Goal: Transaction & Acquisition: Purchase product/service

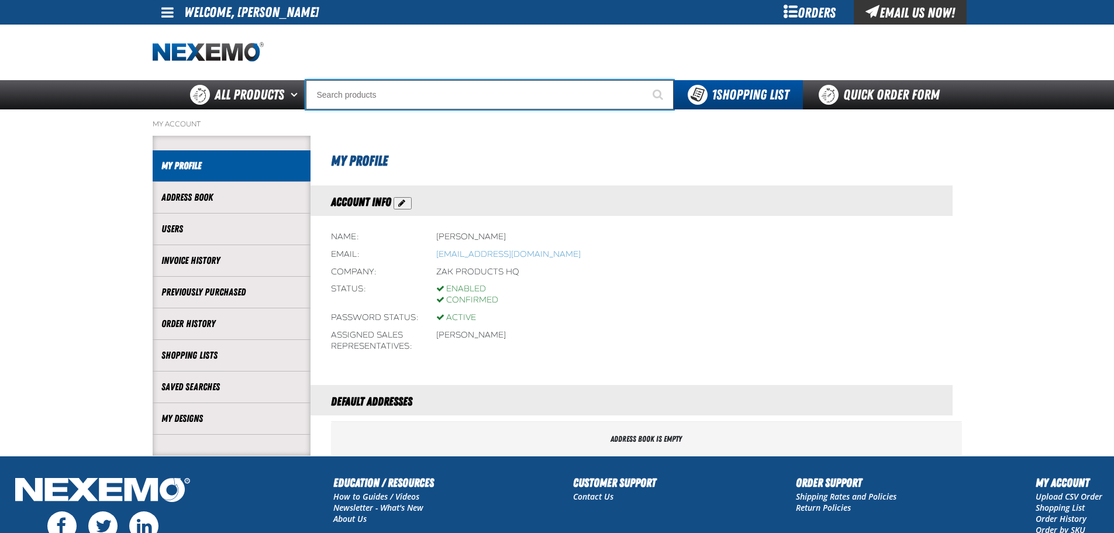
click at [369, 96] on input "Search" at bounding box center [490, 94] width 368 height 29
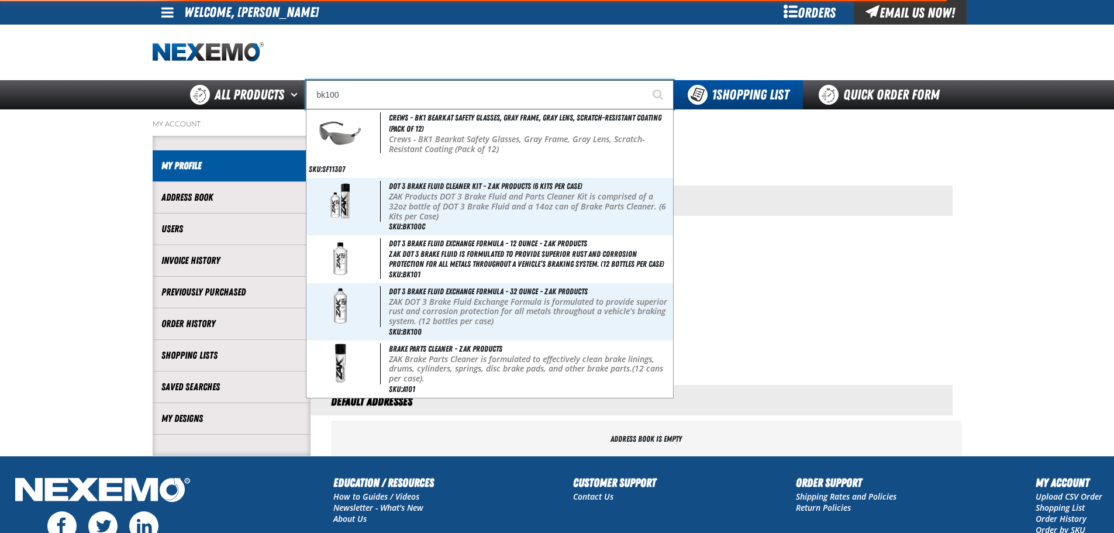
type input "bk100"
click at [644, 80] on button "Start Searching" at bounding box center [658, 94] width 29 height 29
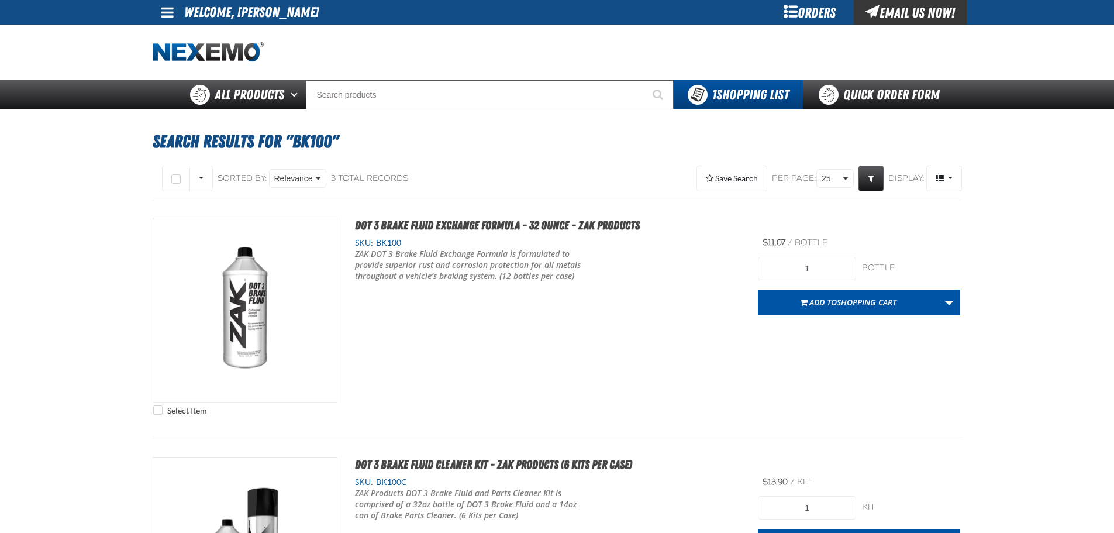
scroll to position [58, 0]
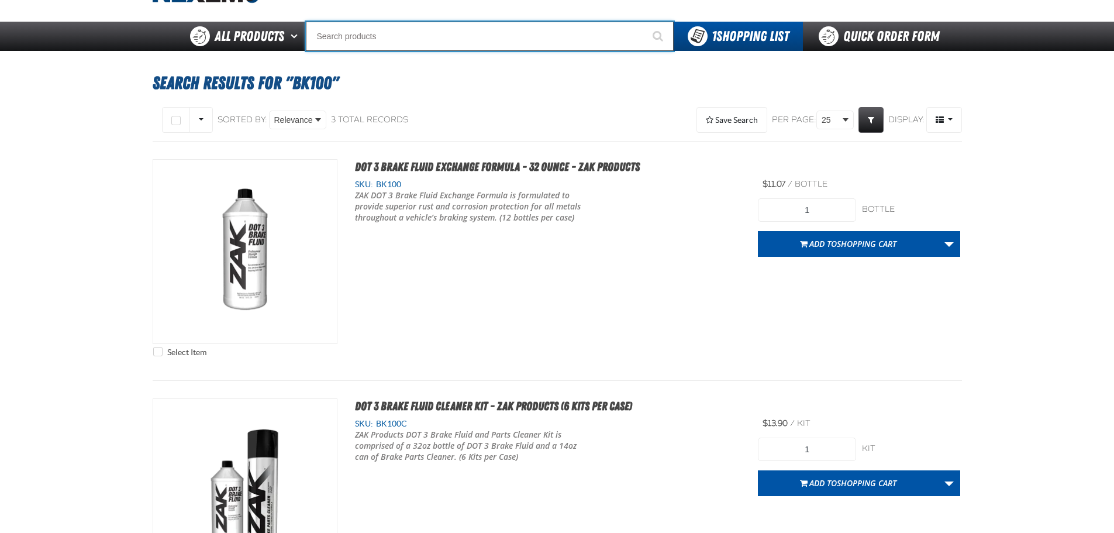
click at [386, 40] on input "Search" at bounding box center [490, 36] width 368 height 29
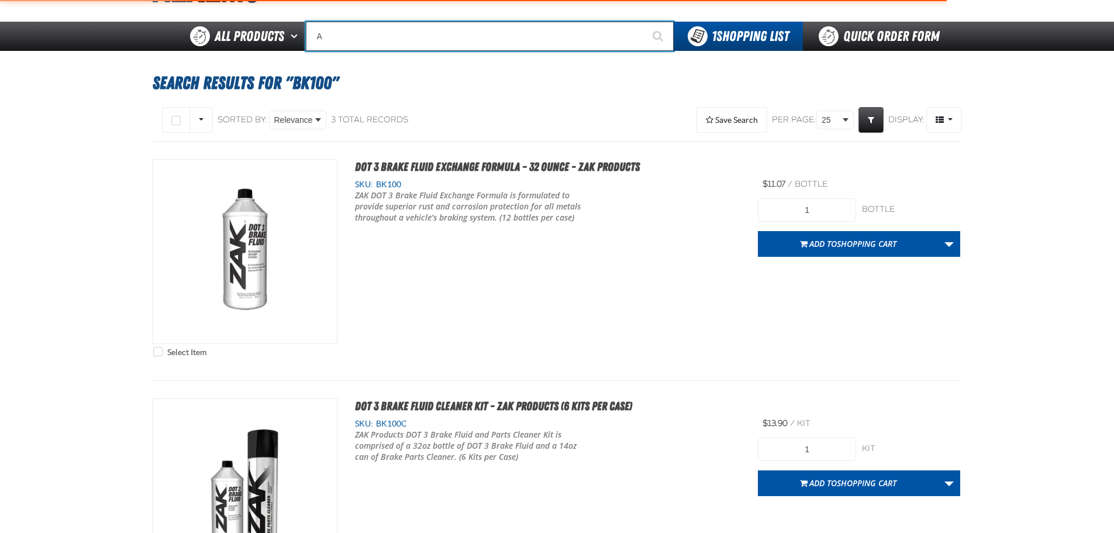
type input "AC"
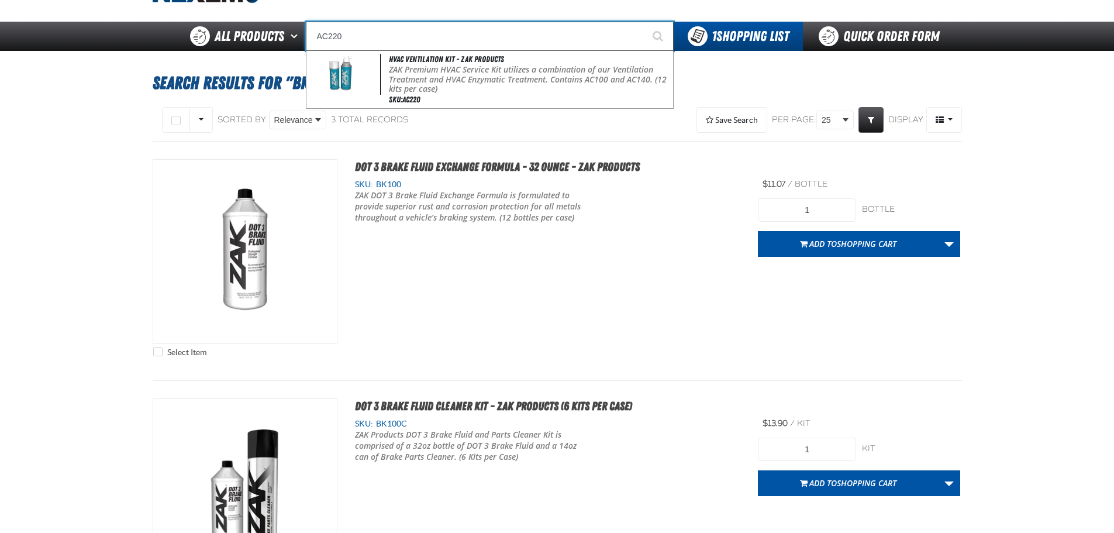
type input "AC220"
click at [644, 22] on button "Start Searching" at bounding box center [658, 36] width 29 height 29
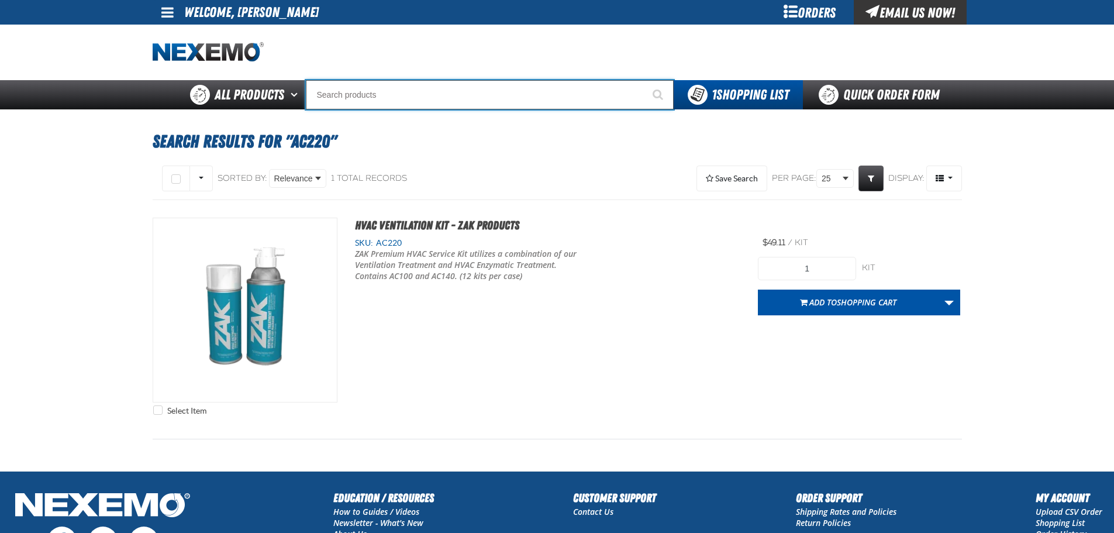
click at [413, 89] on input "Search" at bounding box center [490, 94] width 368 height 29
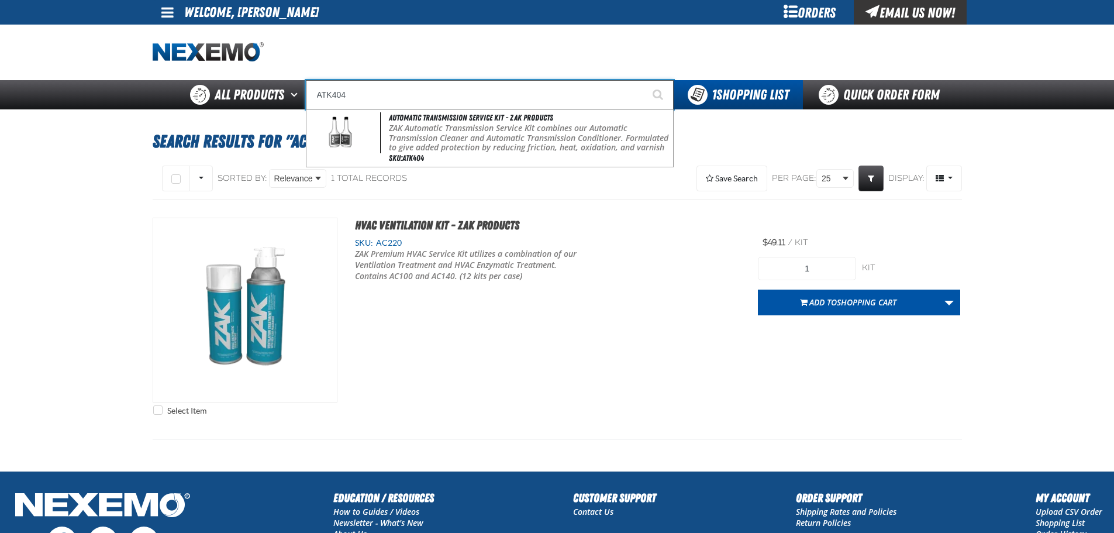
type input "ATK404"
click at [644, 80] on button "Start Searching" at bounding box center [658, 94] width 29 height 29
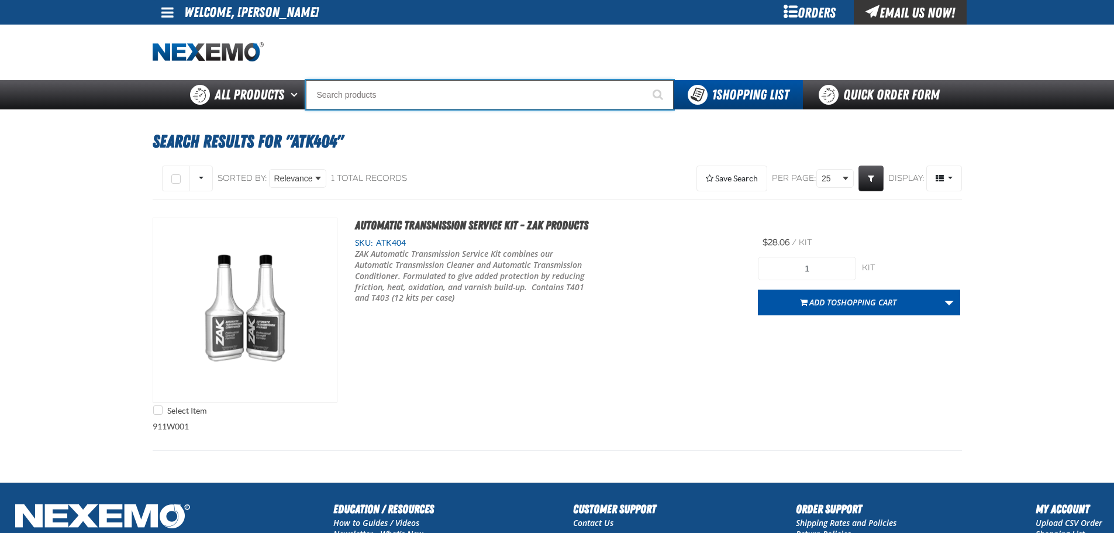
click at [457, 91] on input "Search" at bounding box center [490, 94] width 368 height 29
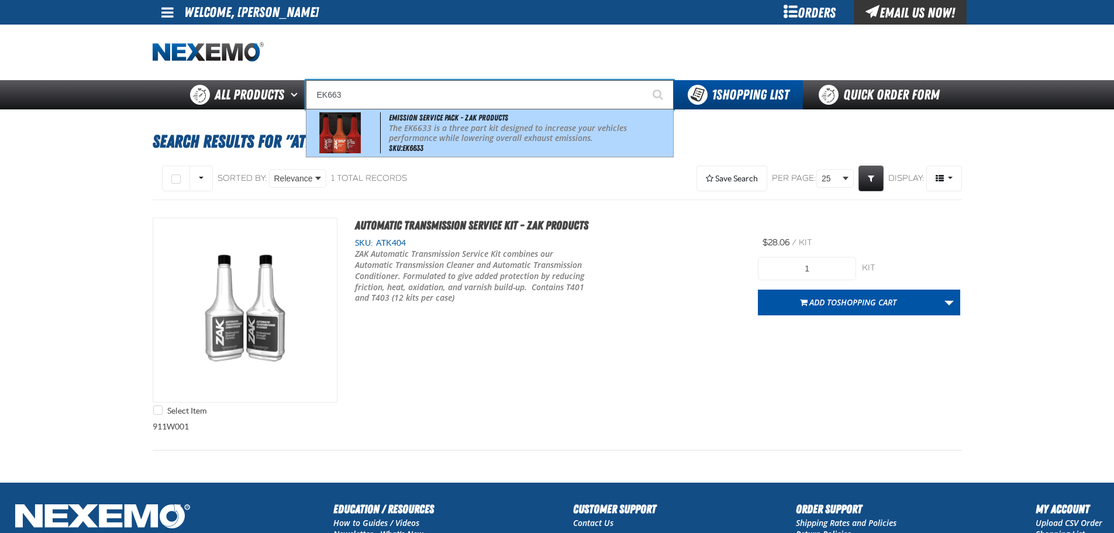
click at [458, 132] on p "The EK6633 is a three part kit designed to increase your vehicles performance w…" at bounding box center [529, 133] width 281 height 20
type input "Emission Service Pack - ZAK Products"
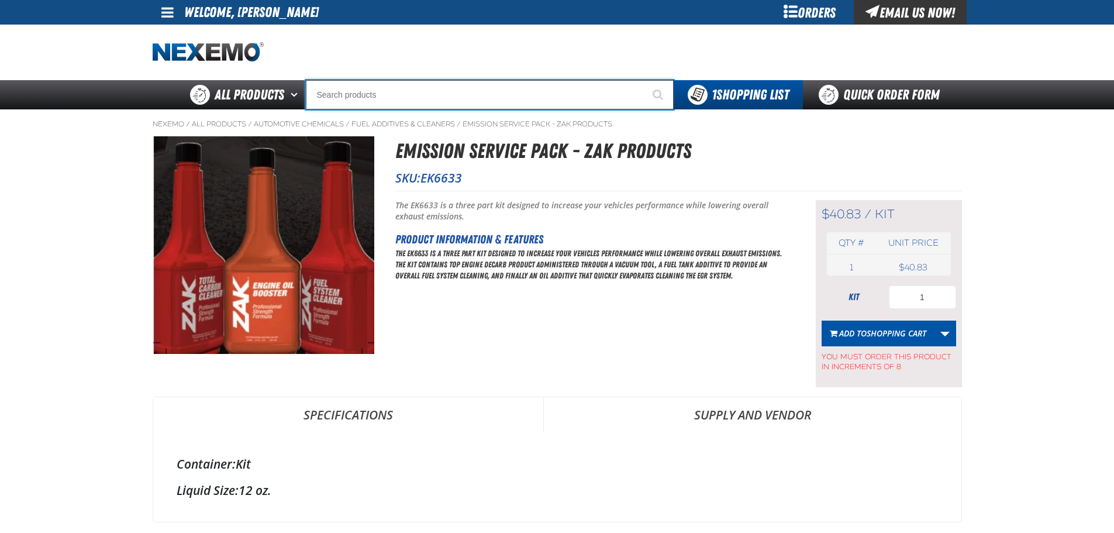
click at [504, 99] on input "Search" at bounding box center [490, 94] width 368 height 29
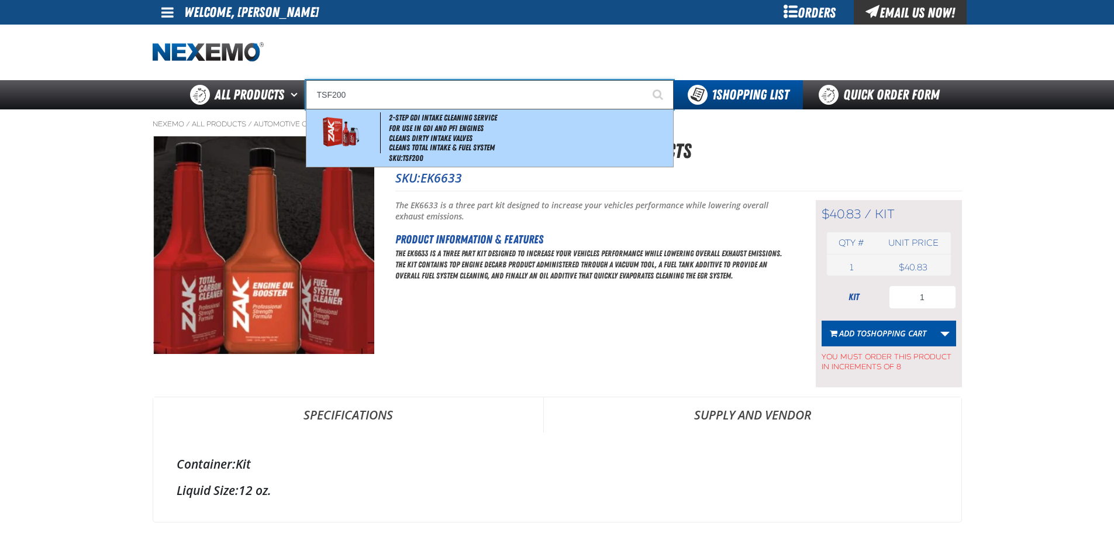
click at [511, 139] on li "Cleans Dirty Intake Valves" at bounding box center [529, 138] width 281 height 10
type input "2-Step GDI Intake Cleaning Service"
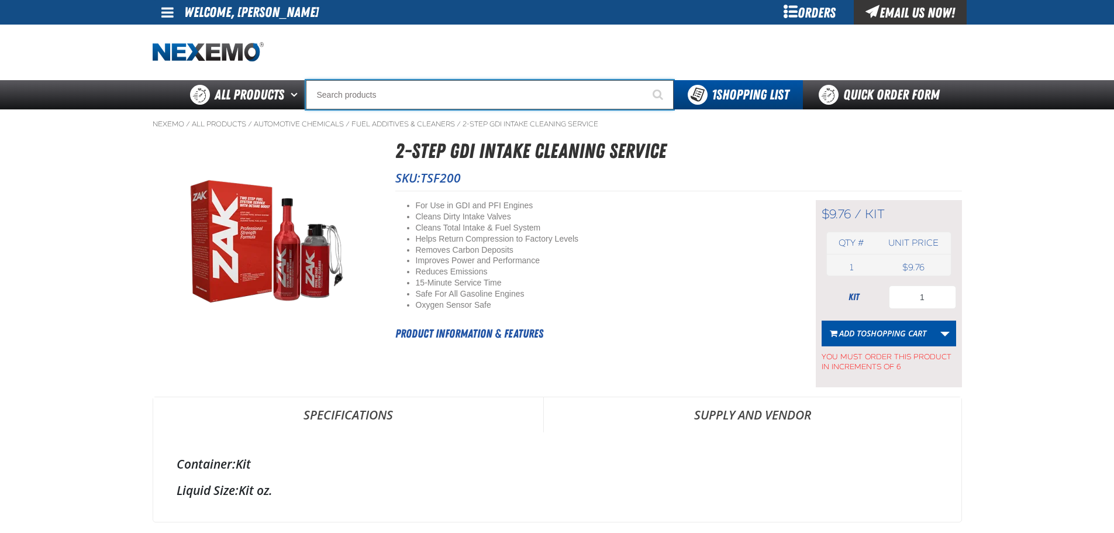
click at [531, 90] on input "Search" at bounding box center [490, 94] width 368 height 29
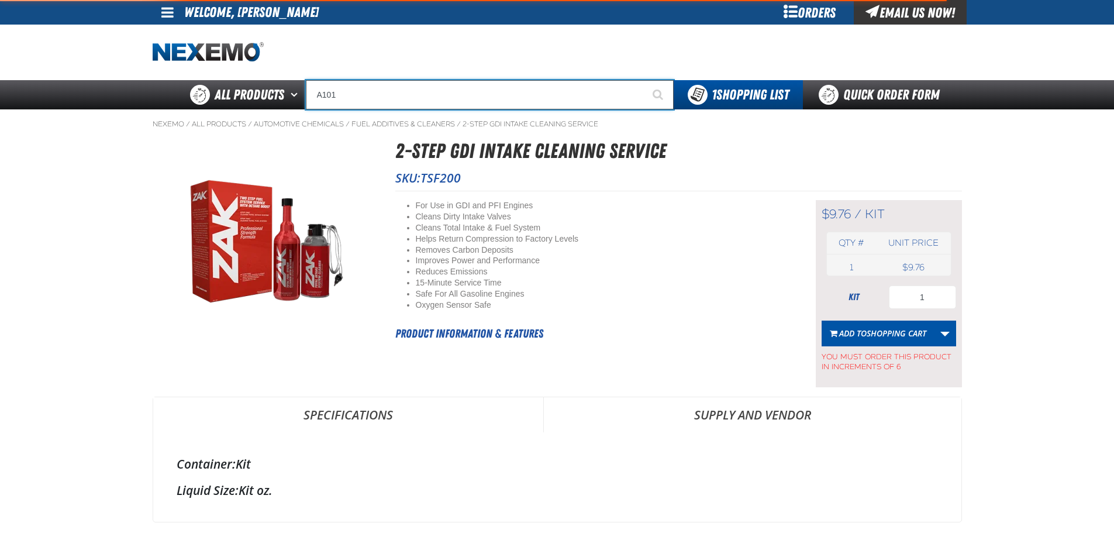
type input "A101"
click at [644, 80] on button "Start Searching" at bounding box center [658, 94] width 29 height 29
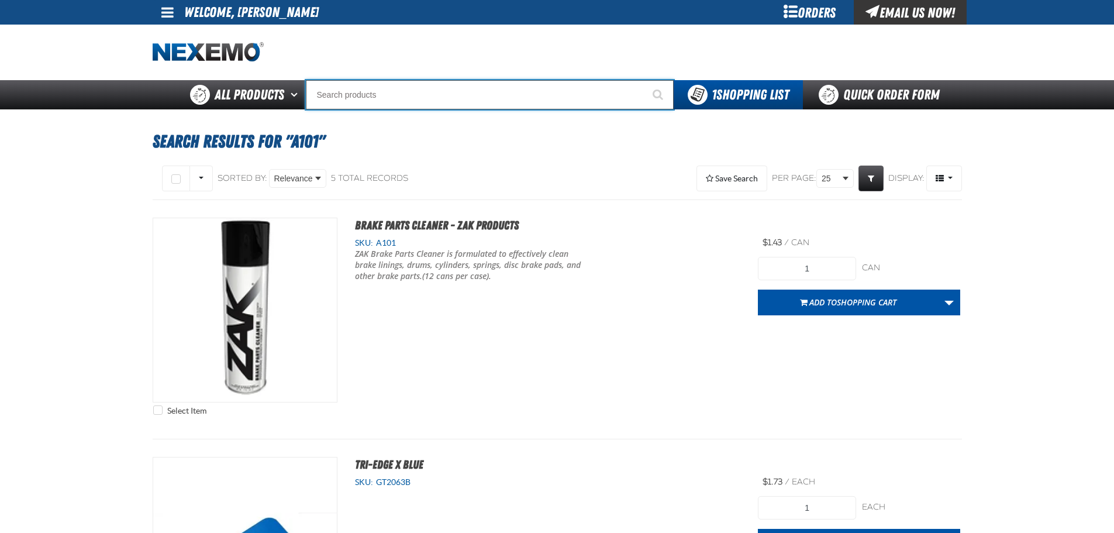
click at [529, 91] on input "Search" at bounding box center [490, 94] width 368 height 29
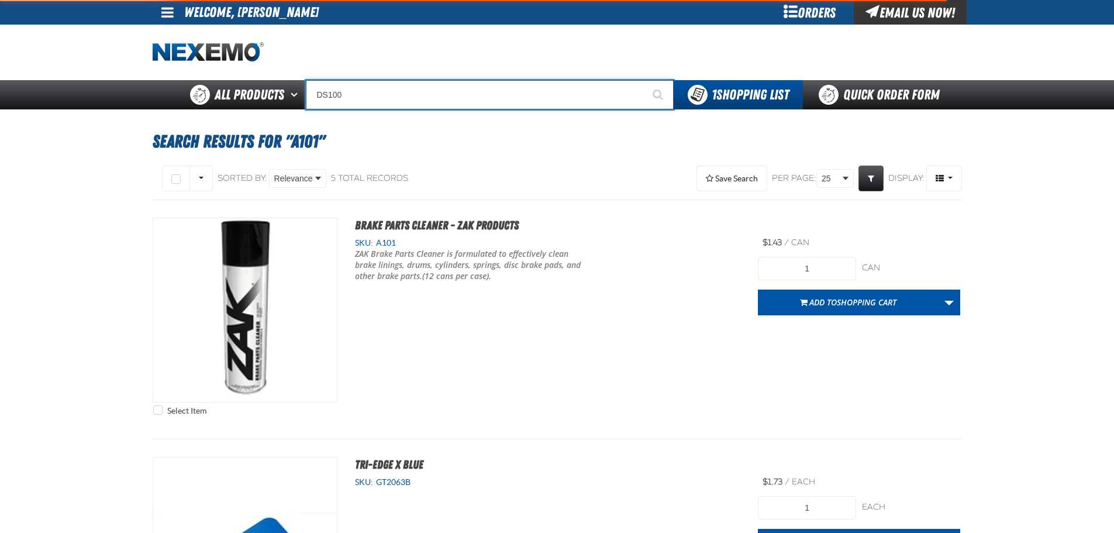
type input "DS100"
click at [644, 80] on button "Start Searching" at bounding box center [658, 94] width 29 height 29
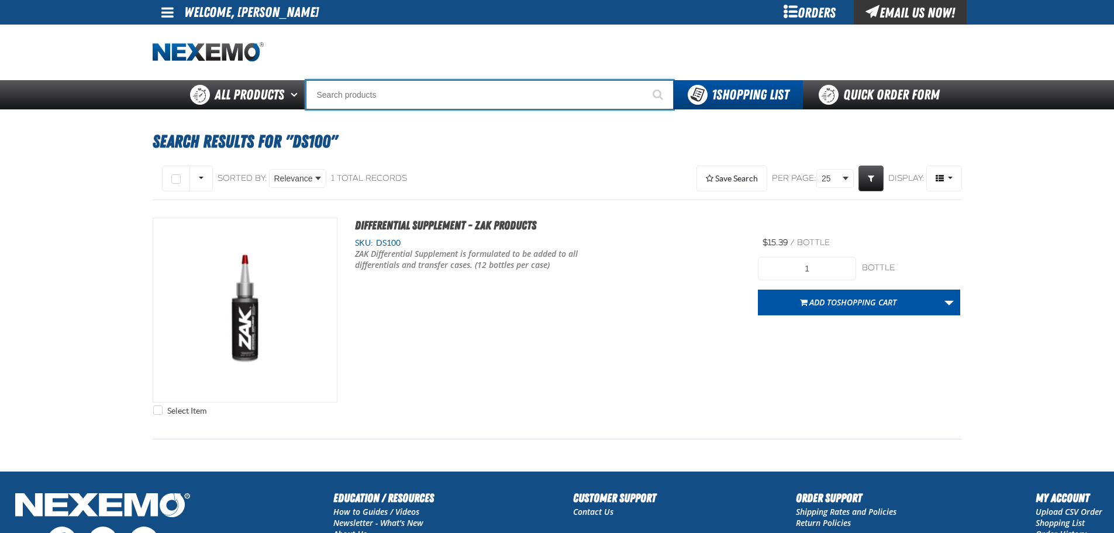
click at [435, 94] on input "Search" at bounding box center [490, 94] width 368 height 29
type input "FR"
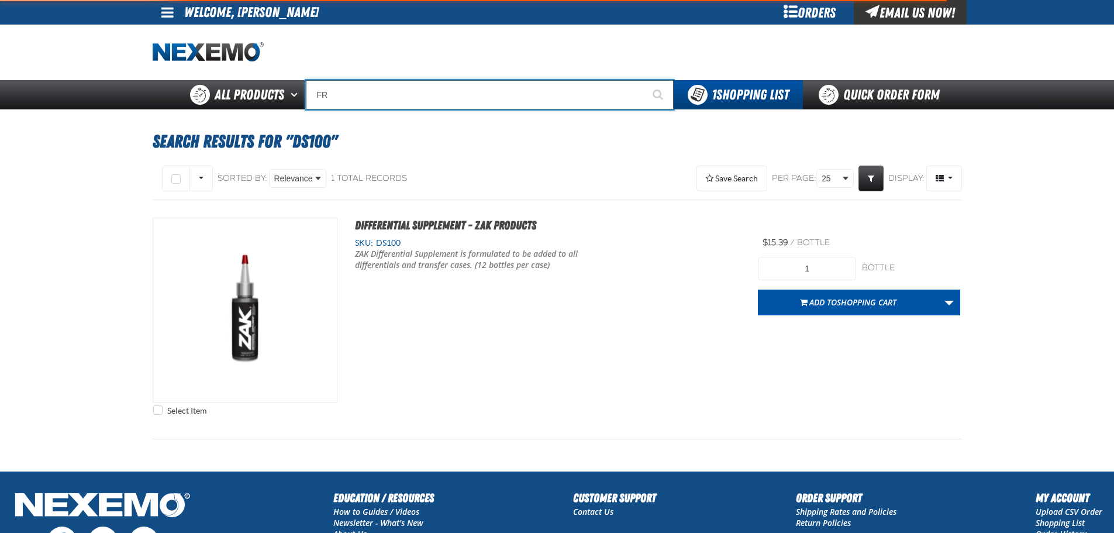
type input "FROM"
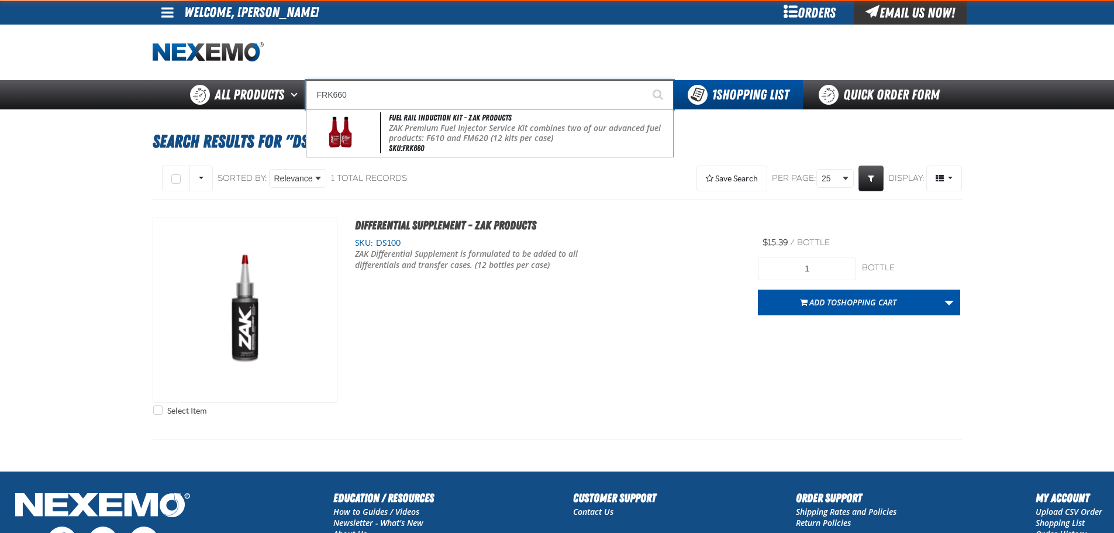
type input "FRK660"
click at [644, 80] on button "Start Searching" at bounding box center [658, 94] width 29 height 29
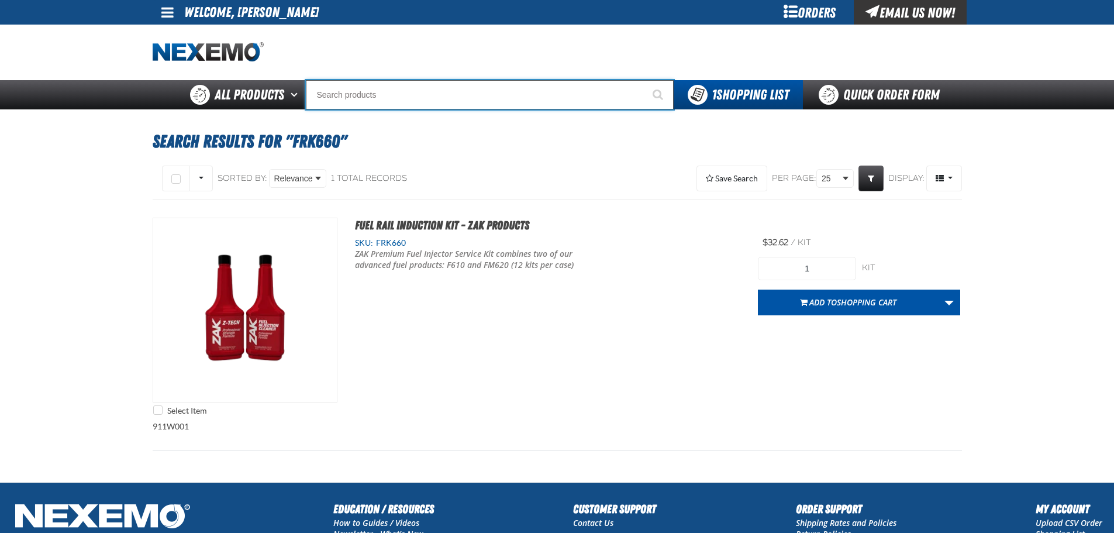
click at [542, 95] on input "Search" at bounding box center [490, 94] width 368 height 29
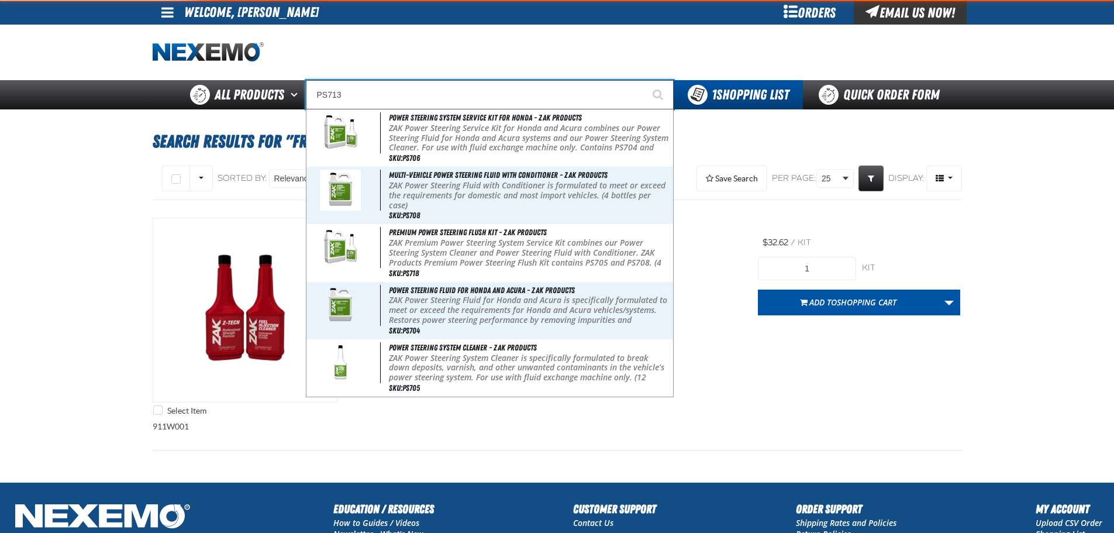
type input "PS713"
click at [644, 80] on button "Start Searching" at bounding box center [658, 94] width 29 height 29
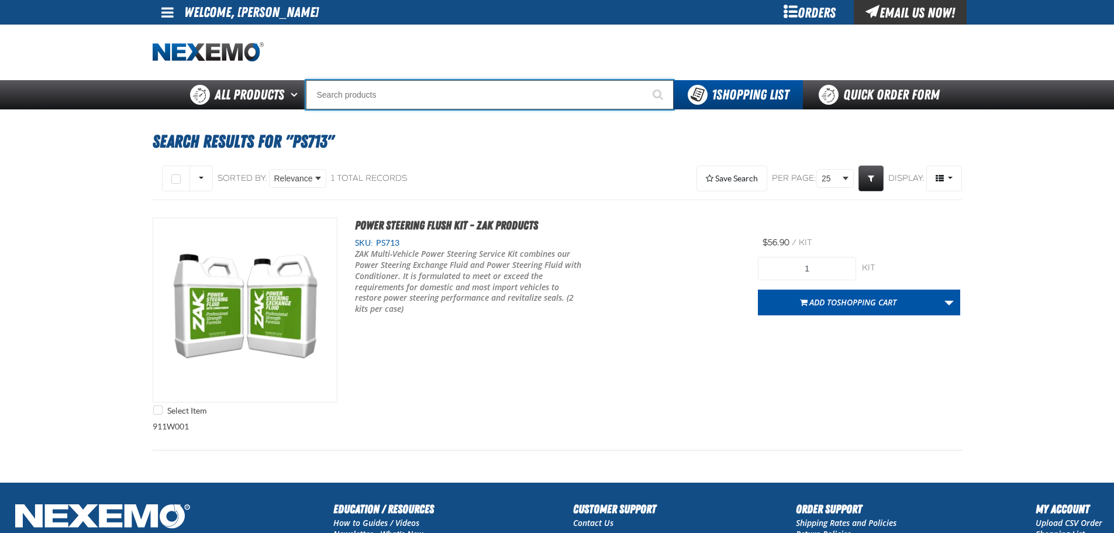
click at [536, 91] on input "Search" at bounding box center [490, 94] width 368 height 29
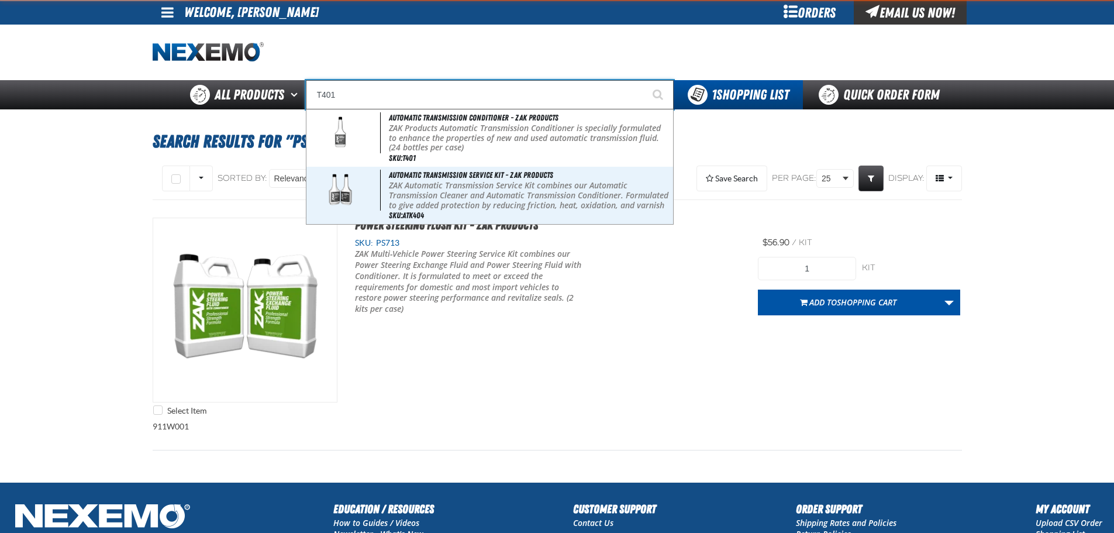
type input "T401"
click at [644, 80] on button "Start Searching" at bounding box center [658, 94] width 29 height 29
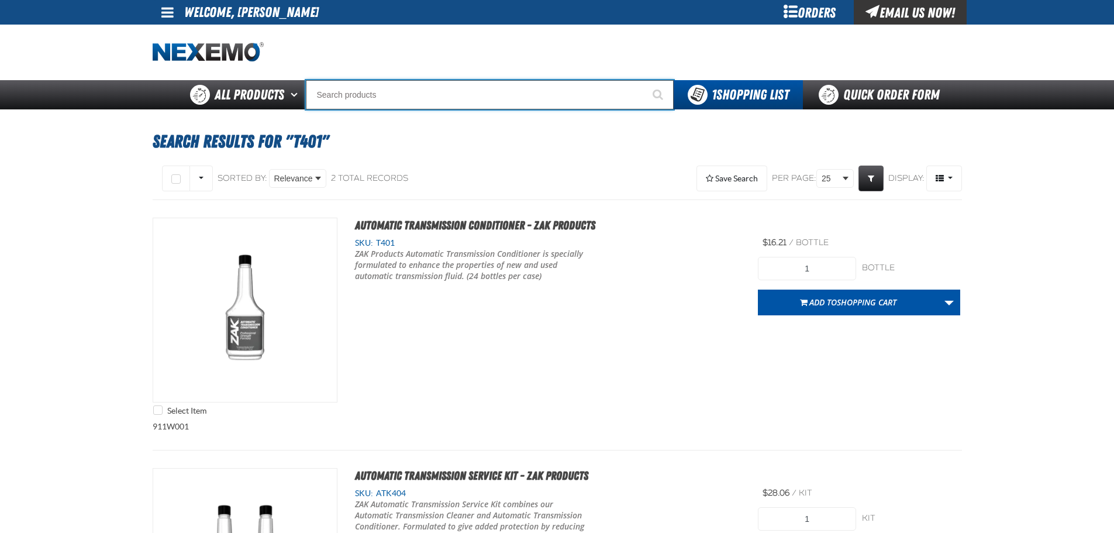
click at [546, 95] on input "Search" at bounding box center [490, 94] width 368 height 29
type input "UC"
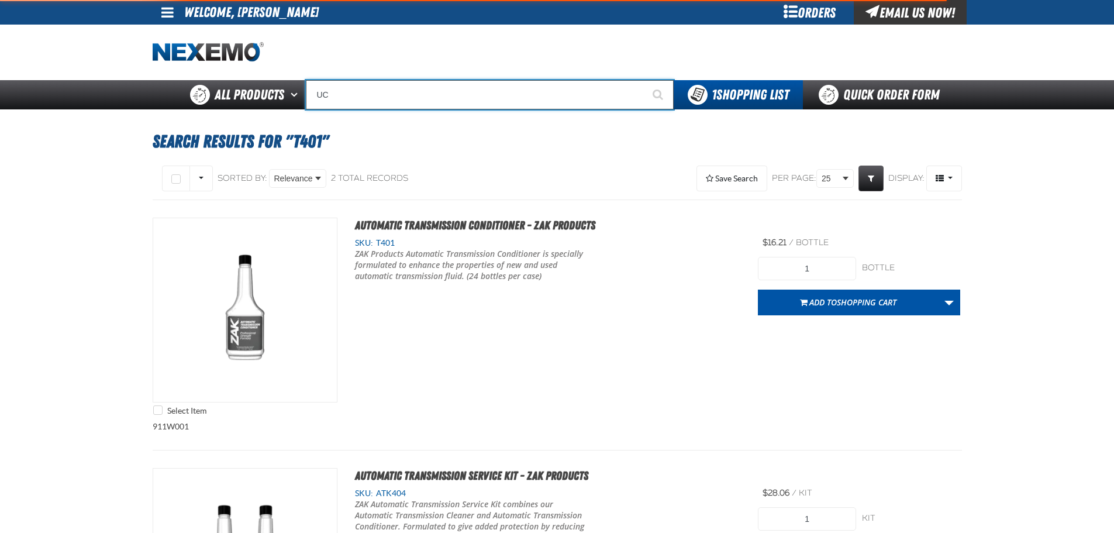
type input "UC RED"
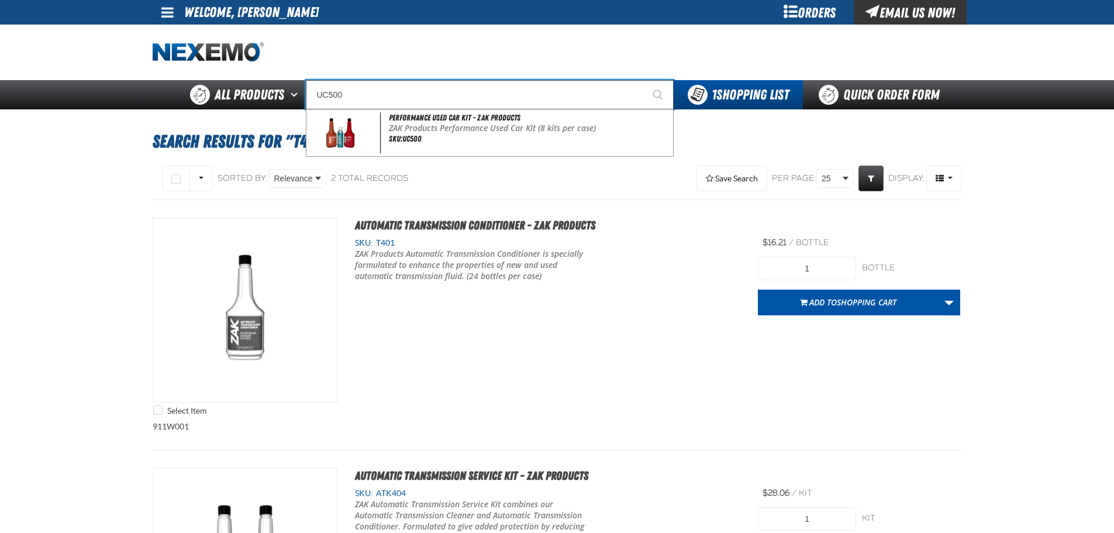
type input "UC500"
click at [644, 80] on button "Start Searching" at bounding box center [658, 94] width 29 height 29
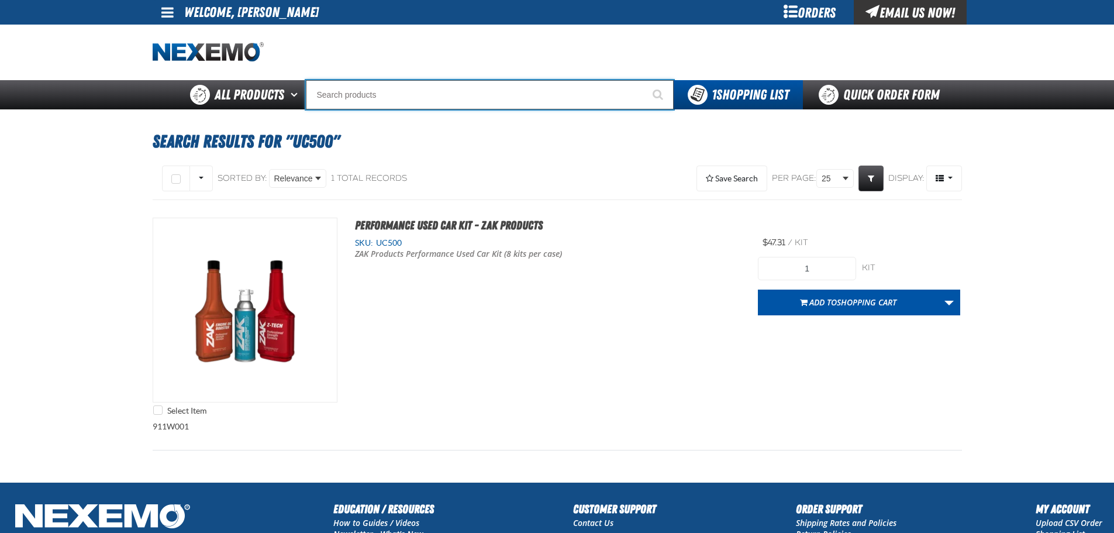
click at [468, 95] on input "Search" at bounding box center [490, 94] width 368 height 29
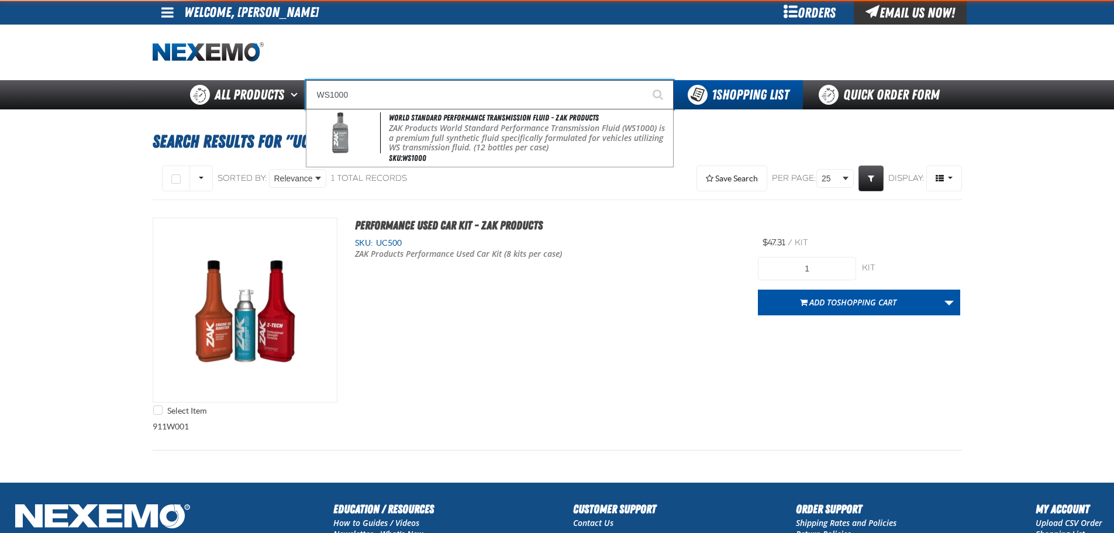
type input "WS1000"
click at [644, 80] on button "Start Searching" at bounding box center [658, 94] width 29 height 29
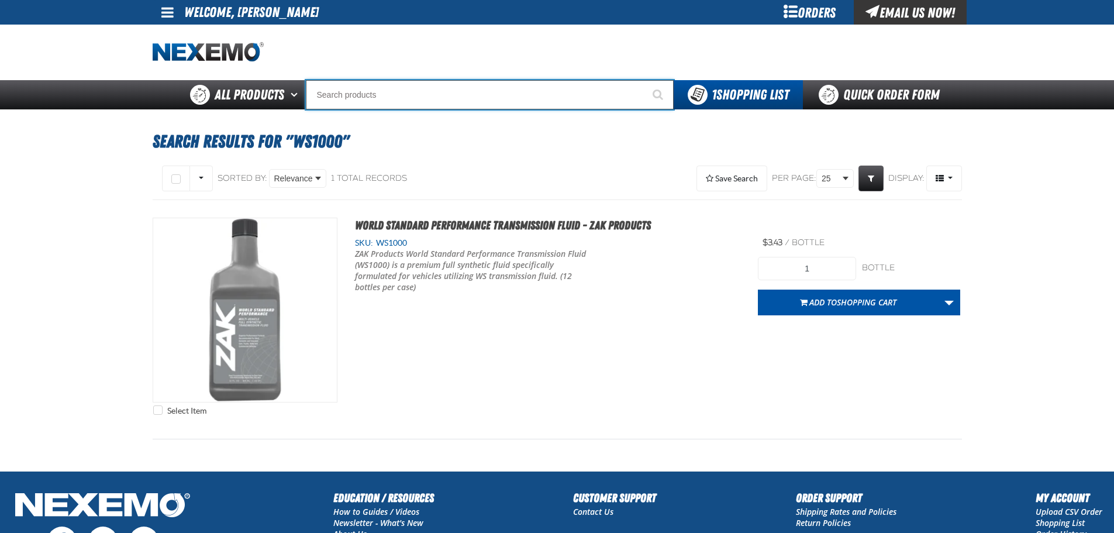
click at [403, 88] on input "Search" at bounding box center [490, 94] width 368 height 29
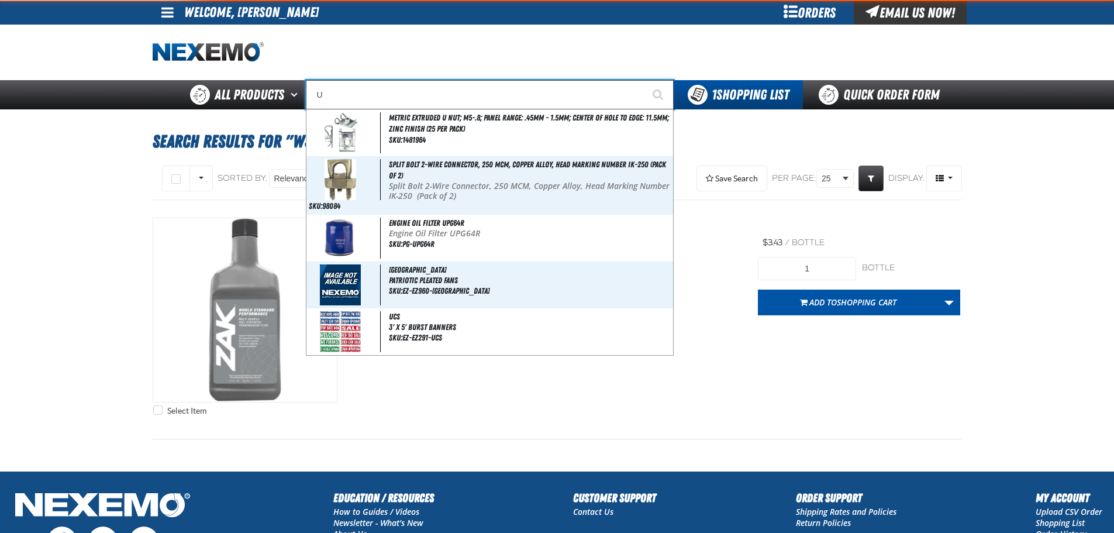
type input "UC"
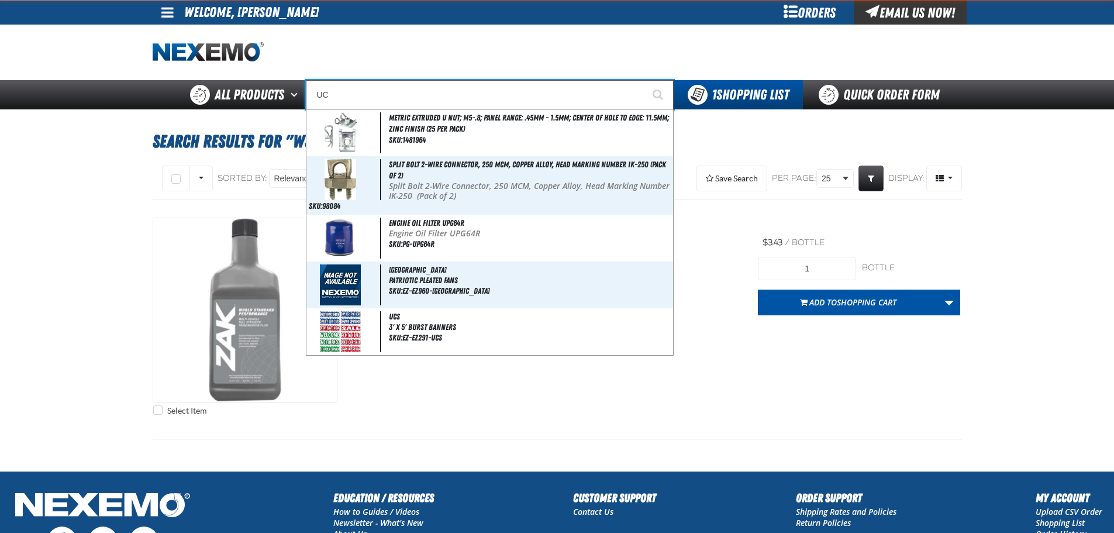
type input "UC RED"
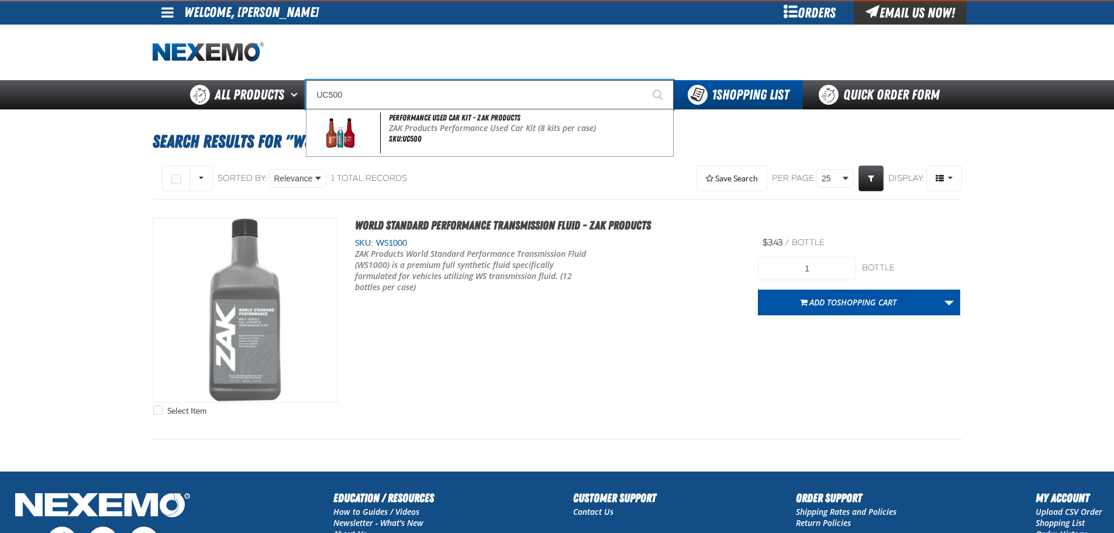
type input "UC500"
click at [644, 80] on button "Start Searching" at bounding box center [658, 94] width 29 height 29
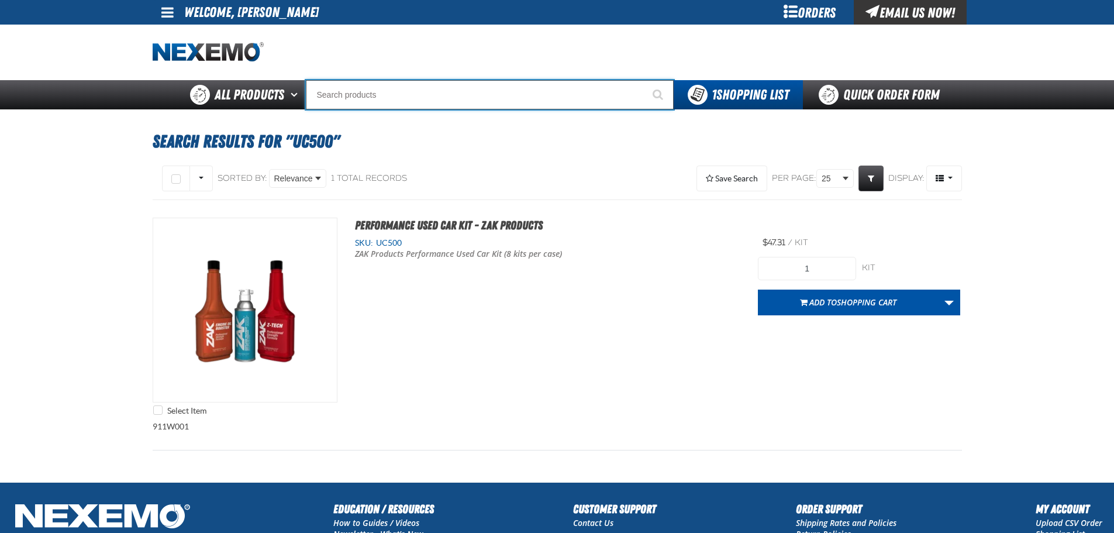
click at [477, 90] on input "Search" at bounding box center [490, 94] width 368 height 29
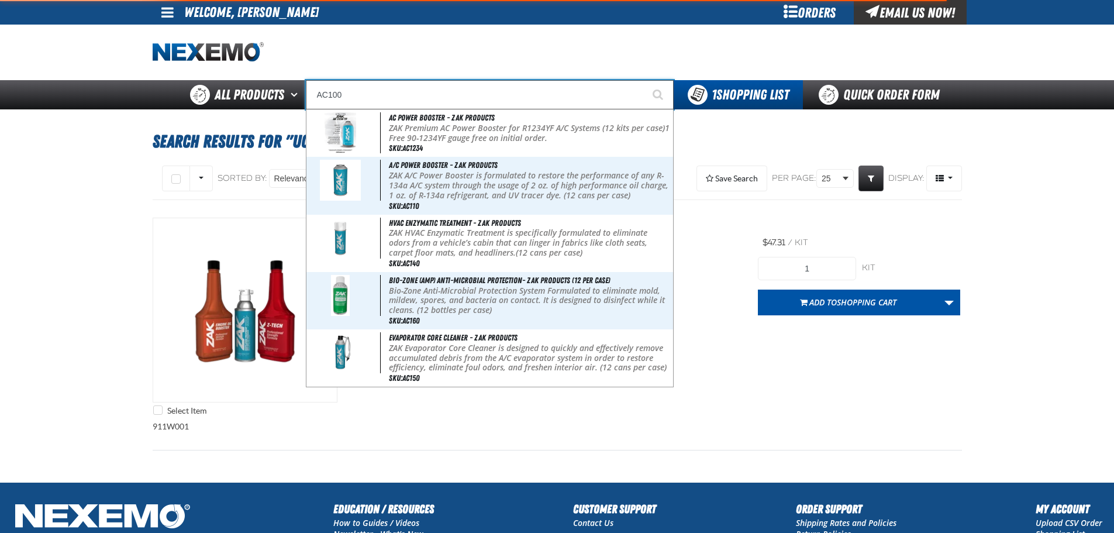
type input "AC100"
click at [644, 80] on button "Start Searching" at bounding box center [658, 94] width 29 height 29
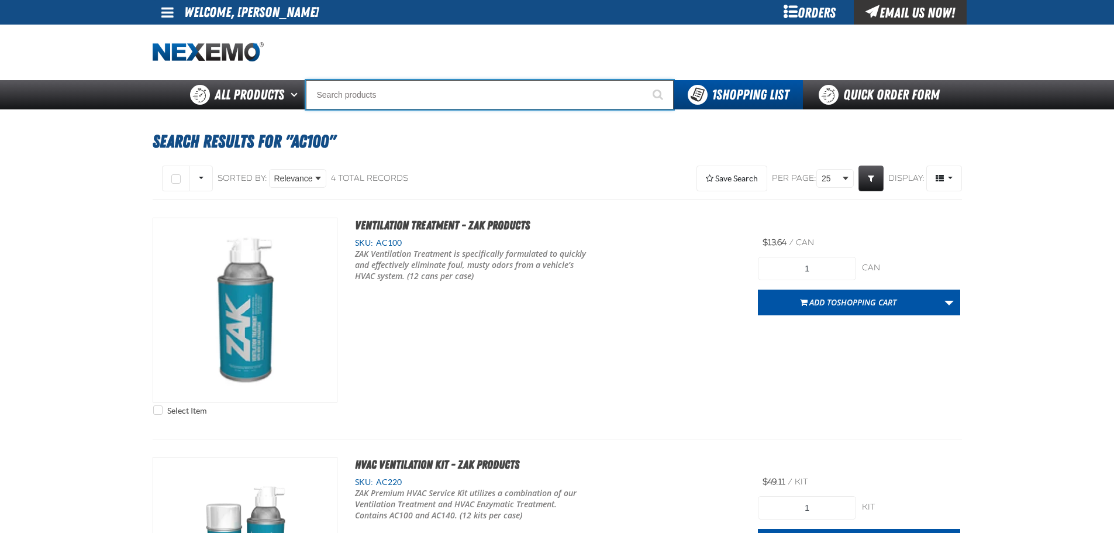
click at [514, 91] on input "Search" at bounding box center [490, 94] width 368 height 29
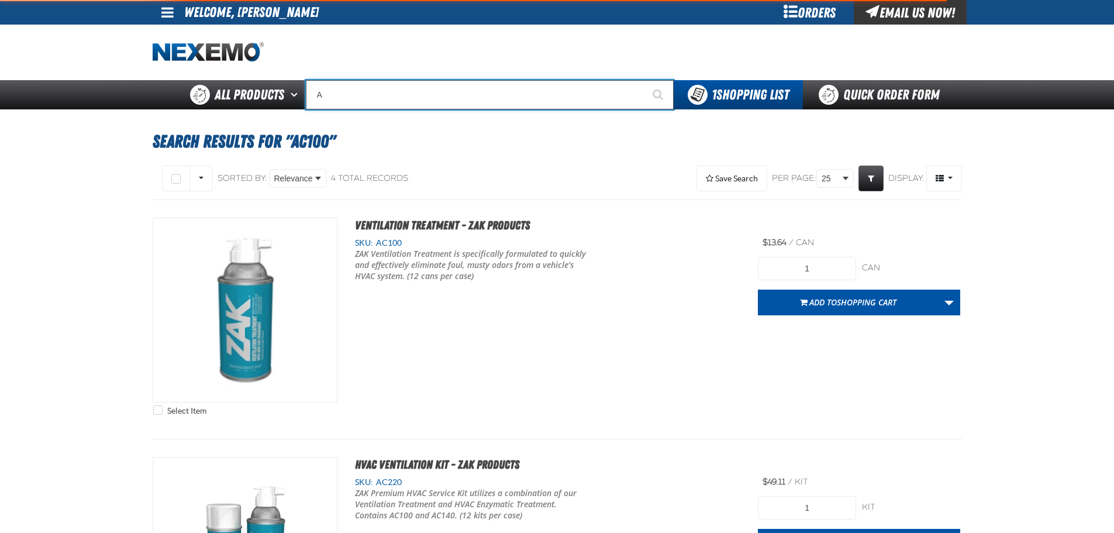
type input "AC"
type input "AC Power Booster - ZAK Products"
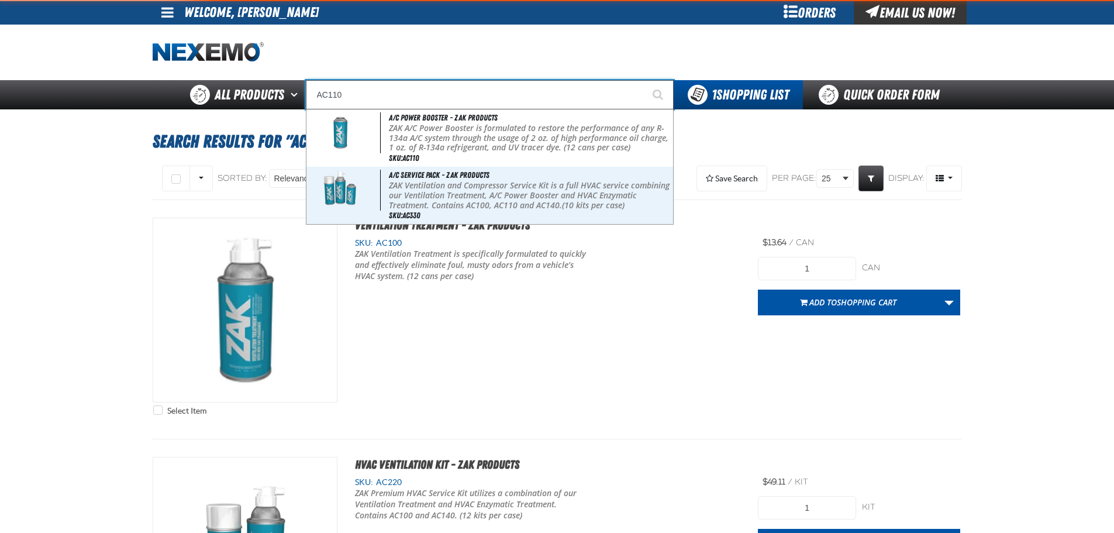
type input "AC110"
click at [644, 80] on button "Start Searching" at bounding box center [658, 94] width 29 height 29
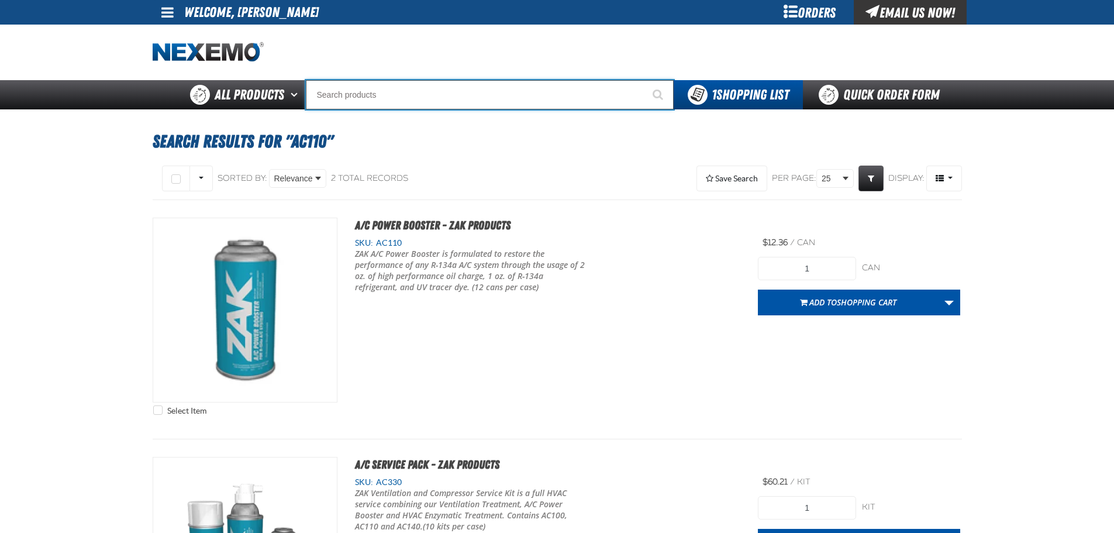
click at [412, 94] on input "Search" at bounding box center [490, 94] width 368 height 29
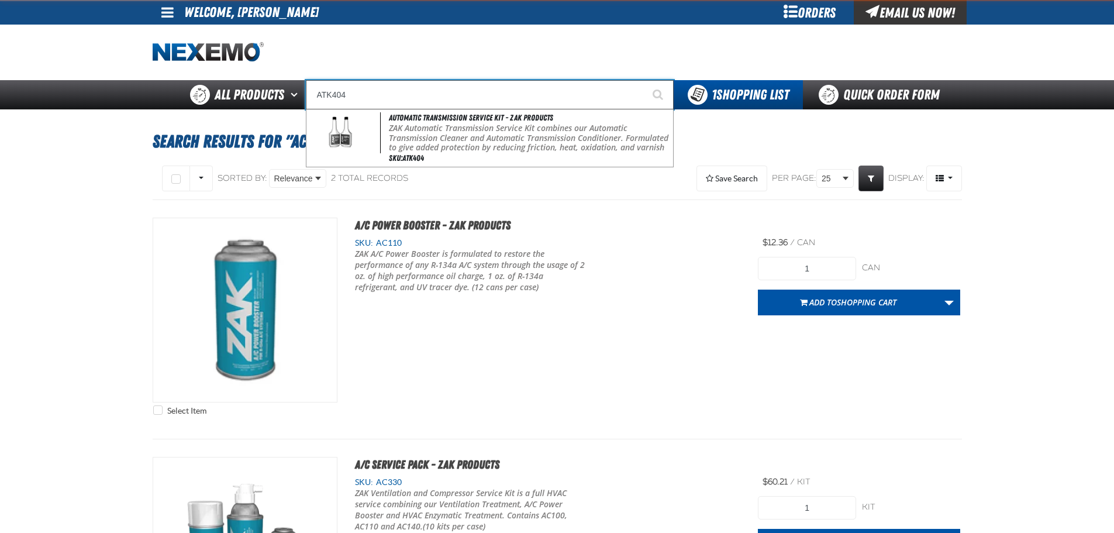
type input "ATK404"
click at [644, 80] on button "Start Searching" at bounding box center [658, 94] width 29 height 29
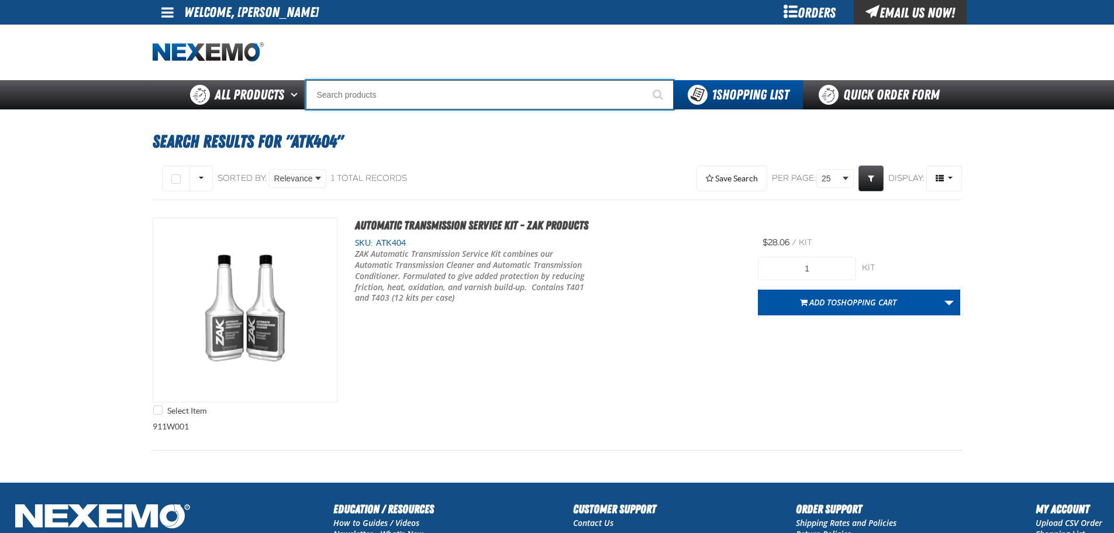
click at [468, 95] on input "Search" at bounding box center [490, 94] width 368 height 29
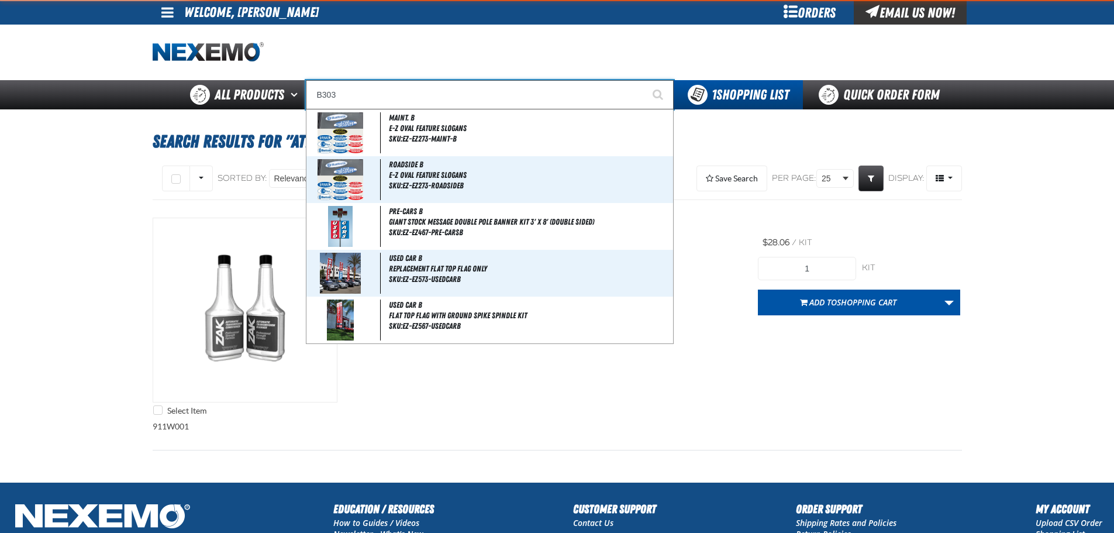
type input "B303"
click at [644, 80] on button "Start Searching" at bounding box center [658, 94] width 29 height 29
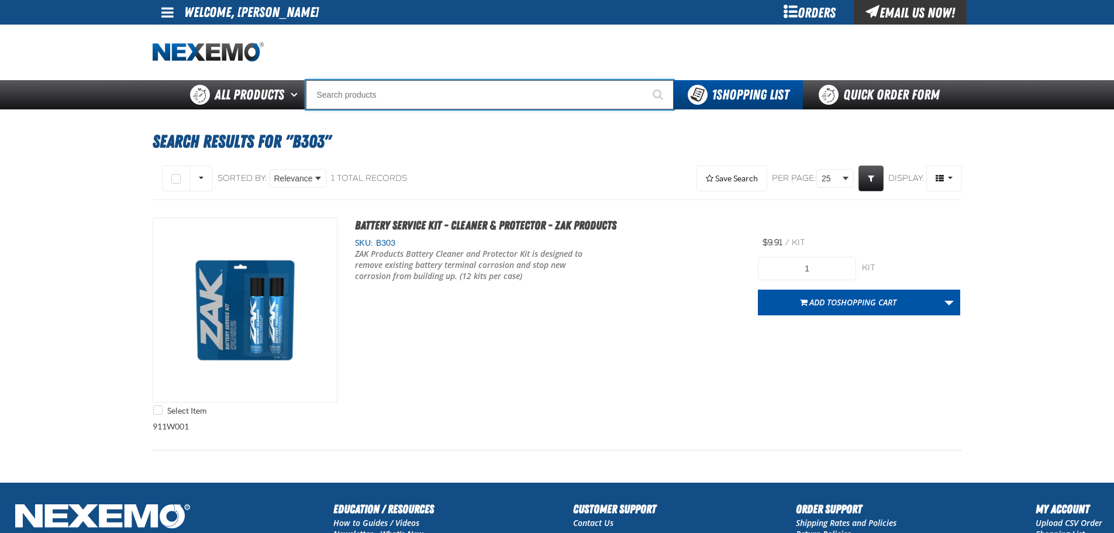
click at [504, 90] on input "Search" at bounding box center [490, 94] width 368 height 29
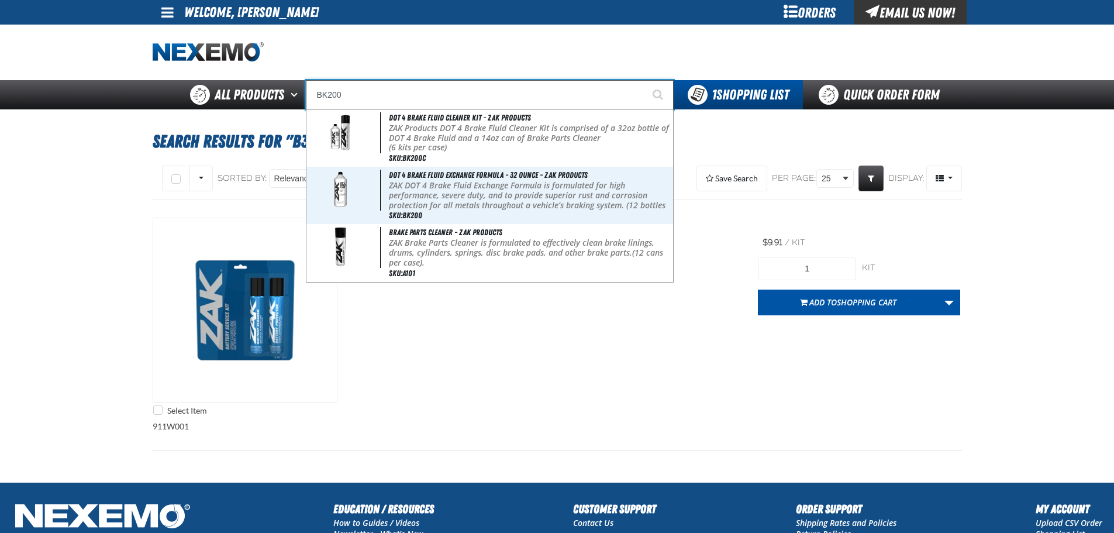
type input "BK200"
click at [644, 80] on button "Start Searching" at bounding box center [658, 94] width 29 height 29
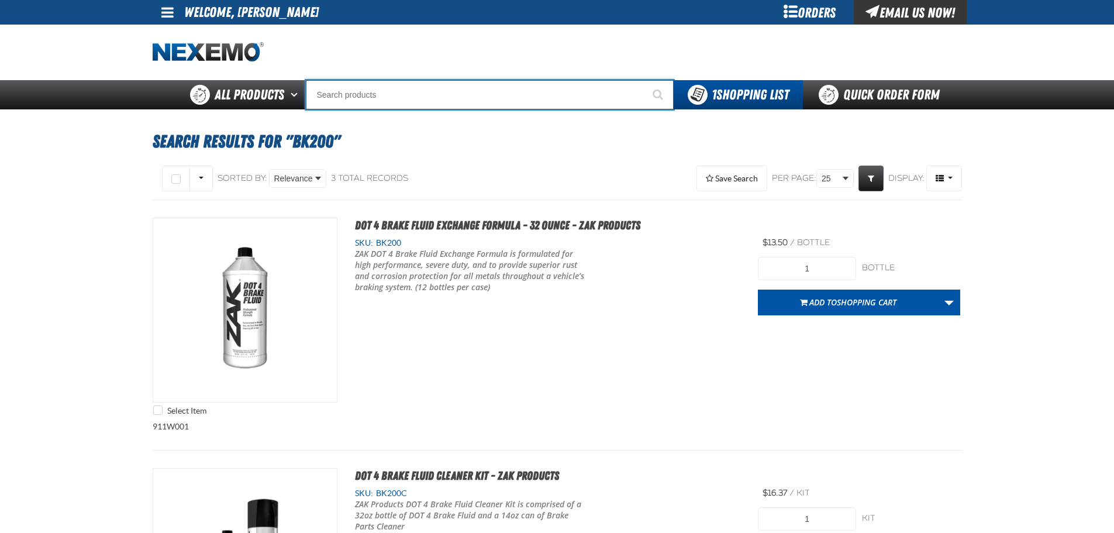
click at [488, 89] on input "Search" at bounding box center [490, 94] width 368 height 29
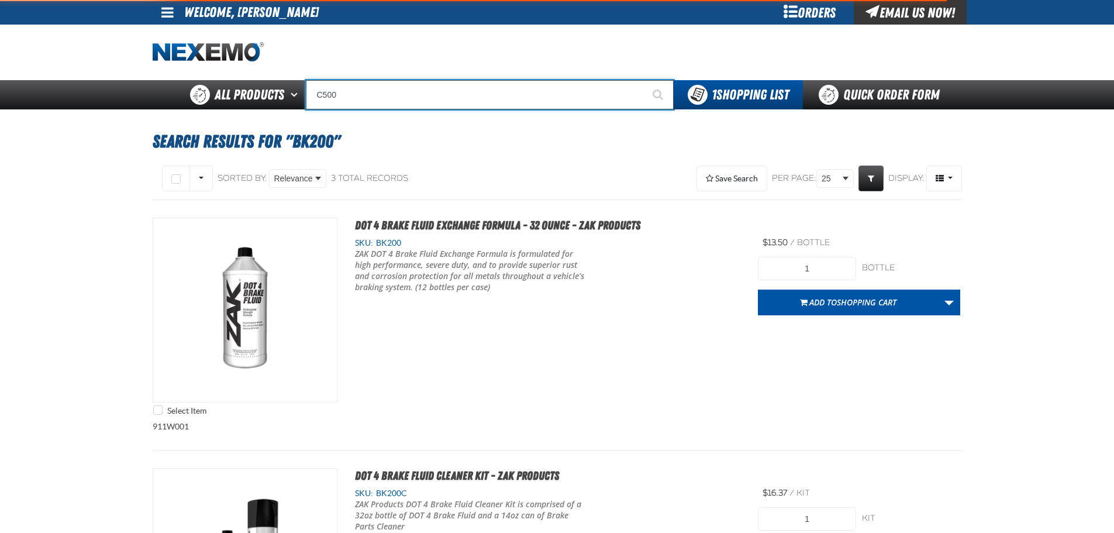
type input "C500"
click at [644, 80] on button "Start Searching" at bounding box center [658, 94] width 29 height 29
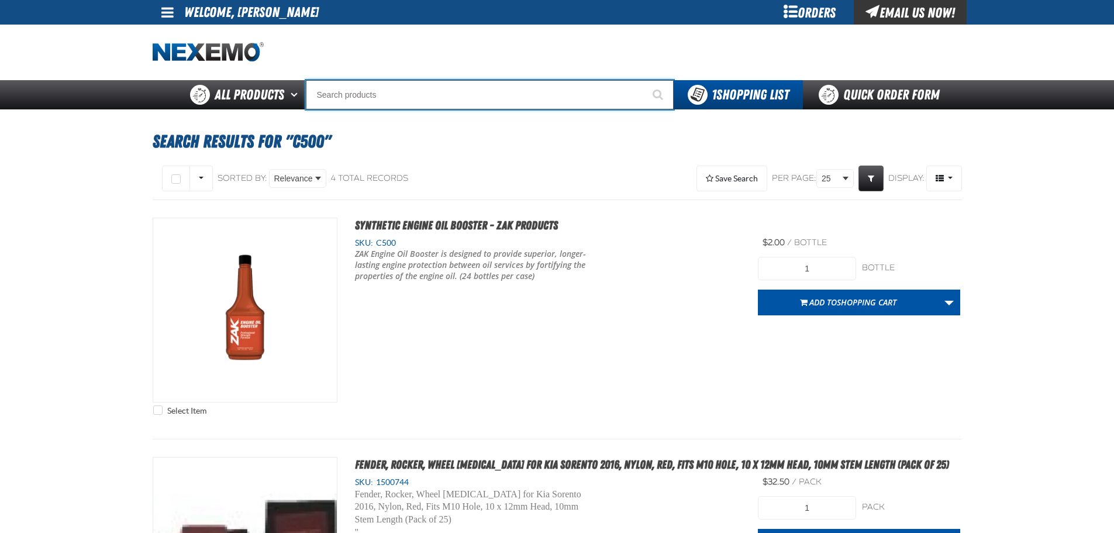
click at [494, 96] on input "Search" at bounding box center [490, 94] width 368 height 29
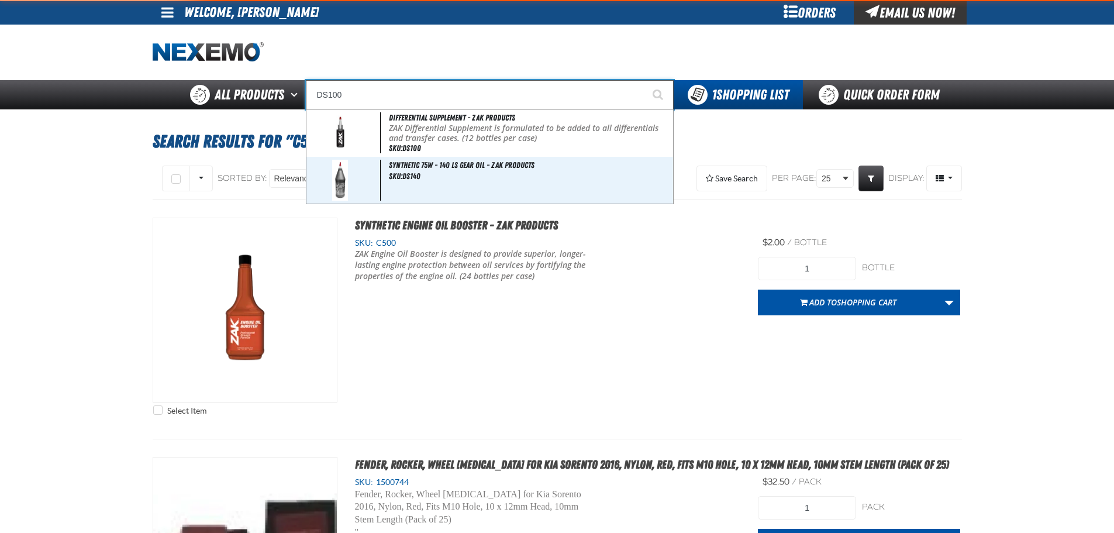
type input "DS100"
click at [644, 80] on button "Start Searching" at bounding box center [658, 94] width 29 height 29
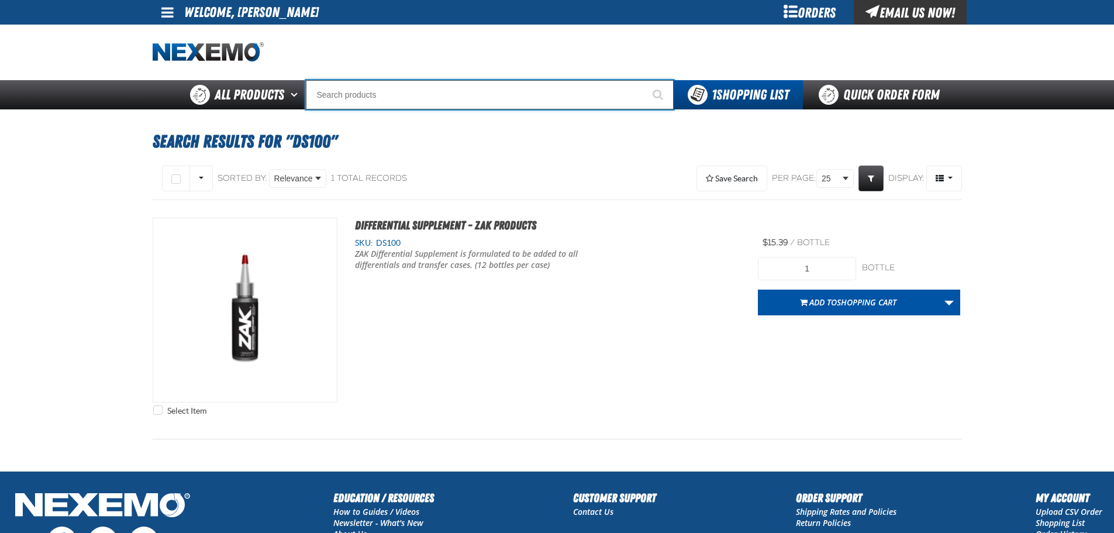
click at [494, 96] on input "Search" at bounding box center [490, 94] width 368 height 29
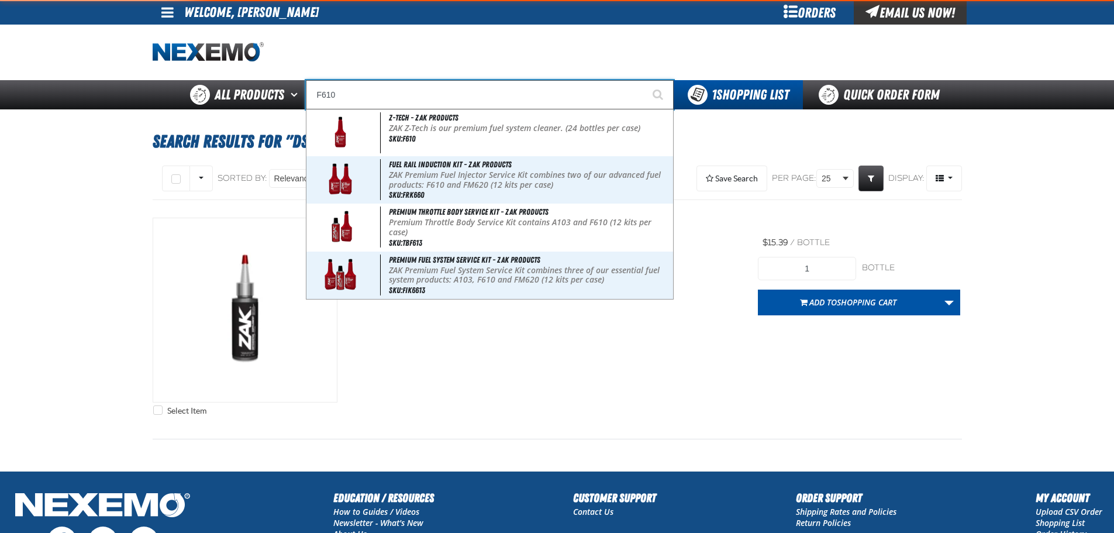
type input "F610"
click at [644, 80] on button "Start Searching" at bounding box center [658, 94] width 29 height 29
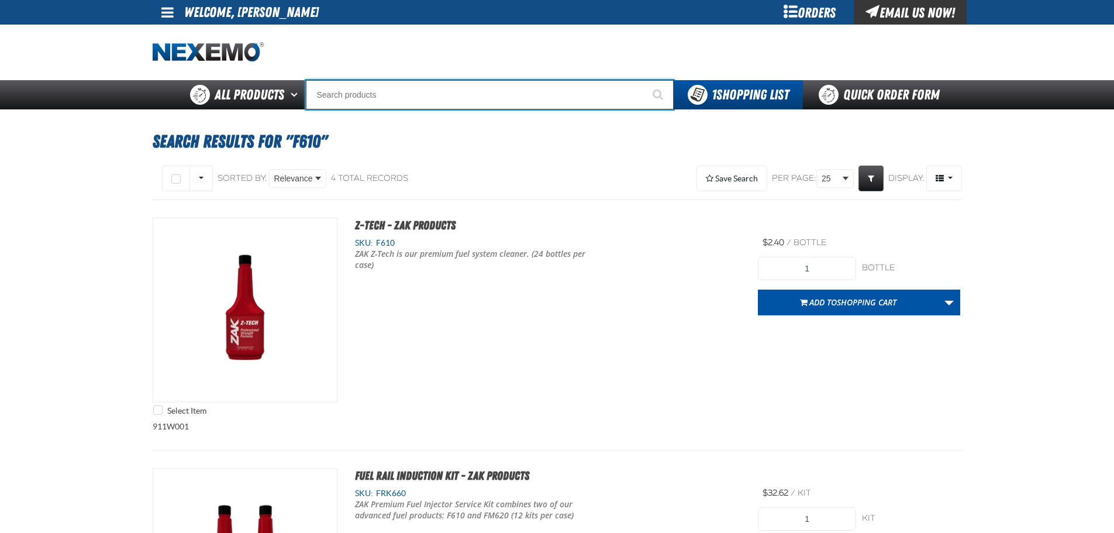
click at [480, 89] on input "Search" at bounding box center [490, 94] width 368 height 29
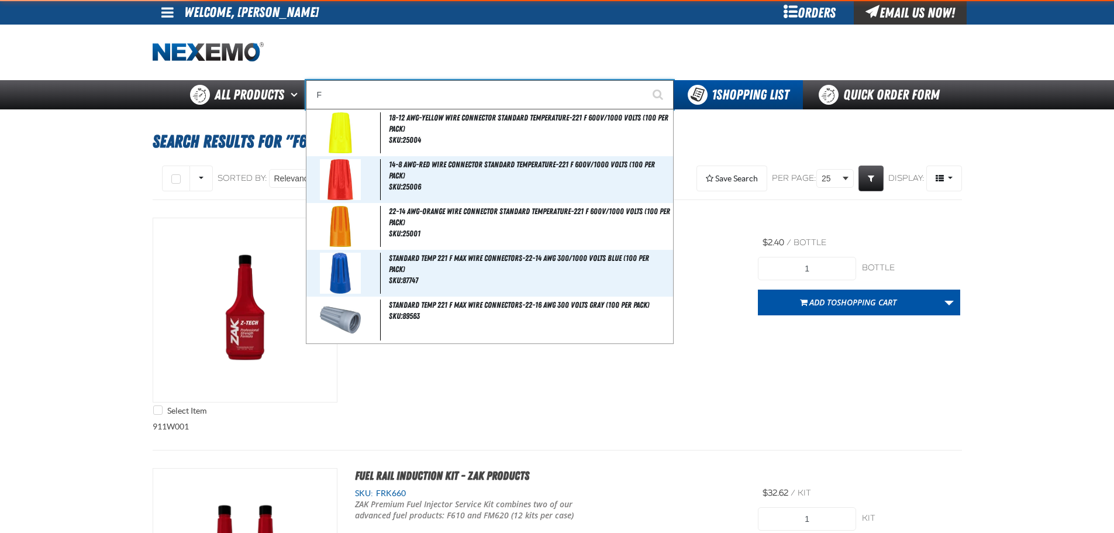
type input "FO"
type input "FORD"
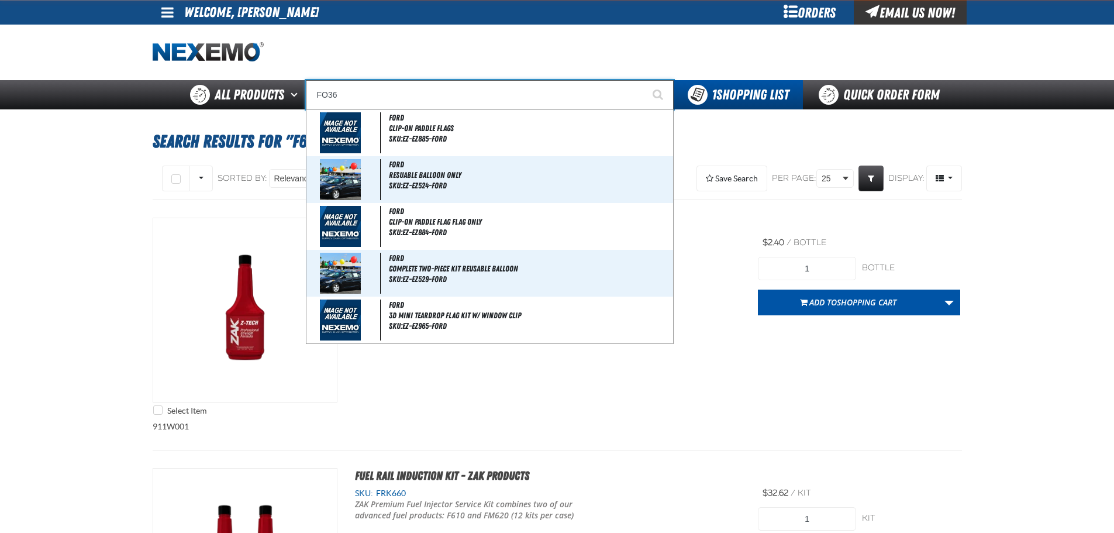
type input "FO36"
click at [644, 80] on button "Start Searching" at bounding box center [658, 94] width 29 height 29
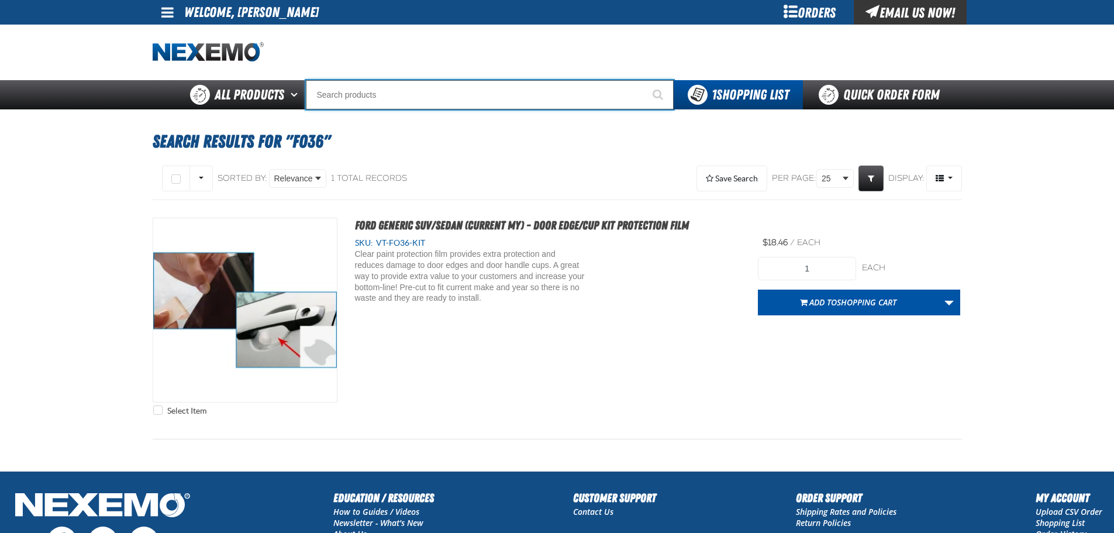
click at [525, 100] on input "Search" at bounding box center [490, 94] width 368 height 29
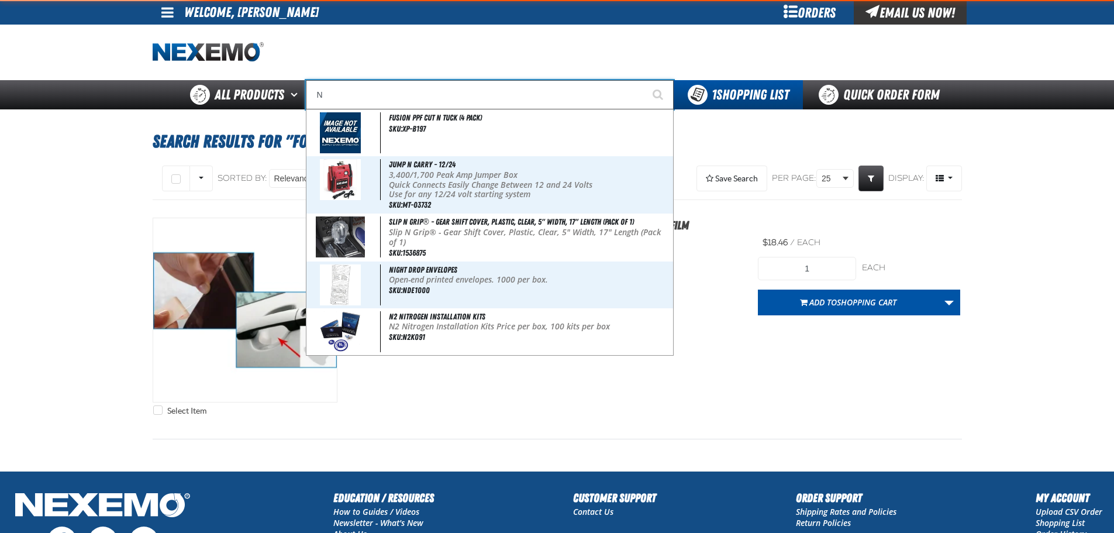
type input "N2"
type input "N2 Nitrogen Installation Kits"
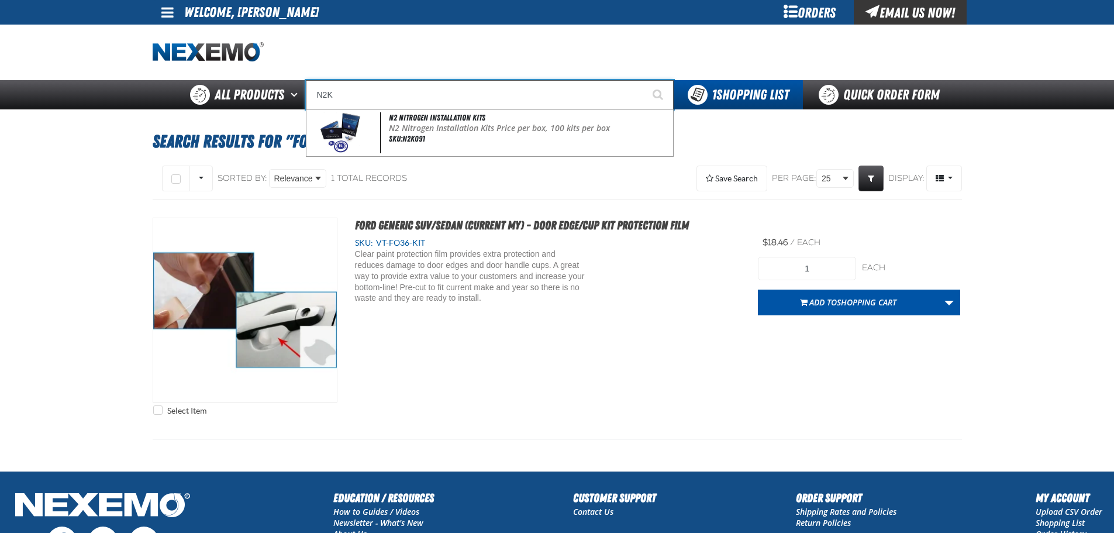
type input "N2K"
click at [644, 80] on button "Start Searching" at bounding box center [658, 94] width 29 height 29
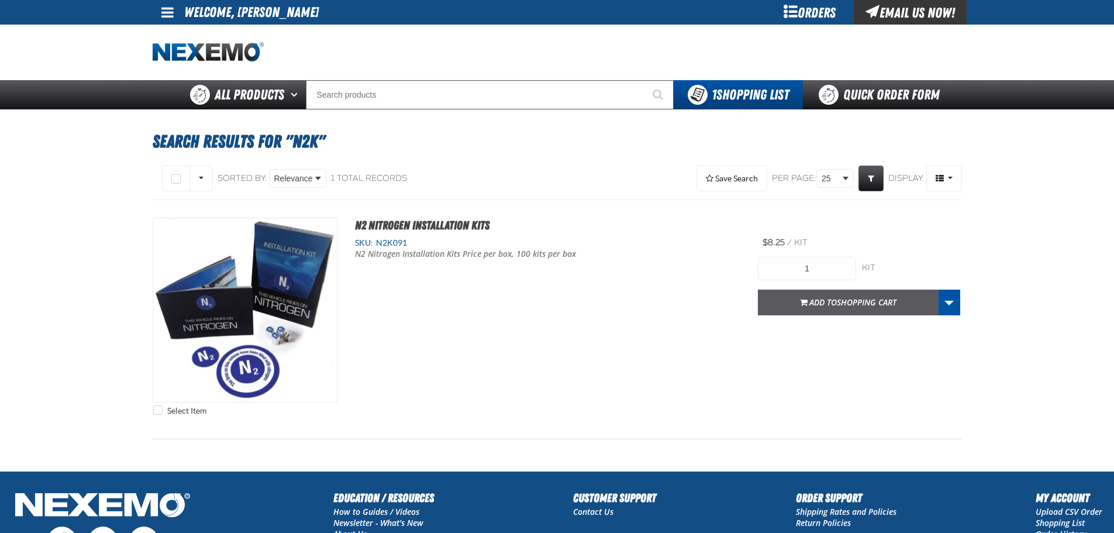
click at [829, 304] on span "Add to Shopping Cart" at bounding box center [852, 301] width 87 height 11
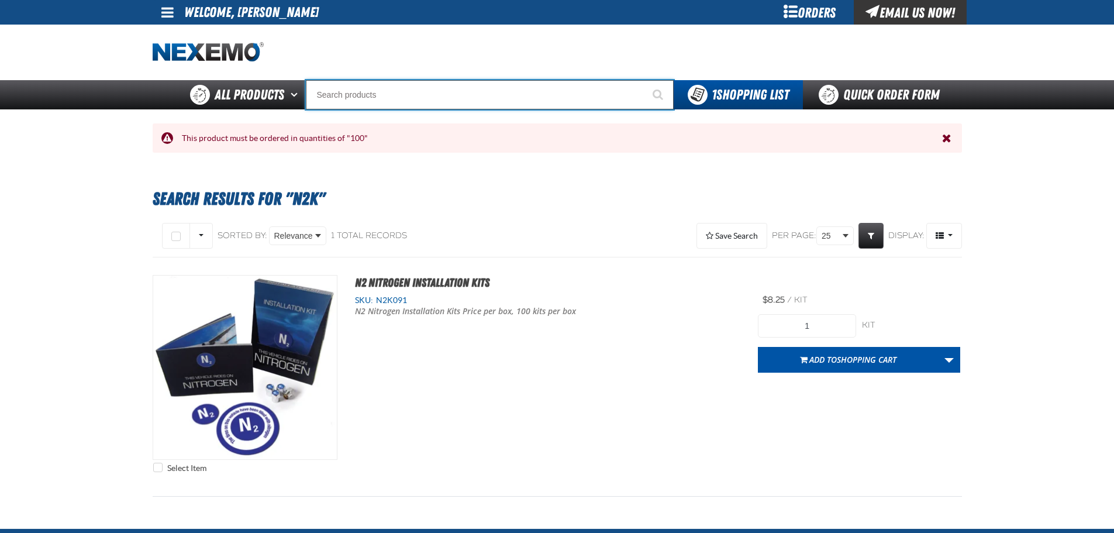
click at [420, 93] on input "Search" at bounding box center [490, 94] width 368 height 29
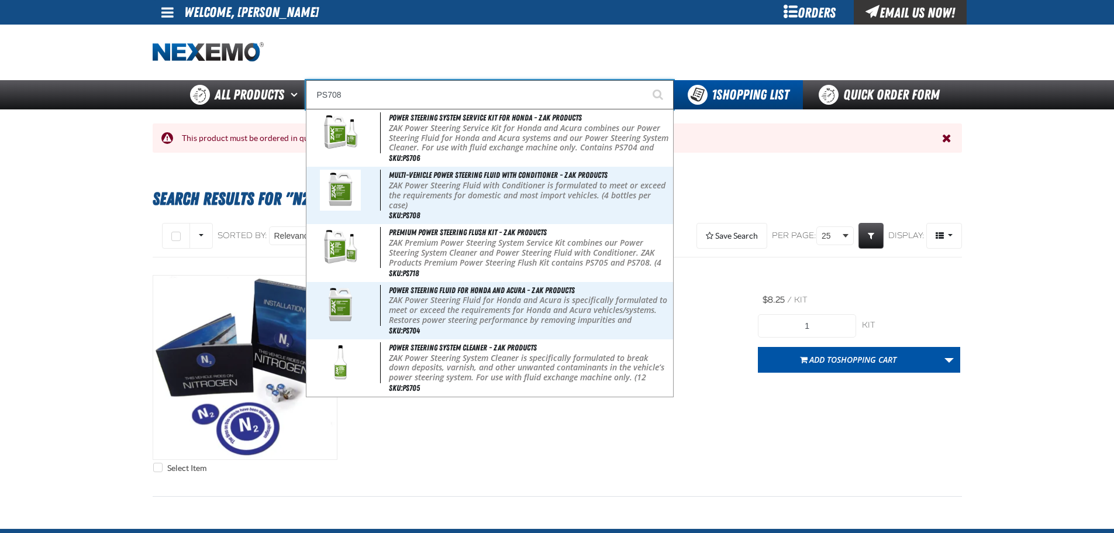
type input "PS708"
click at [644, 80] on button "Start Searching" at bounding box center [658, 94] width 29 height 29
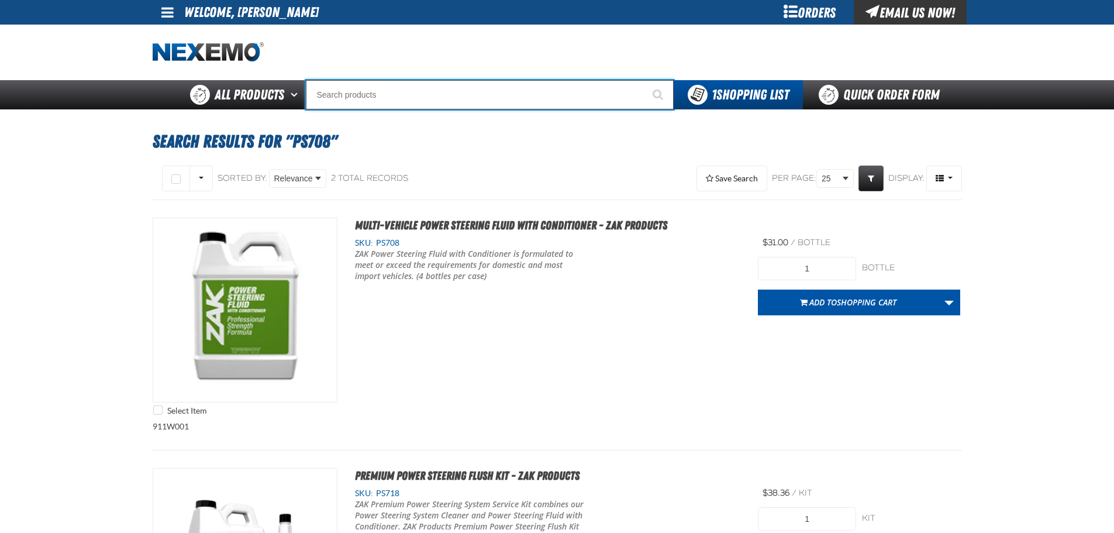
click at [495, 84] on input "Search" at bounding box center [490, 94] width 368 height 29
type input "R"
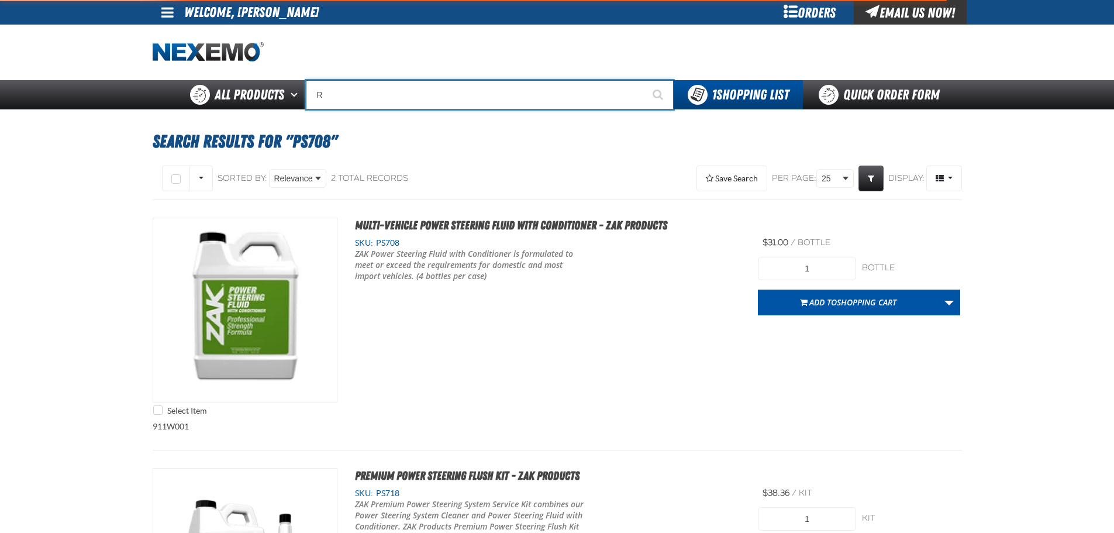
type input "ROADSIDE R"
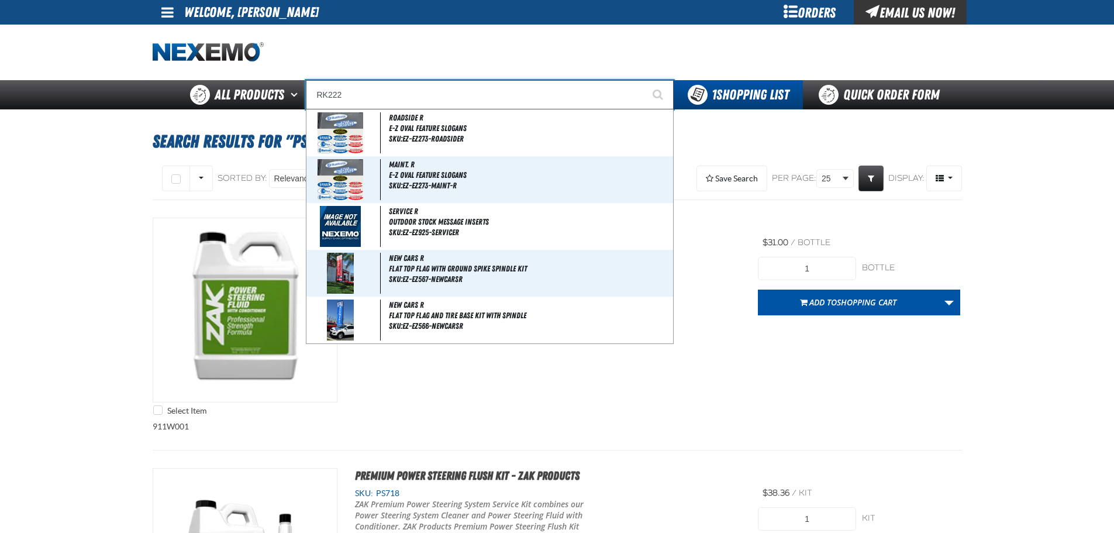
type input "RK222"
click at [644, 80] on button "Start Searching" at bounding box center [658, 94] width 29 height 29
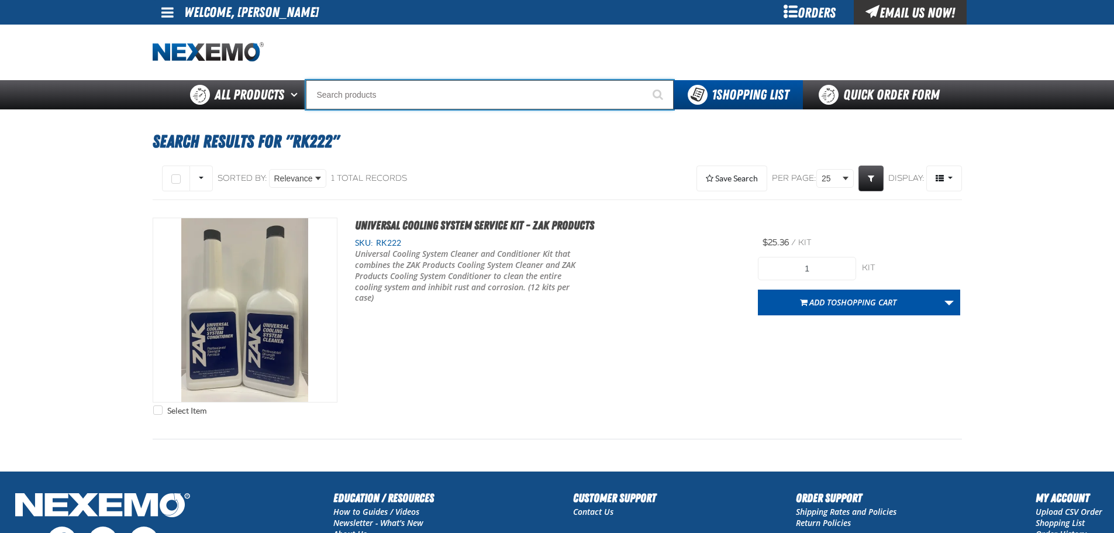
click at [497, 87] on input "Search" at bounding box center [490, 94] width 368 height 29
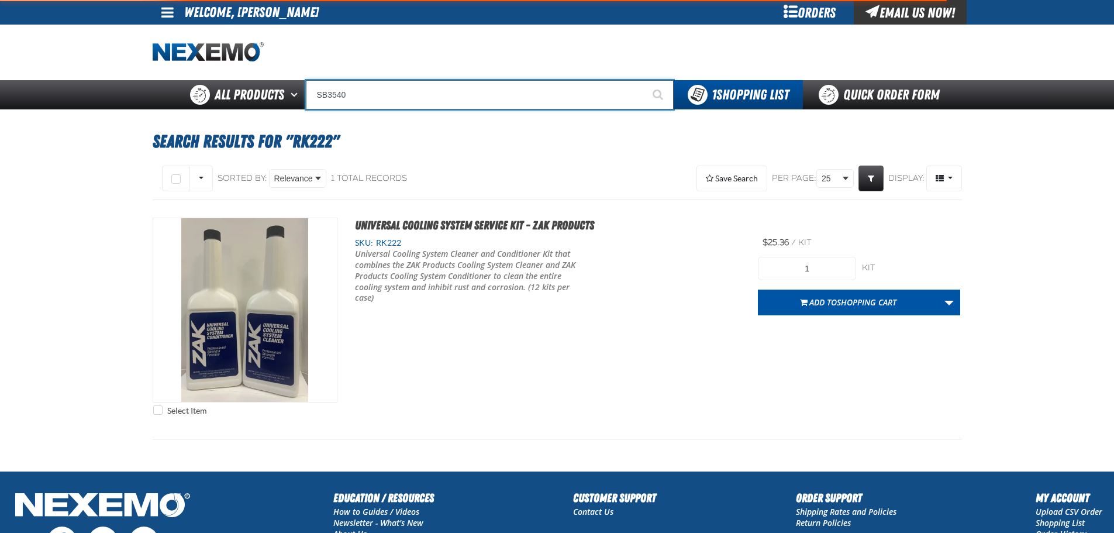
type input "SB3540"
click at [644, 80] on button "Start Searching" at bounding box center [658, 94] width 29 height 29
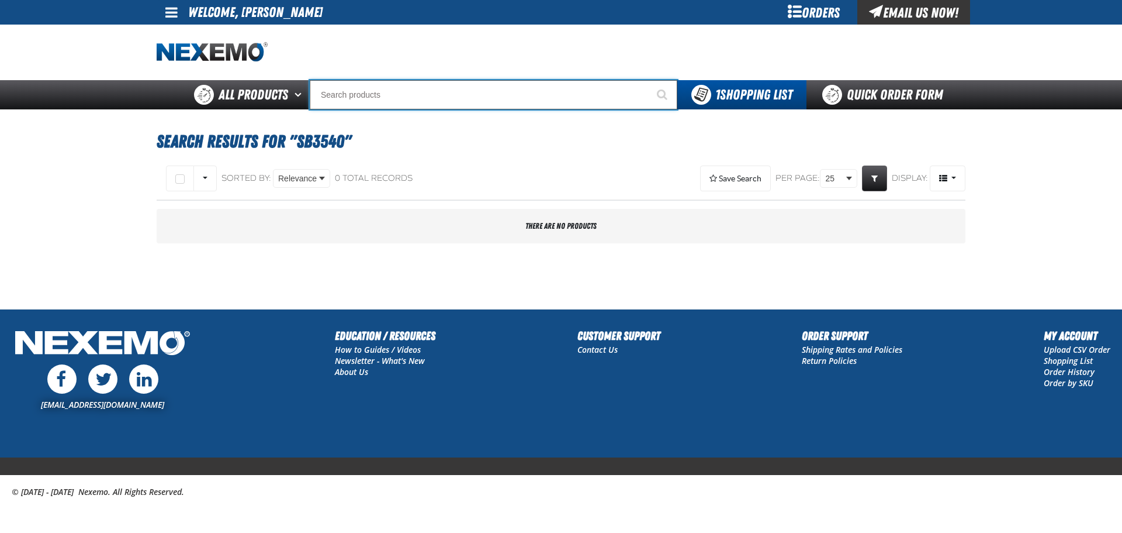
click at [478, 96] on input "Search" at bounding box center [494, 94] width 368 height 29
type input "SB3540"
click at [648, 80] on button "Start Searching" at bounding box center [662, 94] width 29 height 29
click at [436, 89] on input "Search" at bounding box center [494, 94] width 368 height 29
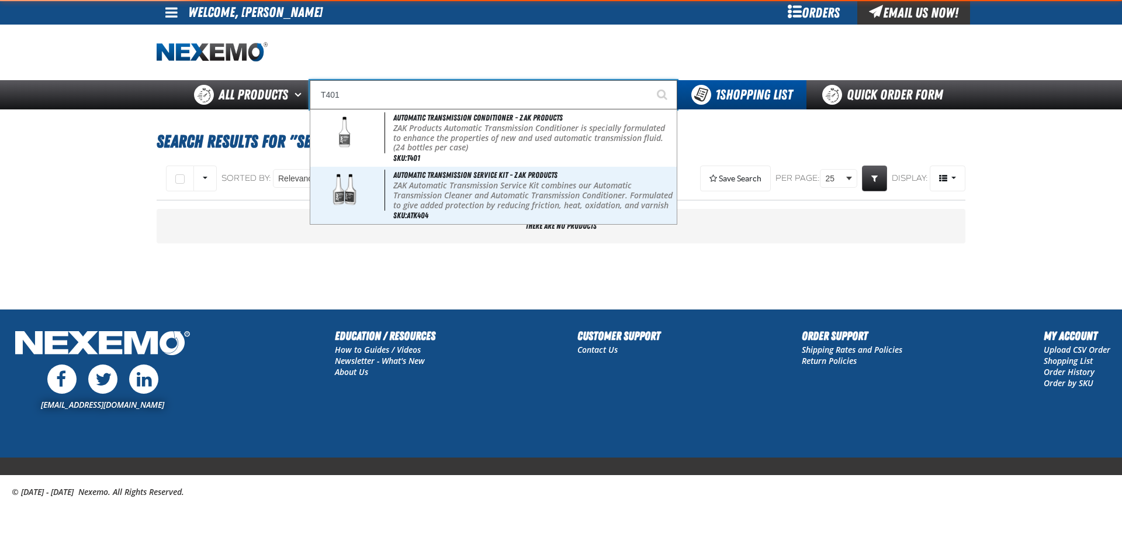
type input "T401"
click at [648, 80] on button "Start Searching" at bounding box center [662, 94] width 29 height 29
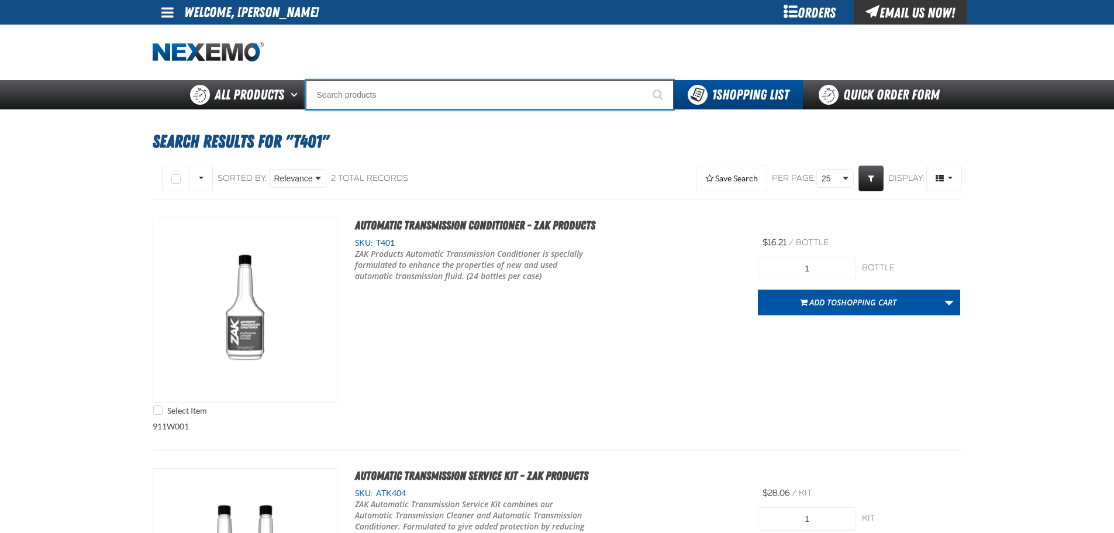
click at [525, 103] on input "Search" at bounding box center [490, 94] width 368 height 29
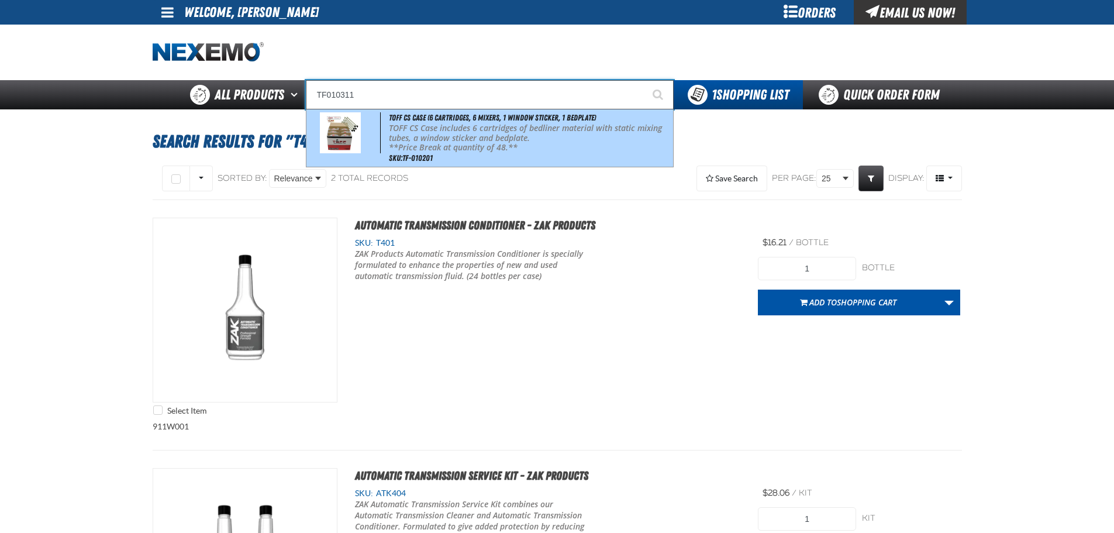
click at [533, 136] on p "TOFF CS Case includes 6 cartridges of bedliner material with static mixing tube…" at bounding box center [529, 133] width 281 height 20
type input "TOFF CS Case (6 Cartridges, 6 Mixers, 1 Window Sticker, 1 Bedplate)"
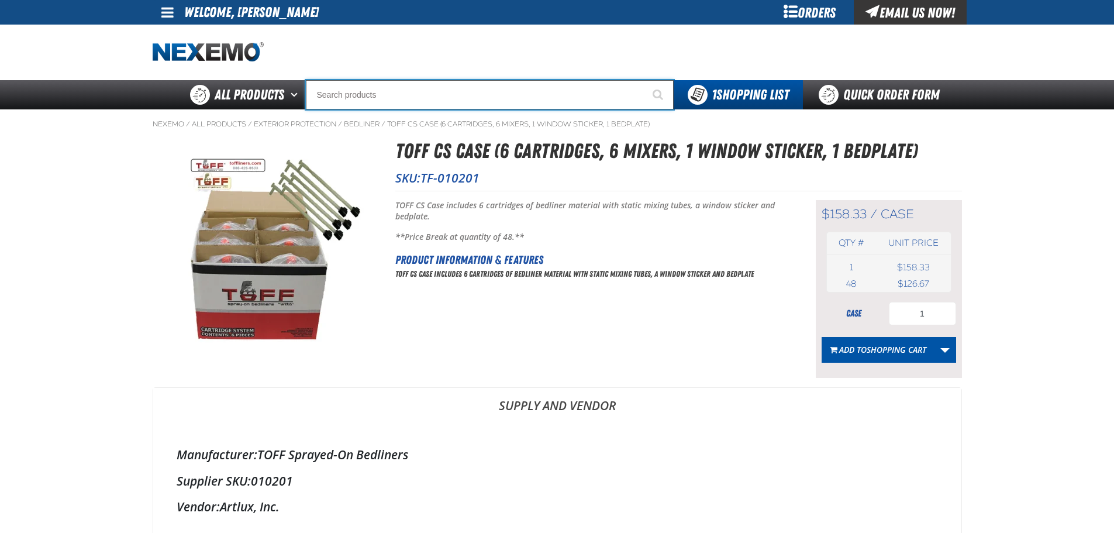
click at [435, 94] on input "Search" at bounding box center [490, 94] width 368 height 29
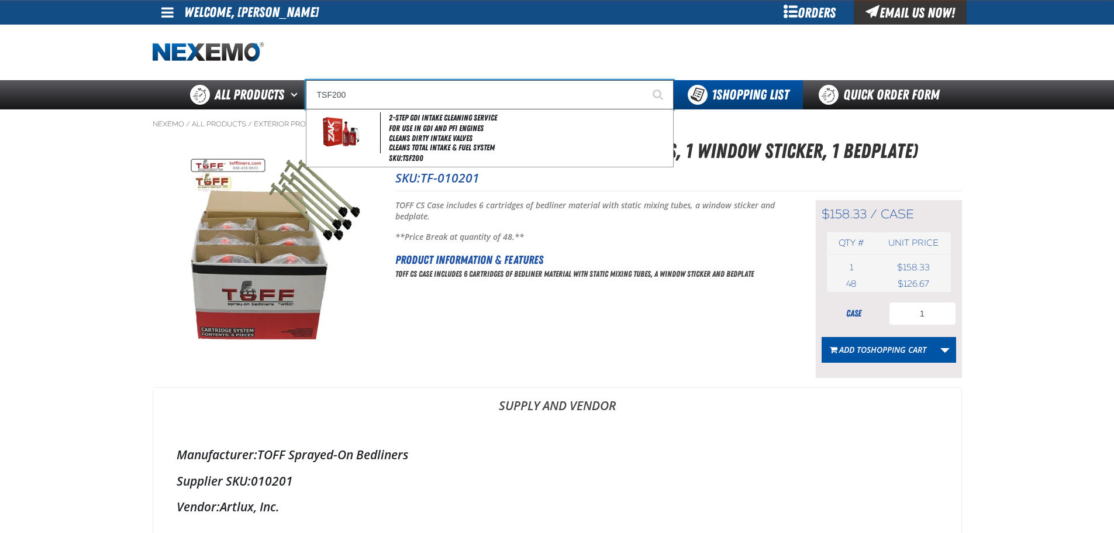
type input "TSF200"
click at [644, 80] on button "Start Searching" at bounding box center [658, 94] width 29 height 29
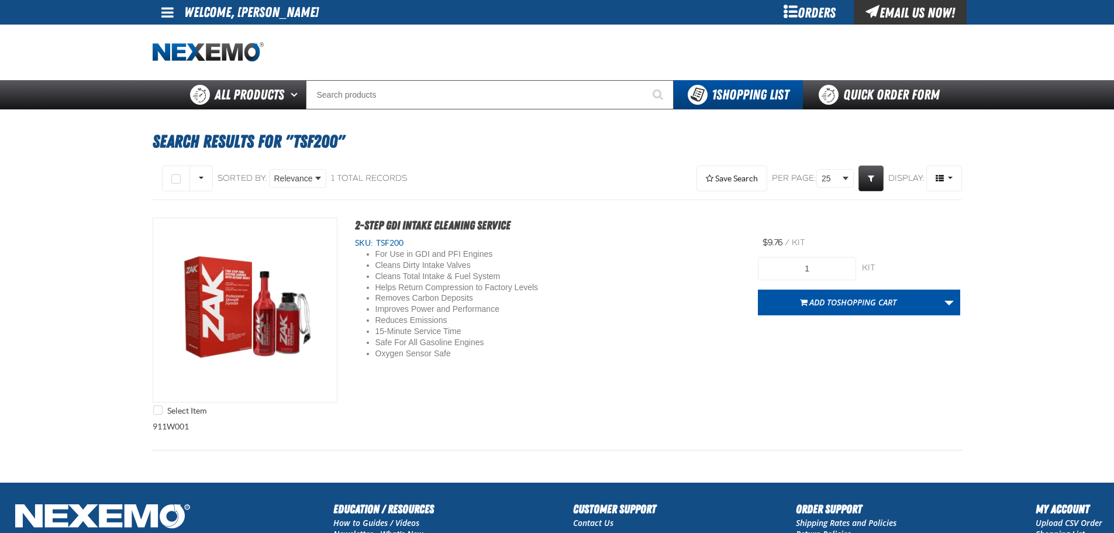
drag, startPoint x: 852, startPoint y: 302, endPoint x: 852, endPoint y: 308, distance: 6.5
click at [852, 302] on span "Shopping Cart" at bounding box center [866, 301] width 60 height 11
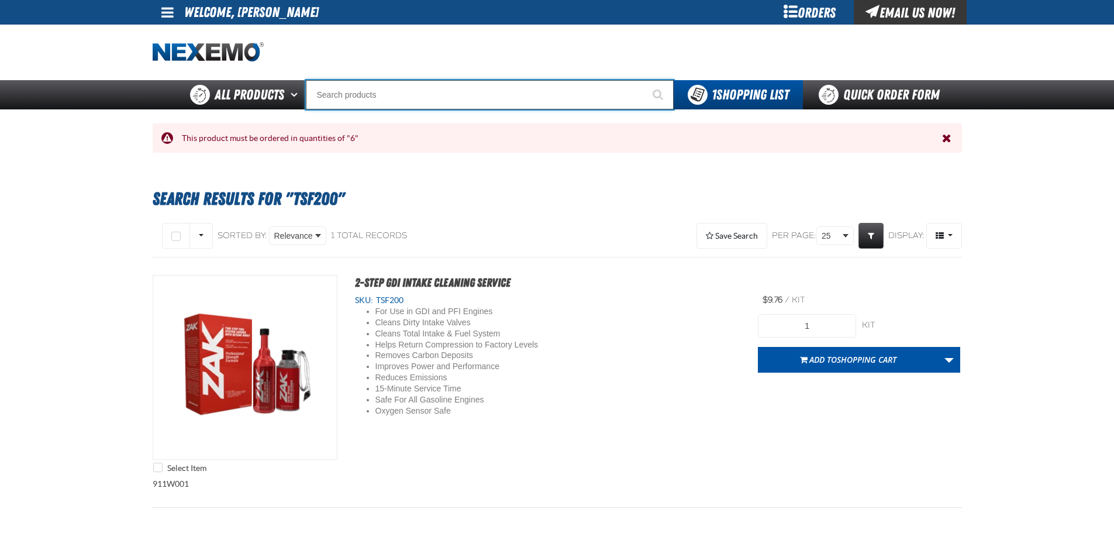
click at [552, 96] on input "Search" at bounding box center [490, 94] width 368 height 29
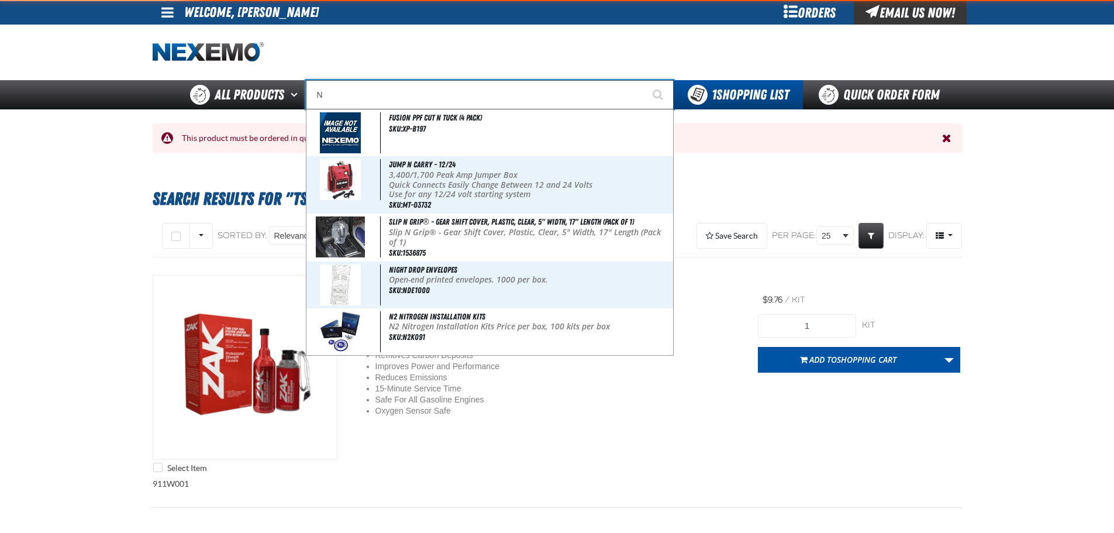
type input "N2"
type input "N2 Nitrogen Installation Kits"
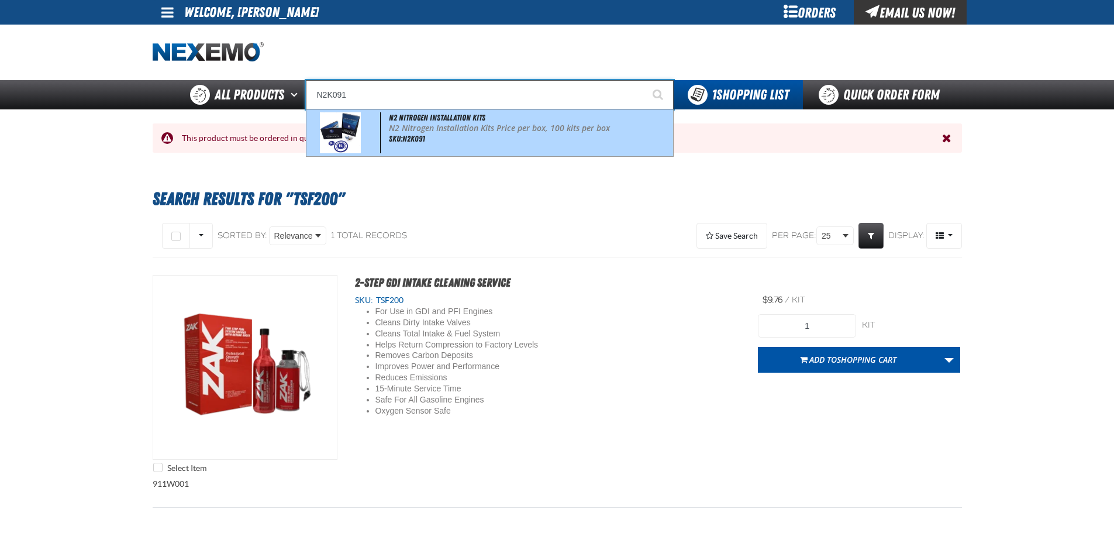
click at [546, 135] on div "N2 Nitrogen Installation Kits N2 Nitrogen Installation Kits Price per box, 100 …" at bounding box center [489, 132] width 367 height 47
type input "N2 Nitrogen Installation Kits"
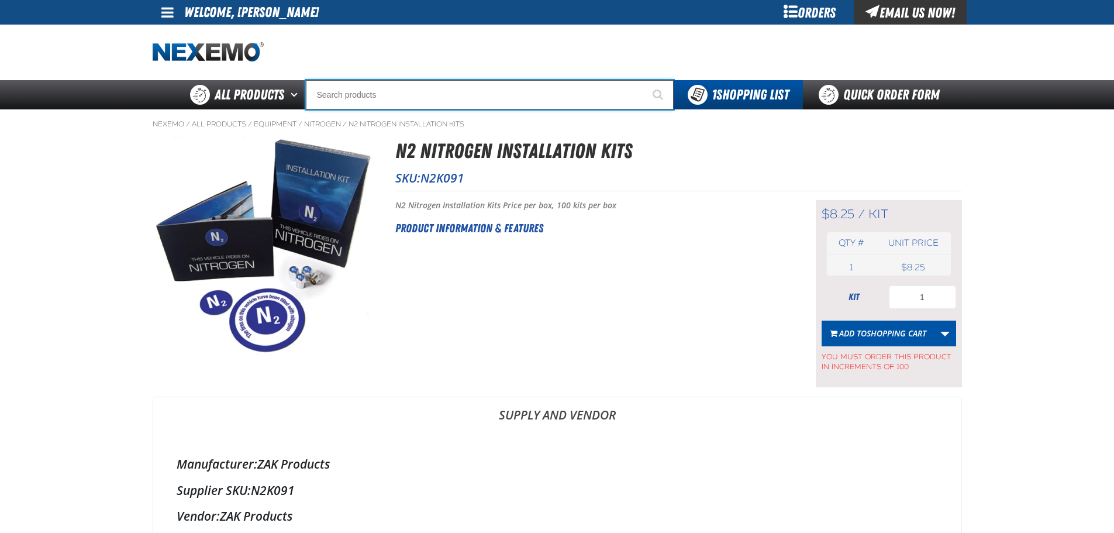
click at [412, 91] on input "Search" at bounding box center [490, 94] width 368 height 29
type input "R"
type input "ROADSIDE R"
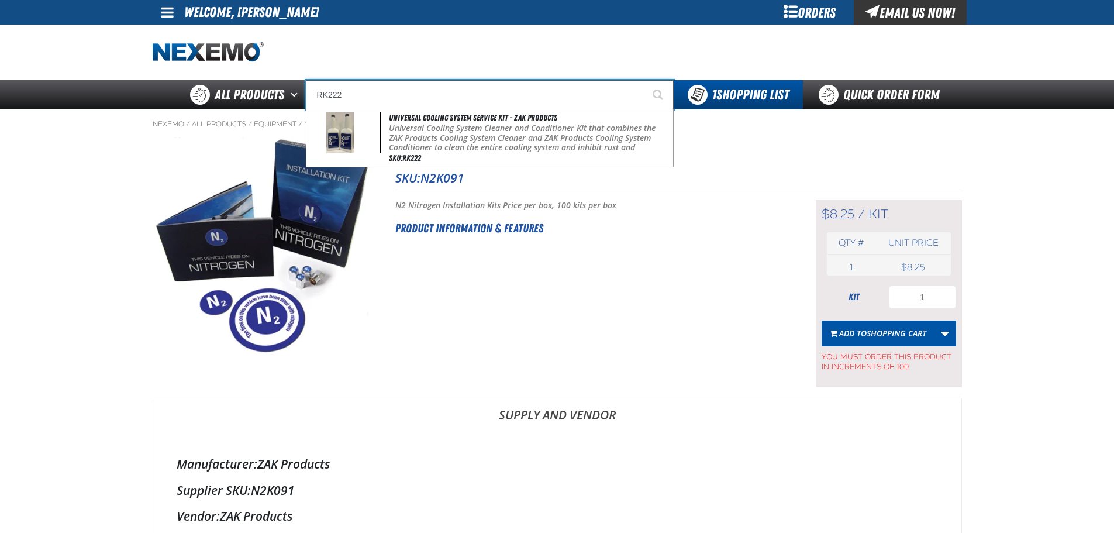
type input "RK222"
click at [644, 80] on button "Start Searching" at bounding box center [658, 94] width 29 height 29
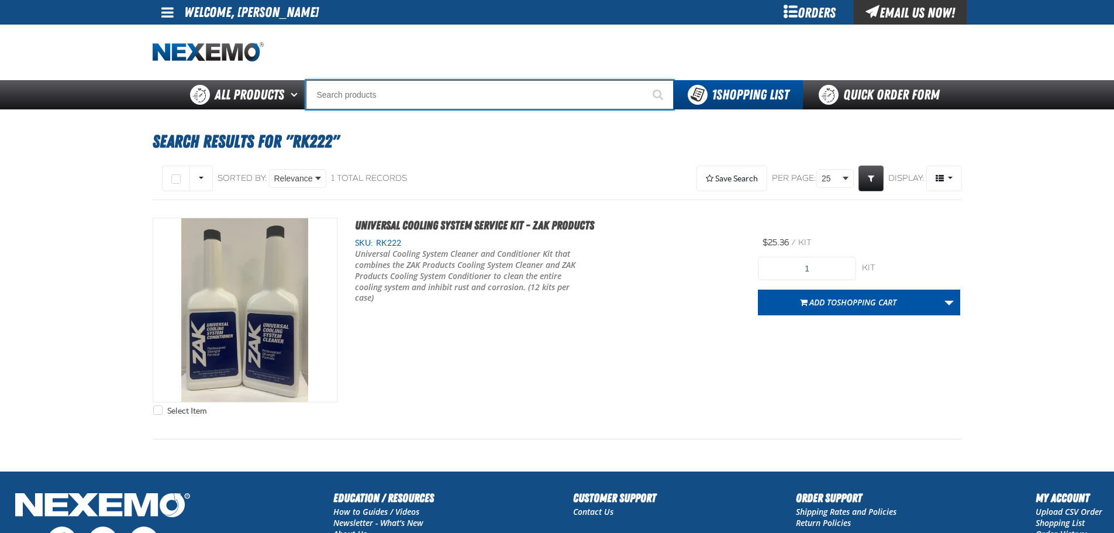
click at [385, 98] on input "Search" at bounding box center [490, 94] width 368 height 29
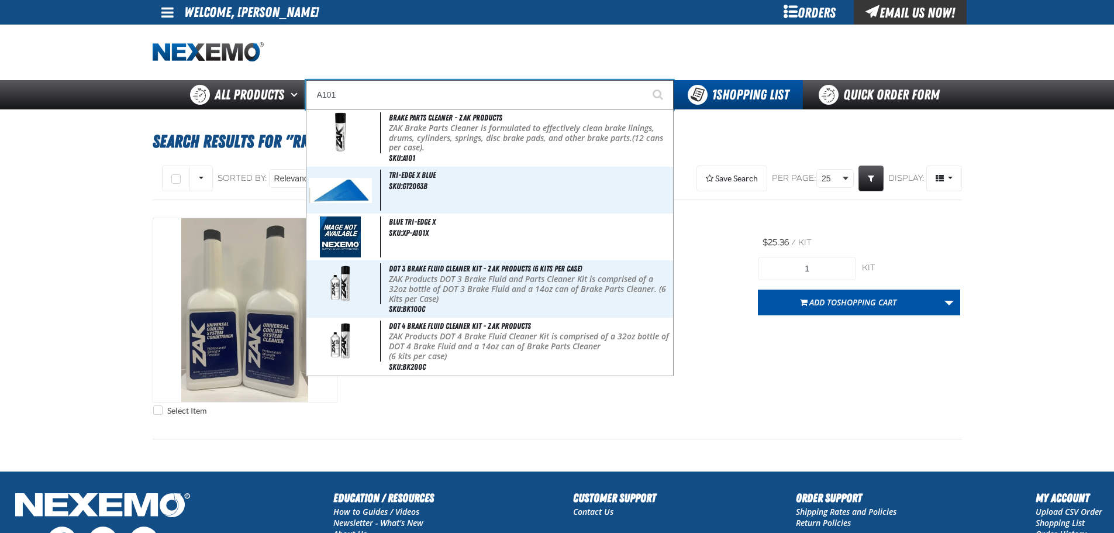
click at [359, 95] on input "A101" at bounding box center [490, 94] width 368 height 29
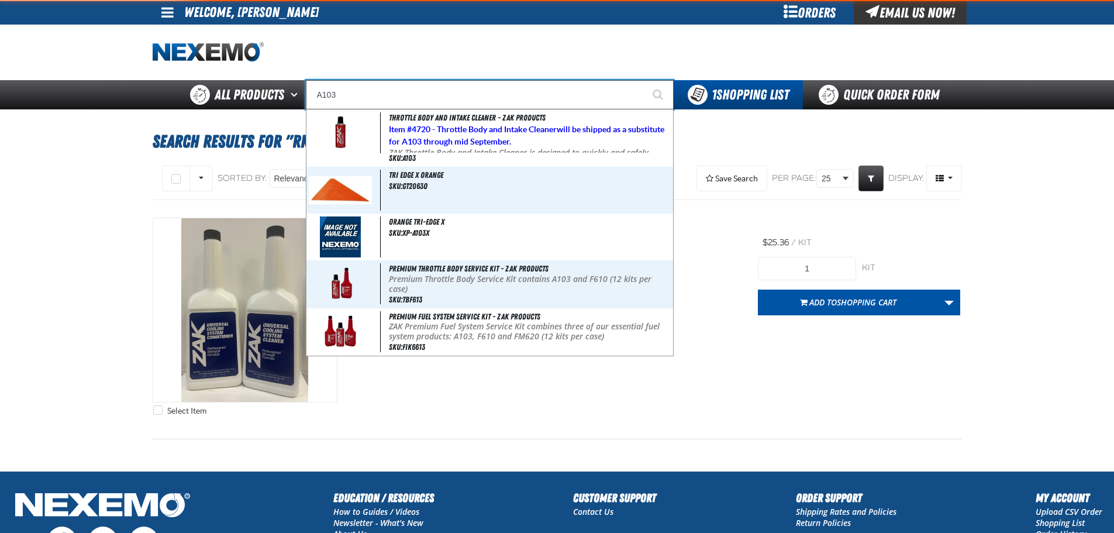
type input "A103"
click at [644, 80] on button "Start Searching" at bounding box center [658, 94] width 29 height 29
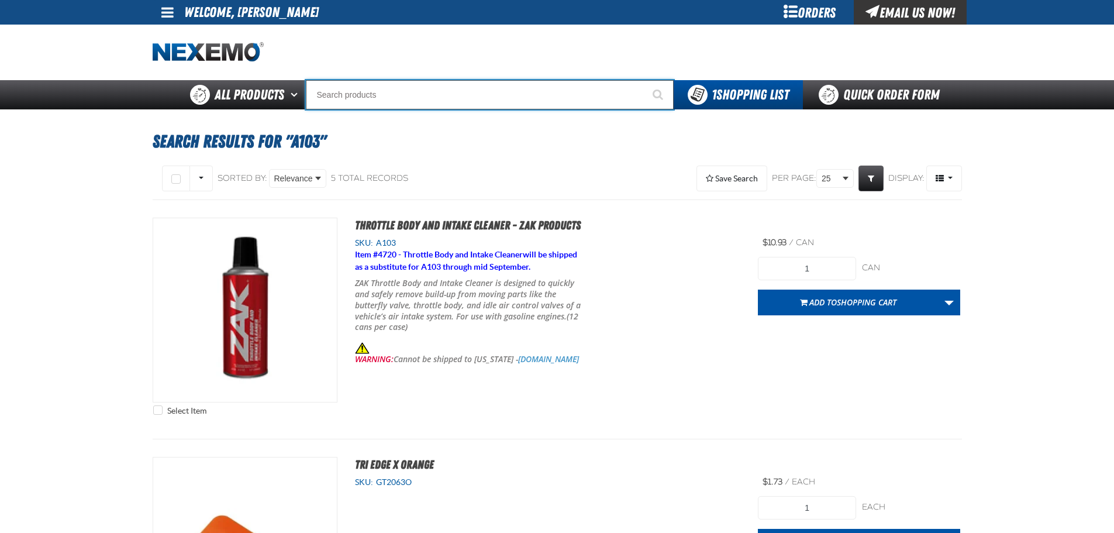
click at [400, 102] on input "Search" at bounding box center [490, 94] width 368 height 29
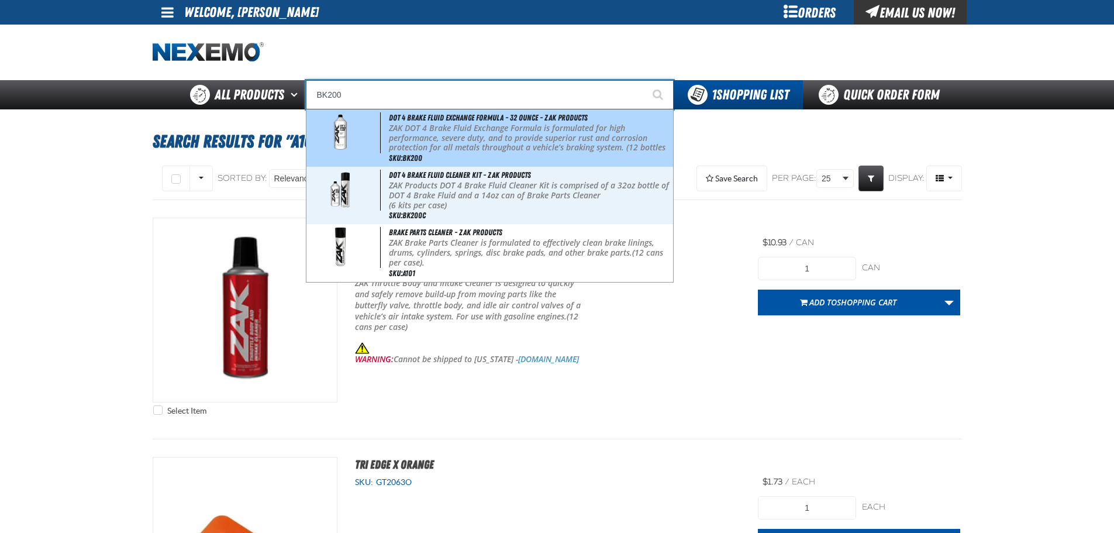
click at [434, 132] on p "ZAK DOT 4 Brake Fluid Exchange Formula is formulated for high performance, seve…" at bounding box center [529, 142] width 281 height 39
type input "DOT 4 Brake Fluid Exchange Formula - 32 Ounce - ZAK Products"
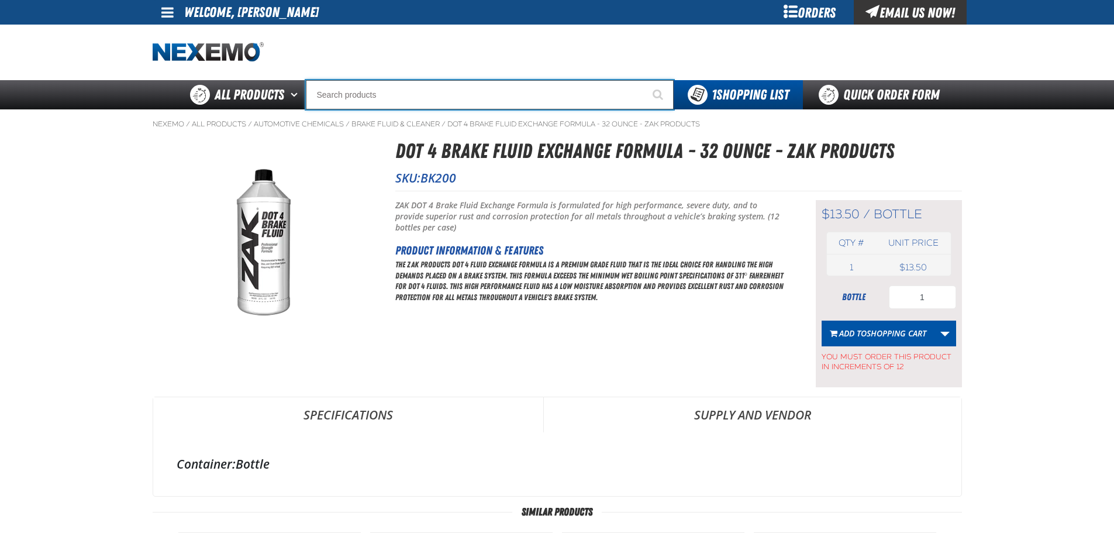
click at [369, 90] on input "Search" at bounding box center [490, 94] width 368 height 29
type input "C"
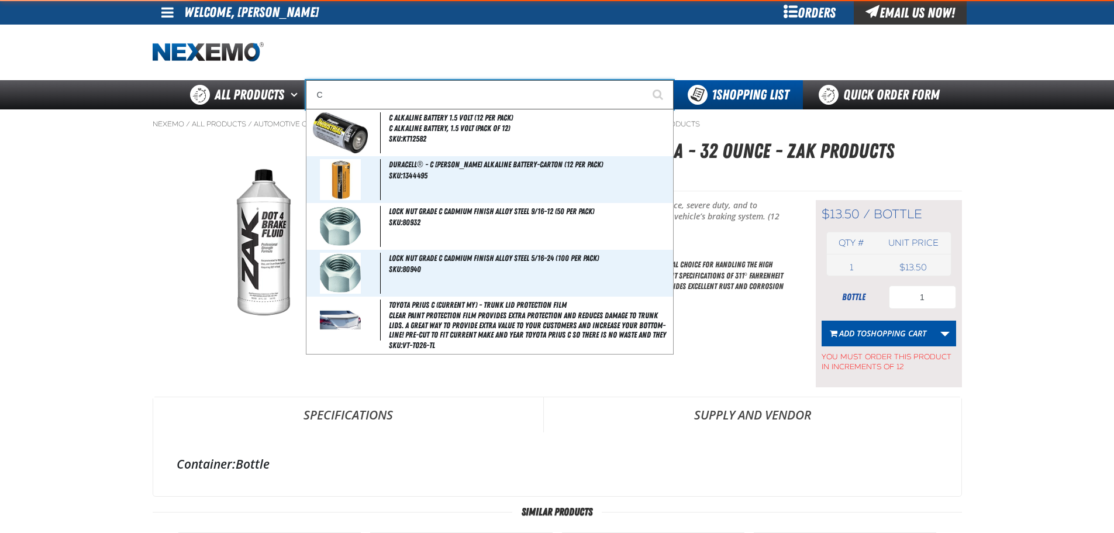
type input "C Alkaline Battery 1.5 Volt (12 per pack)"
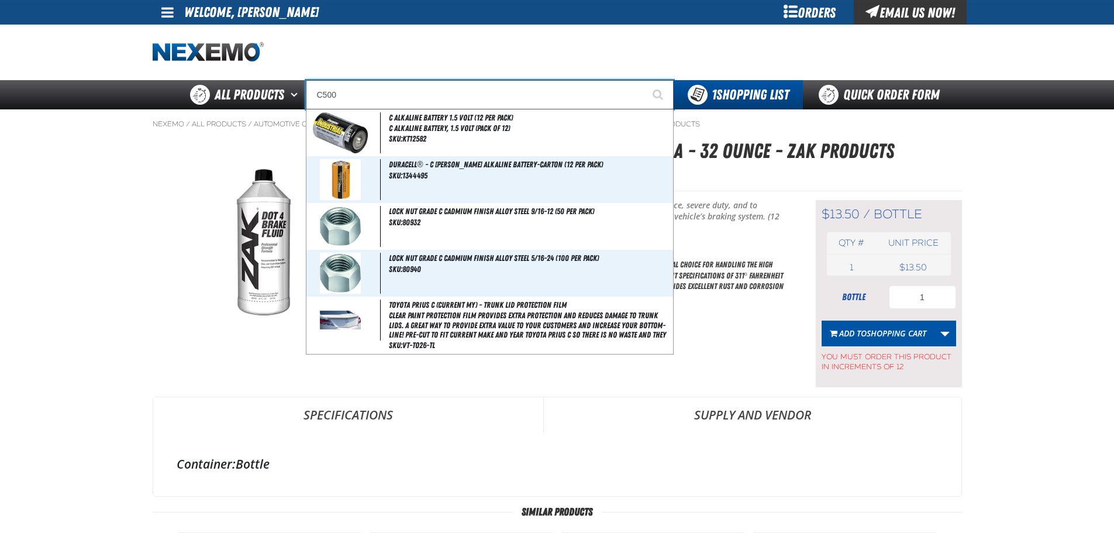
type input "C500"
click at [644, 80] on button "Start Searching" at bounding box center [658, 94] width 29 height 29
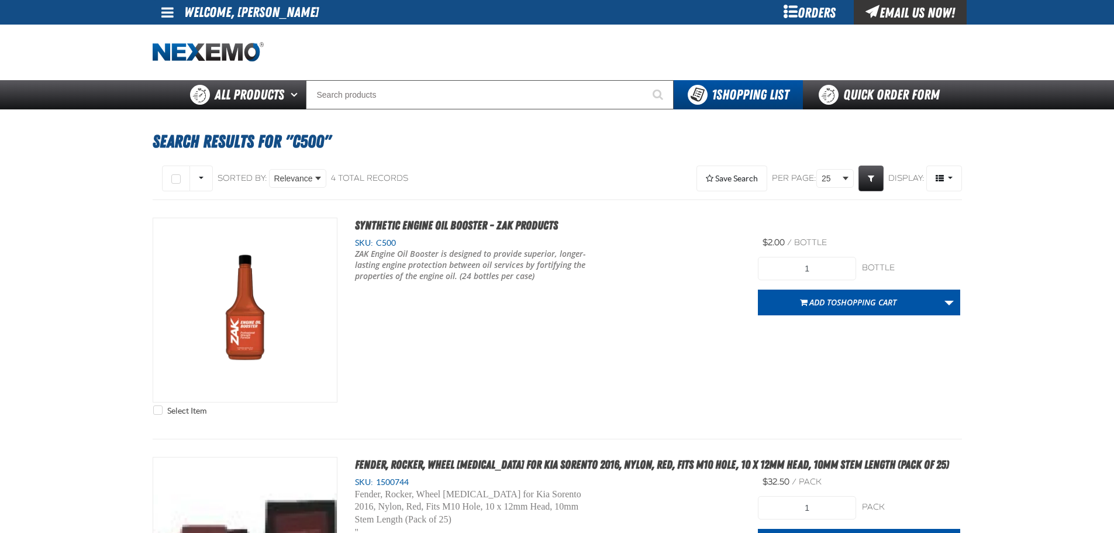
drag, startPoint x: 347, startPoint y: 253, endPoint x: 348, endPoint y: 261, distance: 8.4
click at [348, 261] on div "SKU: C500 ZAK Engine Oil Booster is designed to provide superior, longer-lastin…" at bounding box center [547, 267] width 421 height 61
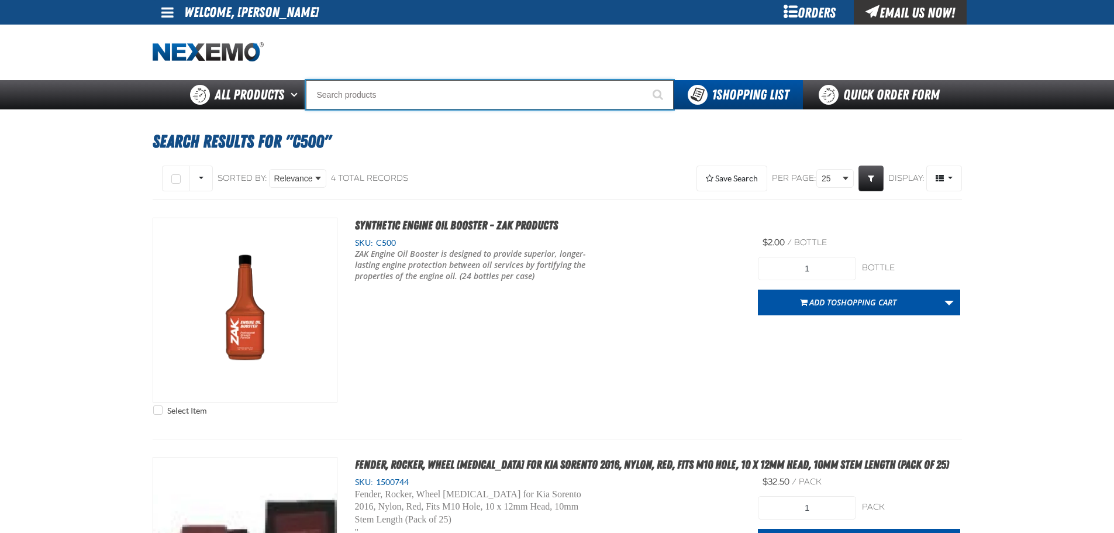
click at [382, 86] on input "Search" at bounding box center [490, 94] width 368 height 29
click at [350, 100] on input "Search" at bounding box center [490, 94] width 368 height 29
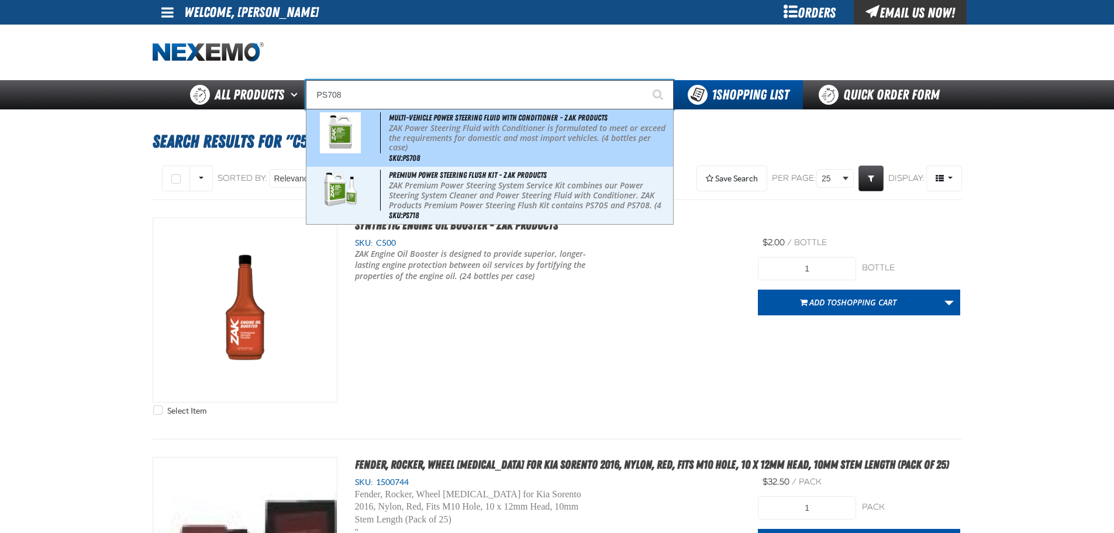
click at [465, 145] on p "ZAK Power Steering Fluid with Conditioner is formulated to meet or exceed the r…" at bounding box center [529, 137] width 281 height 29
type input "Multi-Vehicle Power Steering Fluid with Conditioner - ZAK Products"
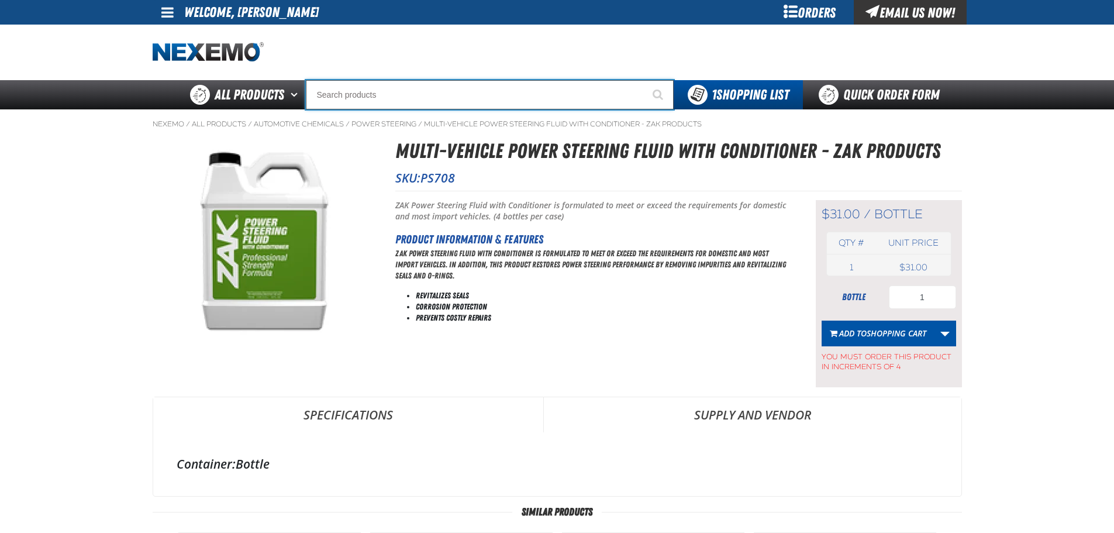
click at [544, 93] on input "Search" at bounding box center [490, 94] width 368 height 29
type input "R"
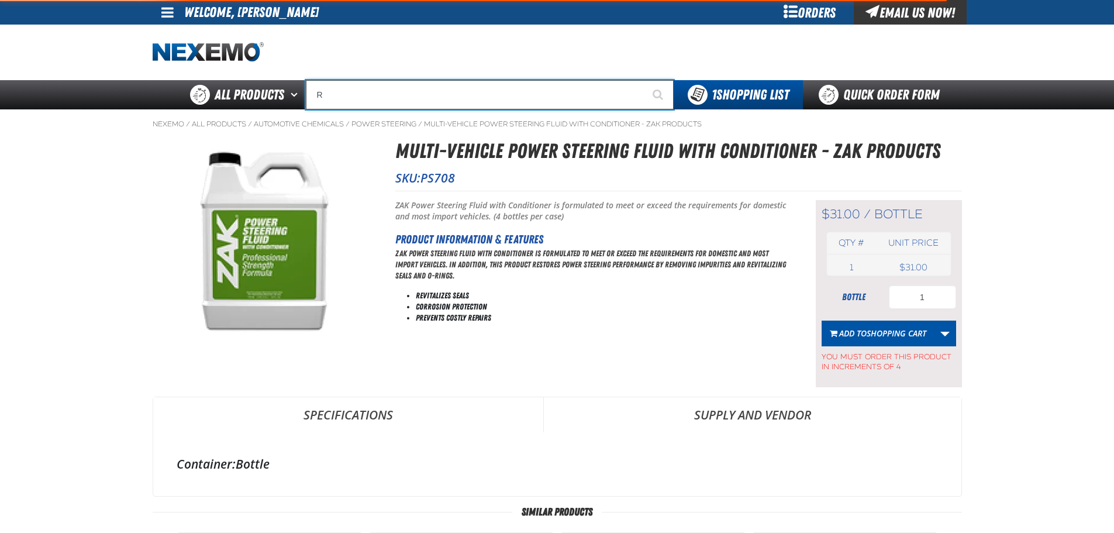
type input "ROADSIDE R"
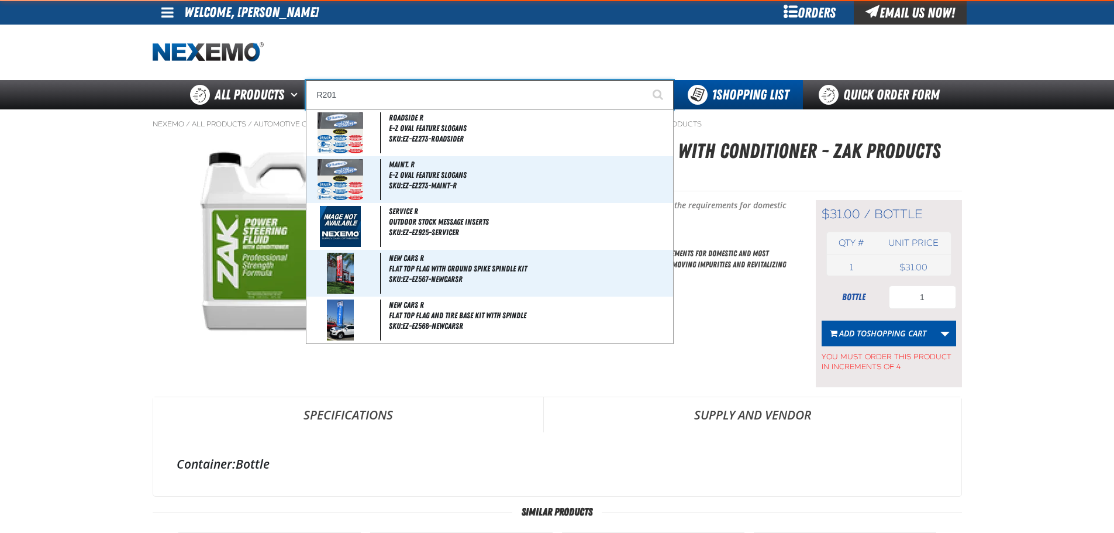
type input "R201"
click at [644, 80] on button "Start Searching" at bounding box center [658, 94] width 29 height 29
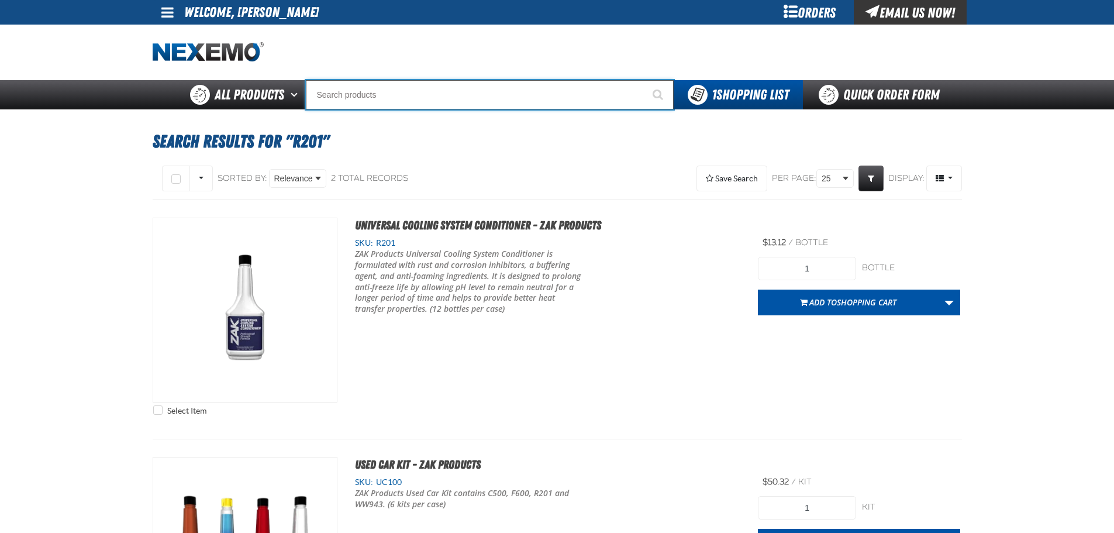
click at [446, 93] on input "Search" at bounding box center [490, 94] width 368 height 29
type input "R"
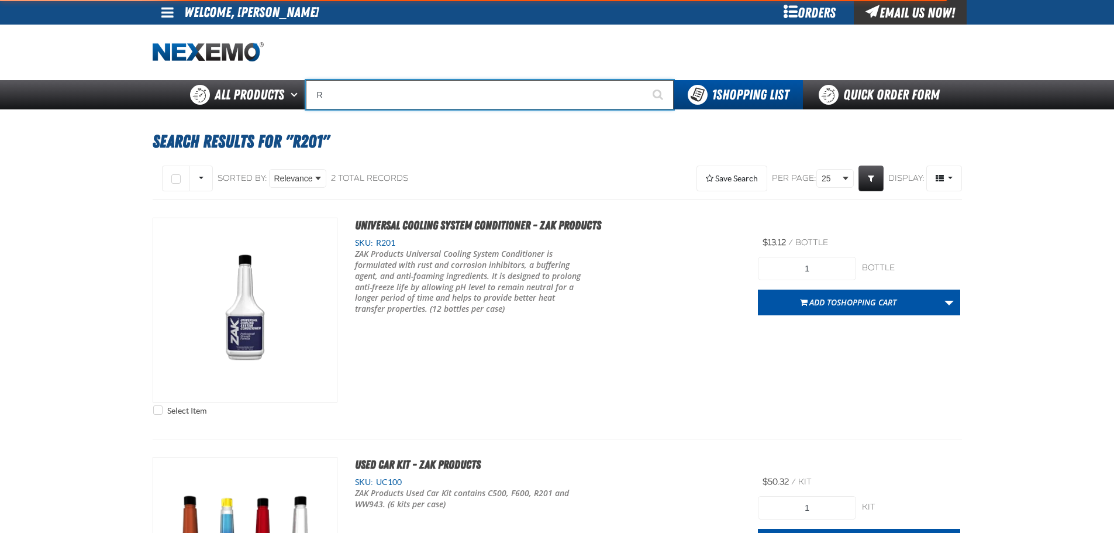
type input "ROADSIDE R"
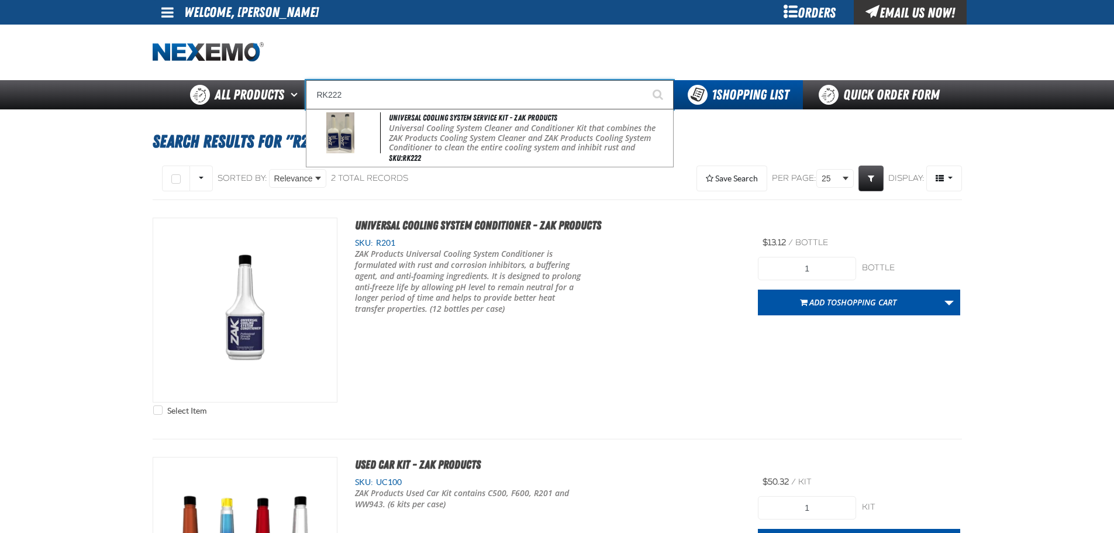
type input "RK222"
click at [644, 80] on button "Start Searching" at bounding box center [658, 94] width 29 height 29
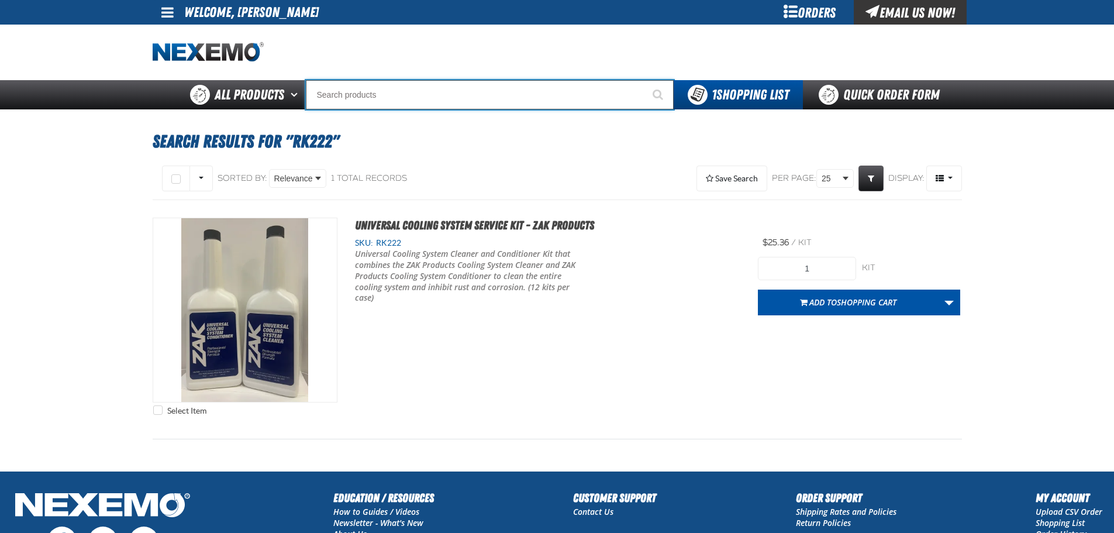
click at [470, 104] on input "Search" at bounding box center [490, 94] width 368 height 29
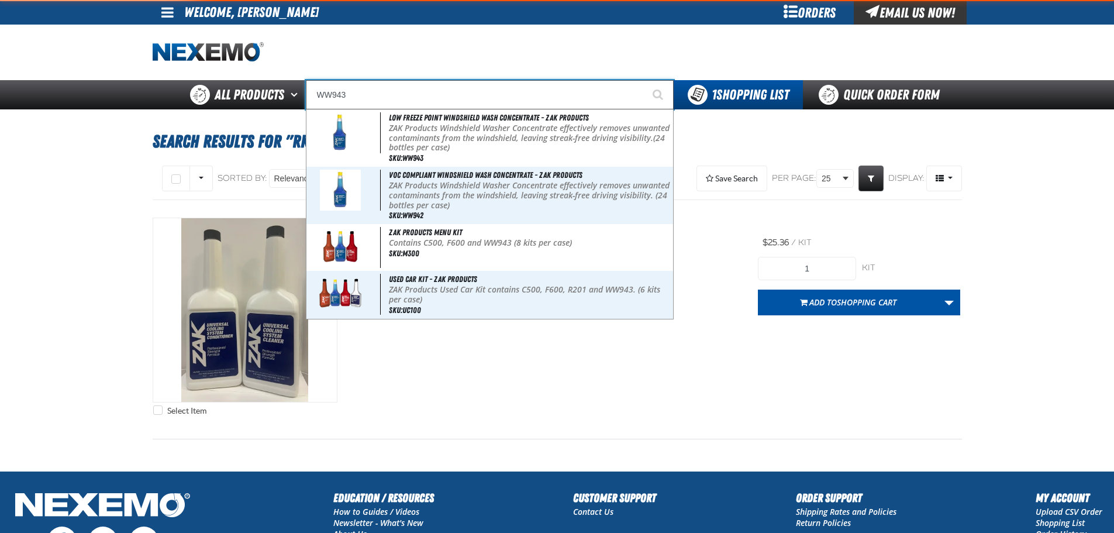
type input "WW943"
click at [644, 80] on button "Start Searching" at bounding box center [658, 94] width 29 height 29
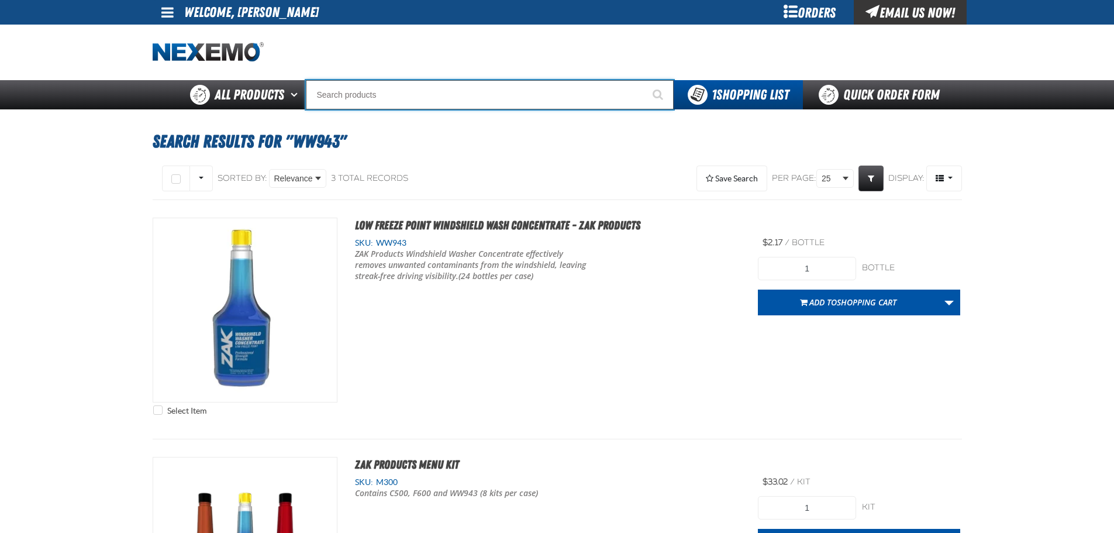
click at [349, 84] on input "Search" at bounding box center [490, 94] width 368 height 29
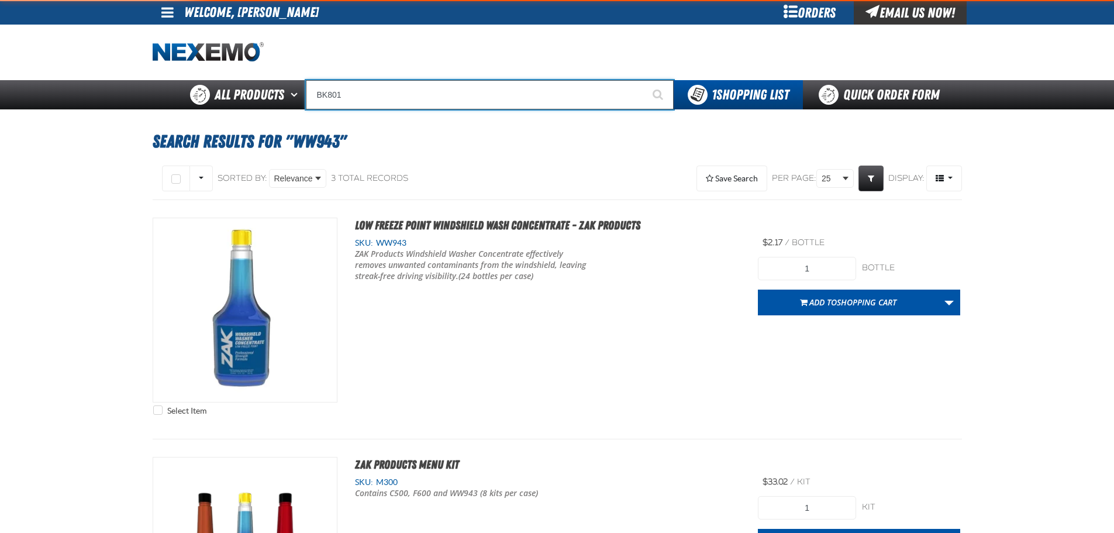
type input "BK801"
click at [644, 80] on button "Start Searching" at bounding box center [658, 94] width 29 height 29
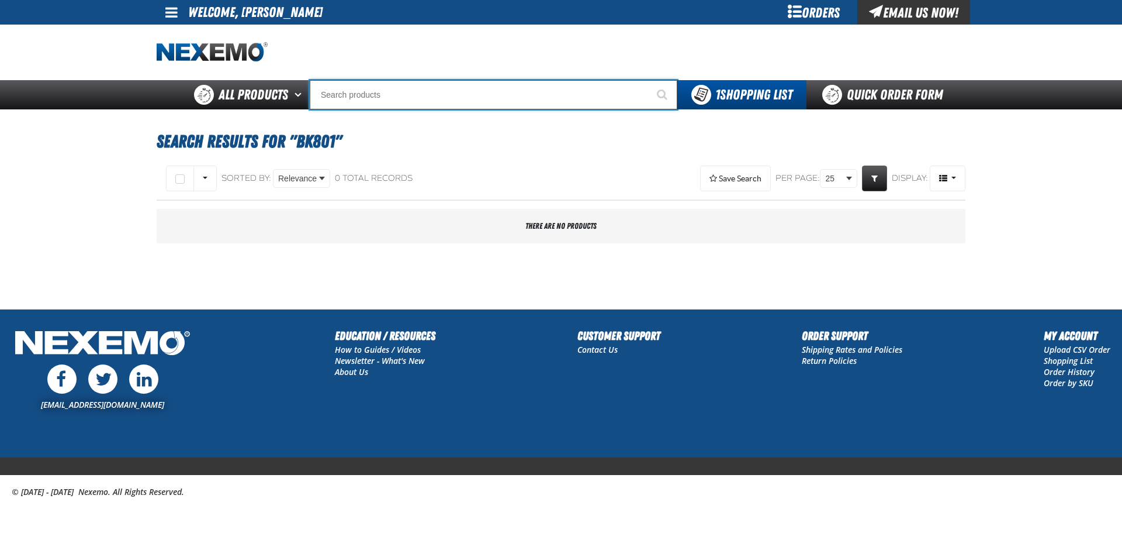
click at [364, 94] on input "Search" at bounding box center [494, 94] width 368 height 29
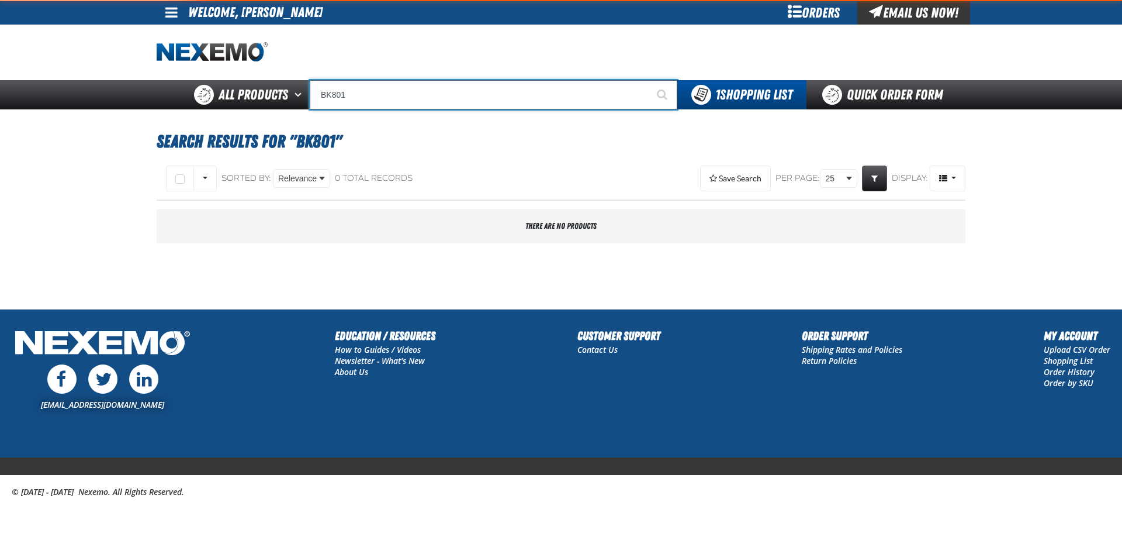
type input "BK801"
click at [648, 80] on button "Start Searching" at bounding box center [662, 94] width 29 height 29
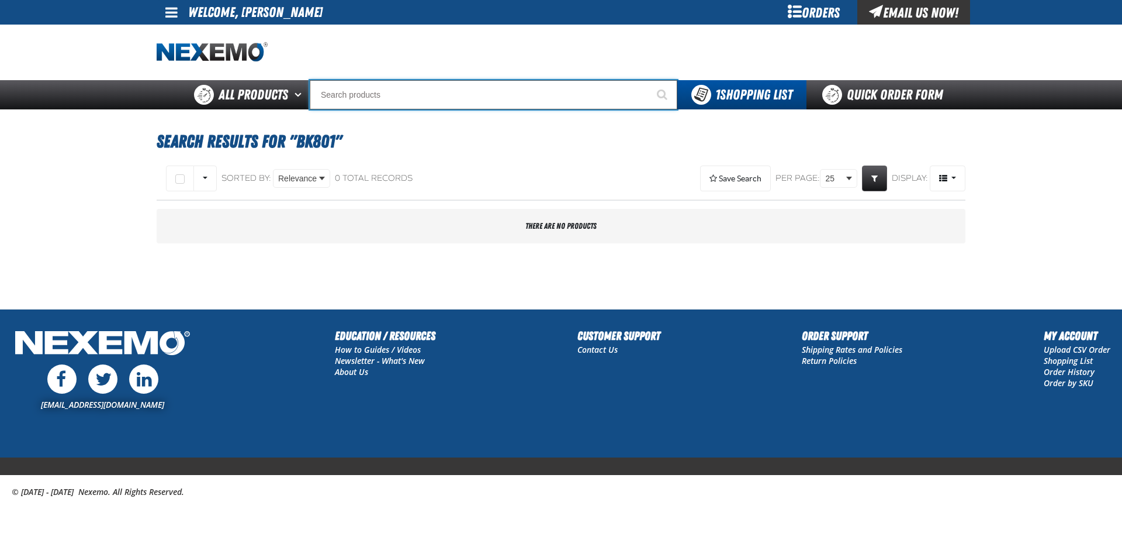
click at [472, 95] on input "Search" at bounding box center [494, 94] width 368 height 29
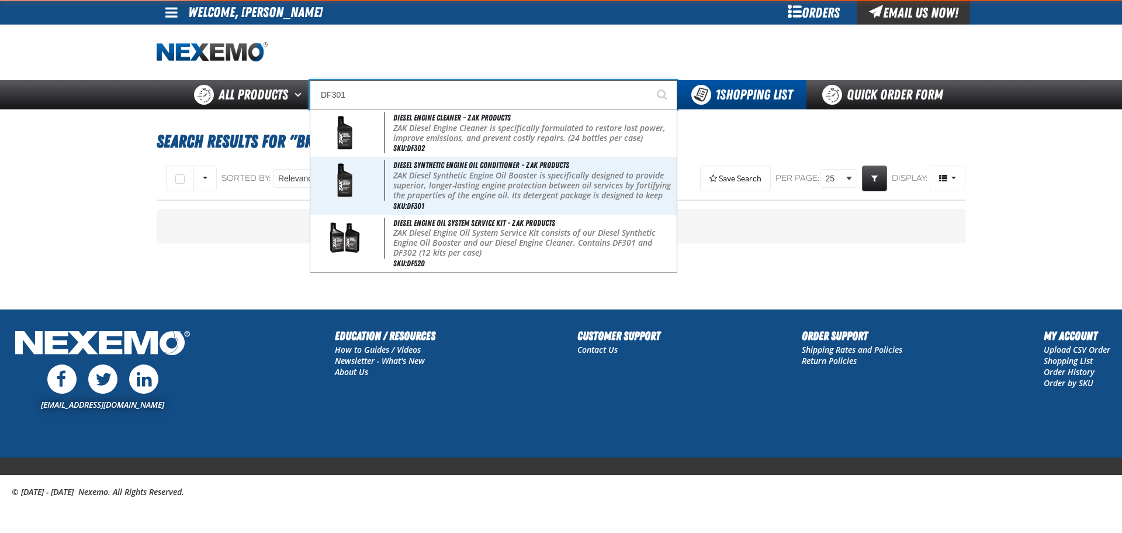
type input "DF301"
click at [648, 80] on button "Start Searching" at bounding box center [662, 94] width 29 height 29
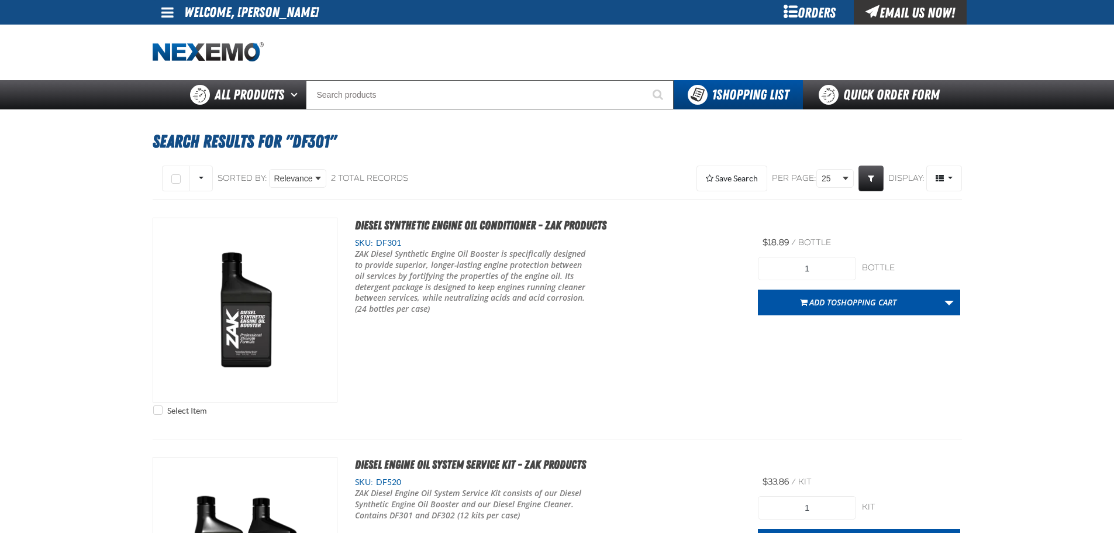
click at [480, 143] on h1 "Search Results for "DF301"" at bounding box center [557, 142] width 809 height 32
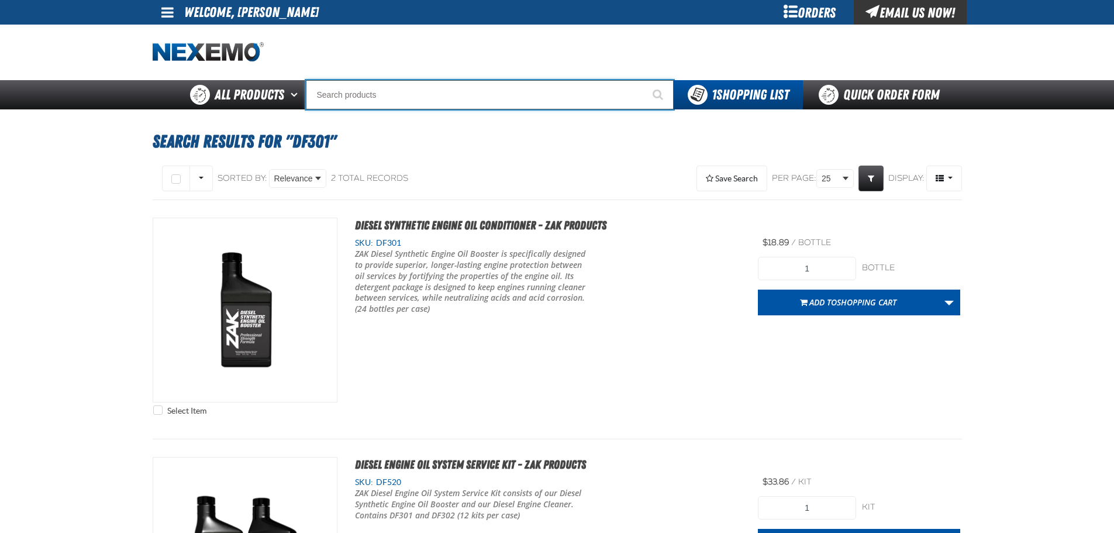
click at [493, 100] on input "Search" at bounding box center [490, 94] width 368 height 29
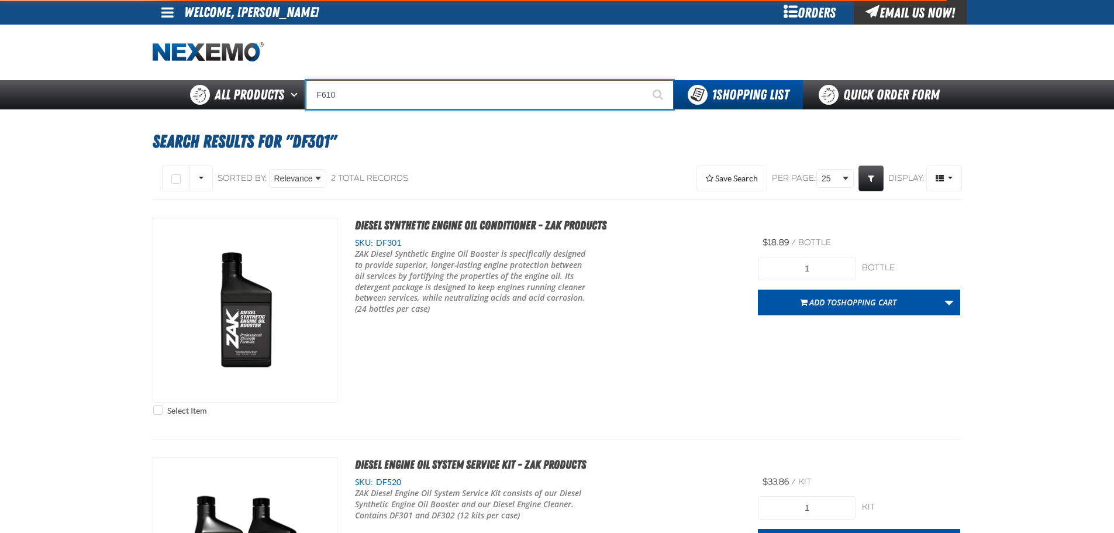
type input "F610"
click at [644, 80] on button "Start Searching" at bounding box center [658, 94] width 29 height 29
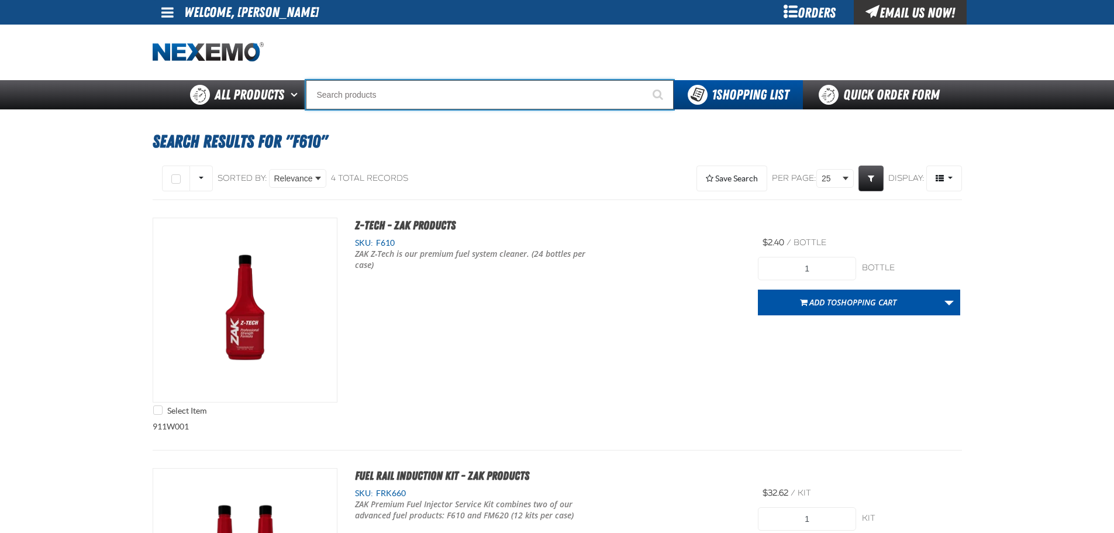
click at [510, 98] on input "Search" at bounding box center [490, 94] width 368 height 29
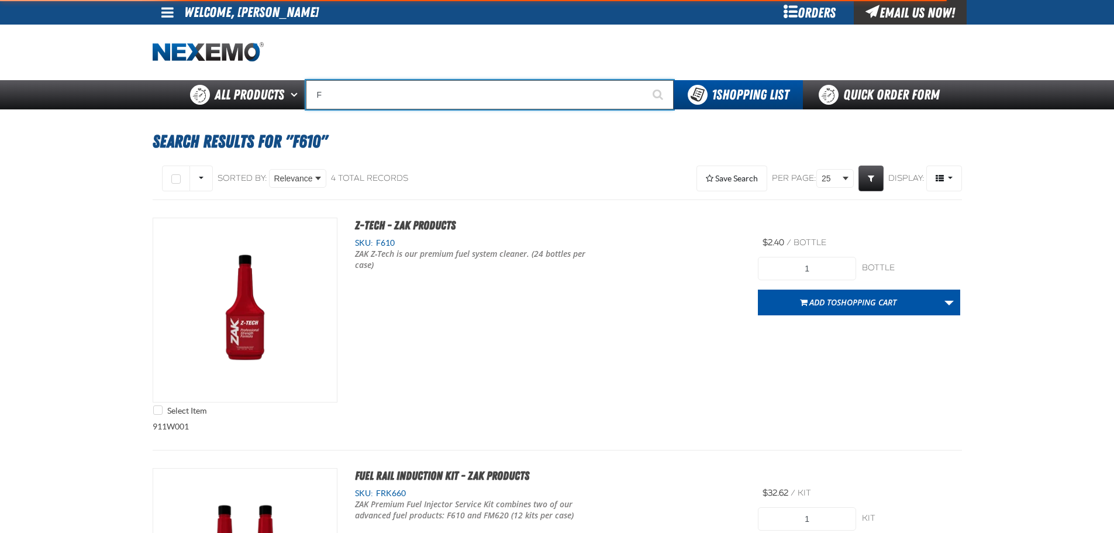
type input "FR"
type input "FROM"
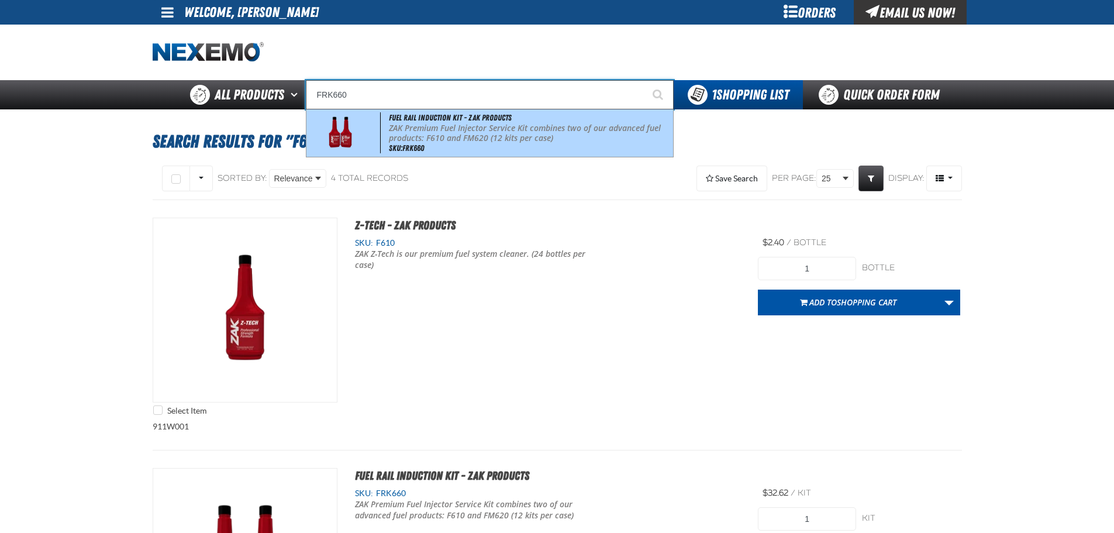
click at [514, 129] on p "ZAK Premium Fuel Injector Service Kit combines two of our advanced fuel product…" at bounding box center [529, 133] width 281 height 20
type input "Fuel Rail Induction Kit - ZAK Products"
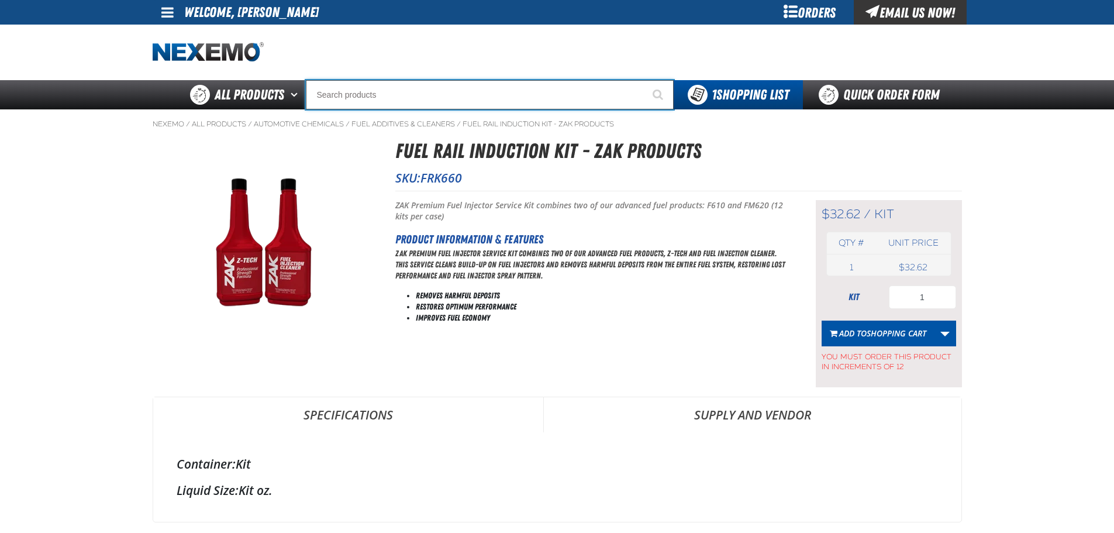
click at [499, 85] on input "Search" at bounding box center [490, 94] width 368 height 29
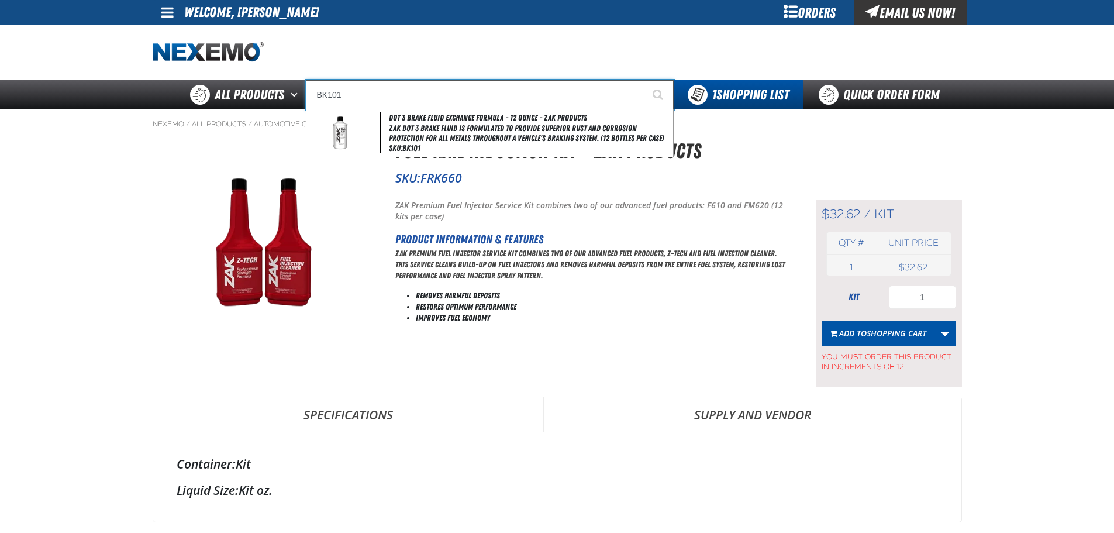
type input "BK101"
click at [644, 80] on button "Start Searching" at bounding box center [658, 94] width 29 height 29
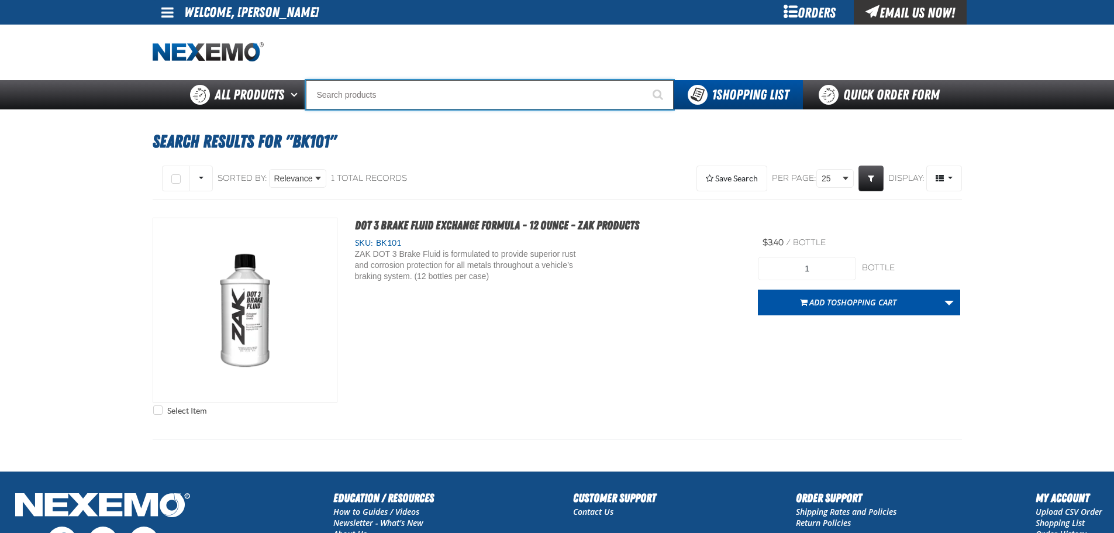
click at [389, 91] on input "Search" at bounding box center [490, 94] width 368 height 29
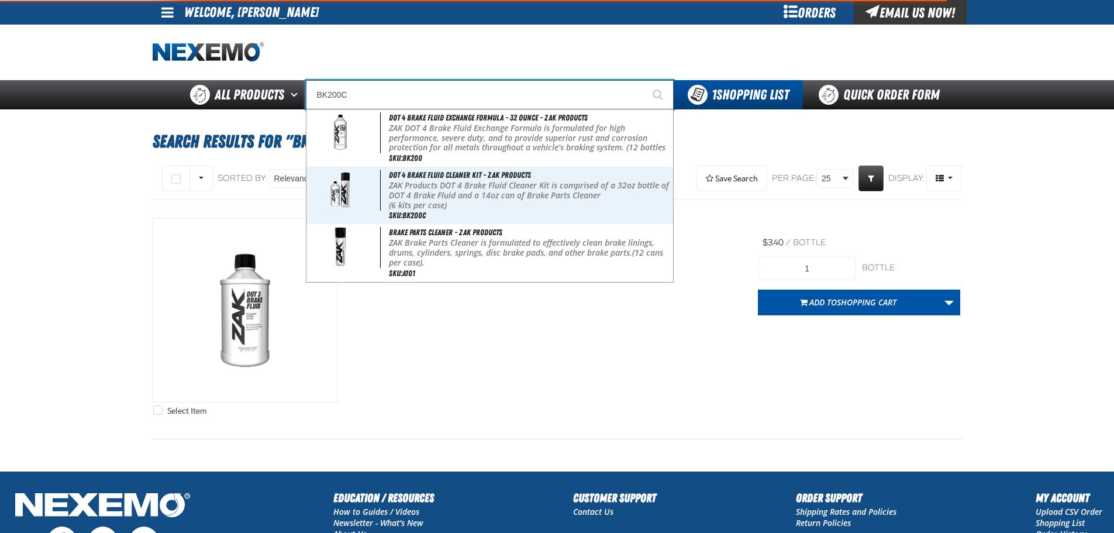
type input "BK200C"
click at [644, 80] on button "Start Searching" at bounding box center [658, 94] width 29 height 29
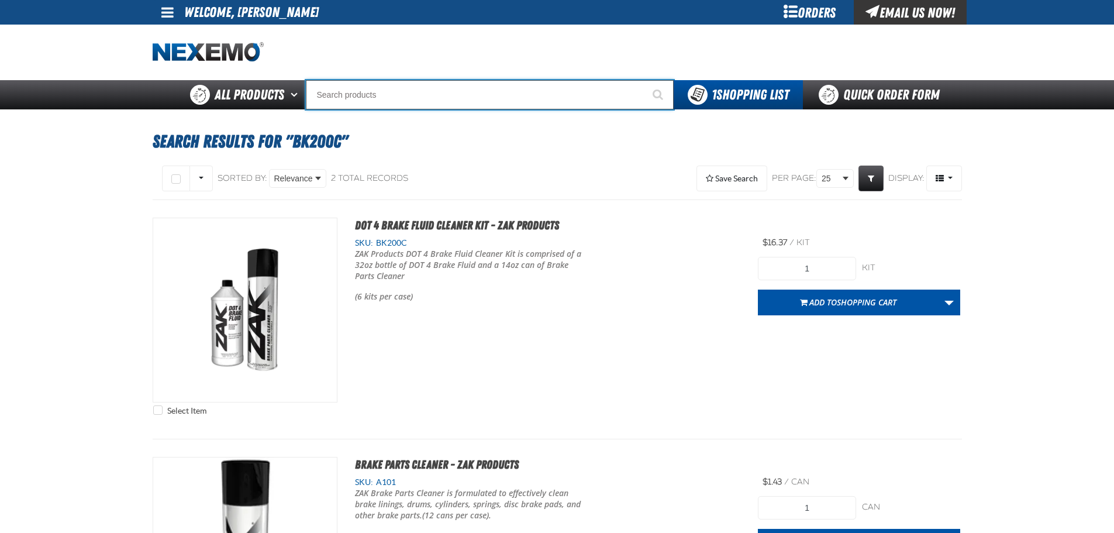
click at [396, 92] on input "Search" at bounding box center [490, 94] width 368 height 29
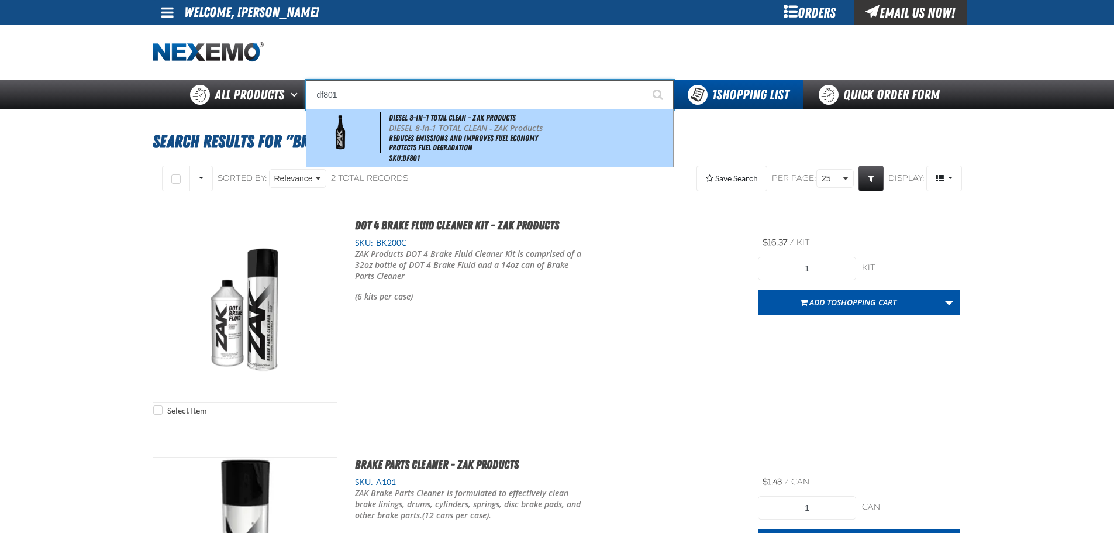
click at [458, 151] on li "Protects Fuel Degradation" at bounding box center [529, 148] width 281 height 10
type input "DIESEL 8-in-1 TOTAL CLEAN - ZAK Products"
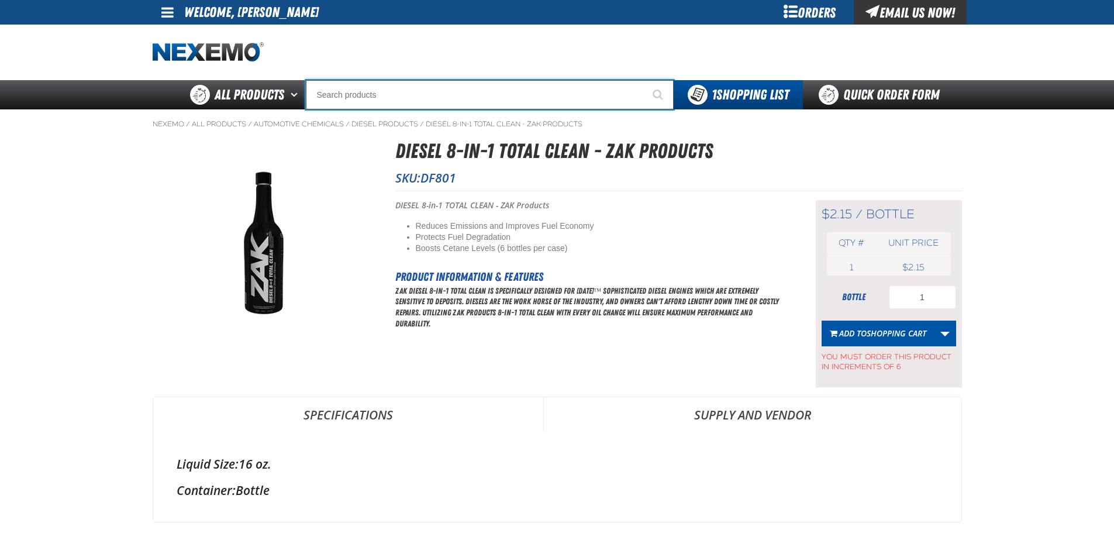
click at [393, 97] on input "Search" at bounding box center [490, 94] width 368 height 29
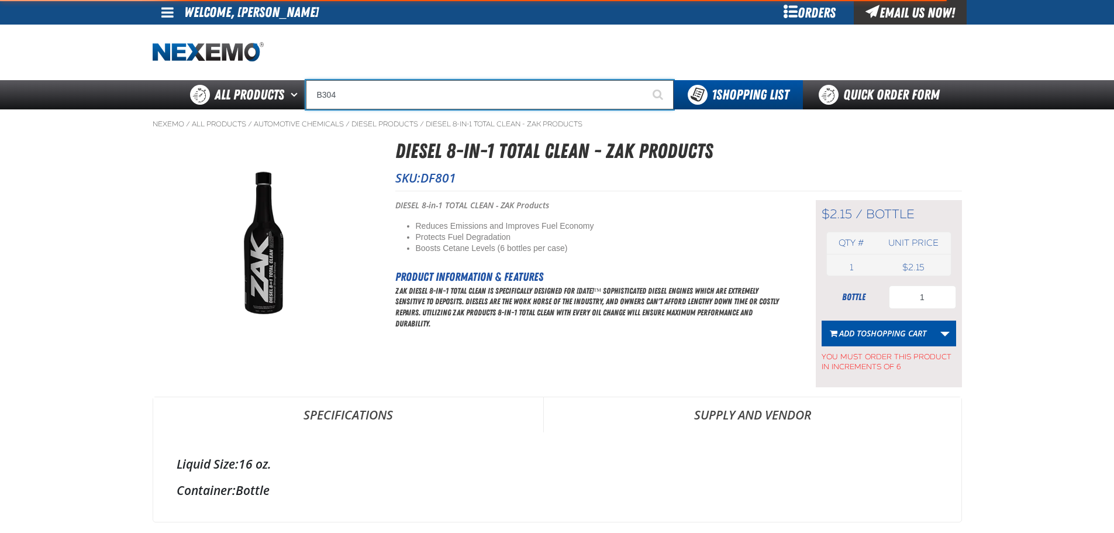
type input "B304"
click at [644, 80] on button "Start Searching" at bounding box center [658, 94] width 29 height 29
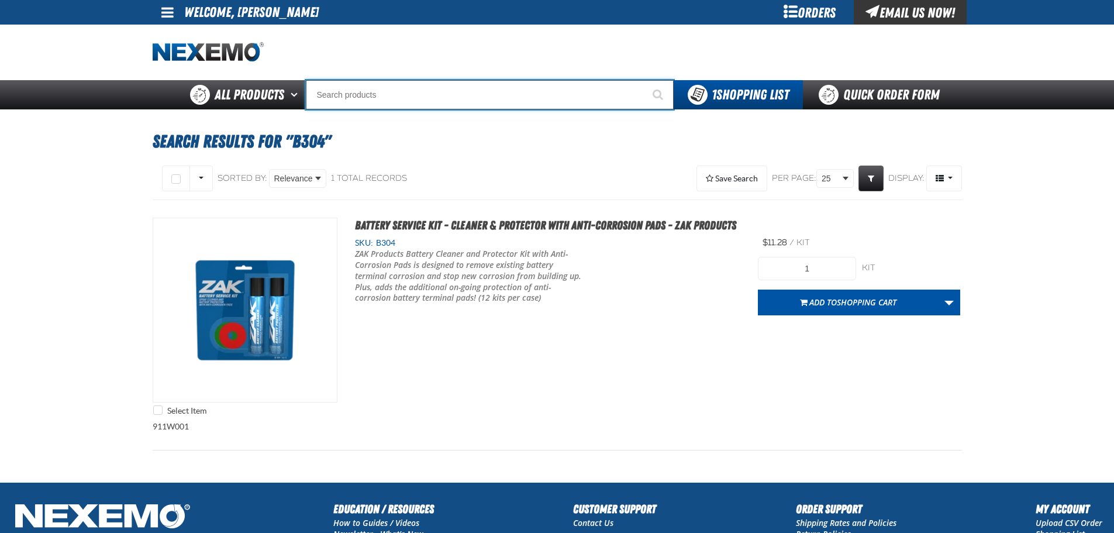
click at [390, 90] on input "Search" at bounding box center [490, 94] width 368 height 29
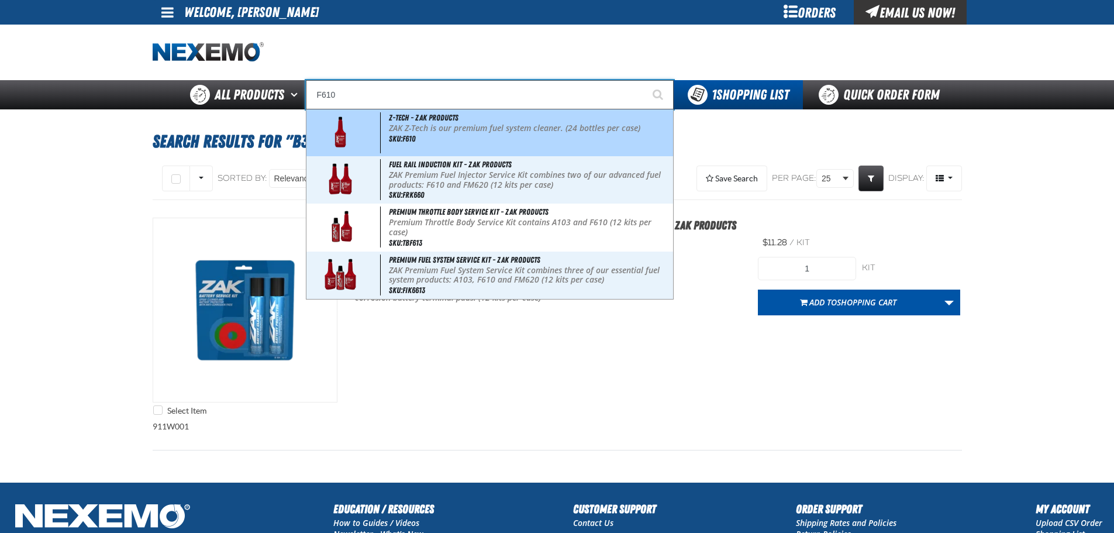
click at [451, 132] on p "ZAK Z-Tech is our premium fuel system cleaner. (24 bottles per case)" at bounding box center [529, 128] width 281 height 10
type input "Z-Tech - ZAK Products"
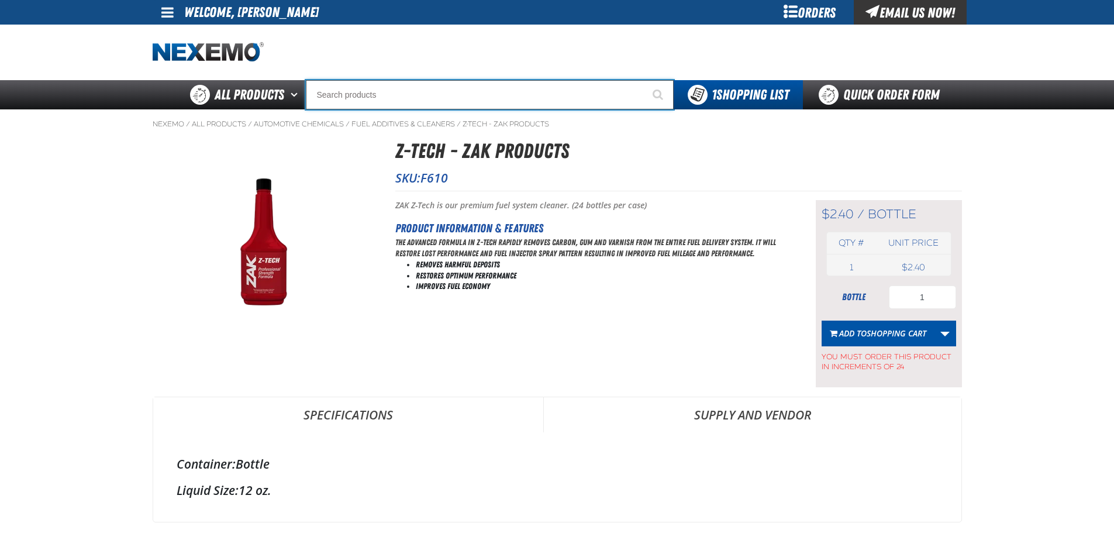
click at [503, 96] on input "Search" at bounding box center [490, 94] width 368 height 29
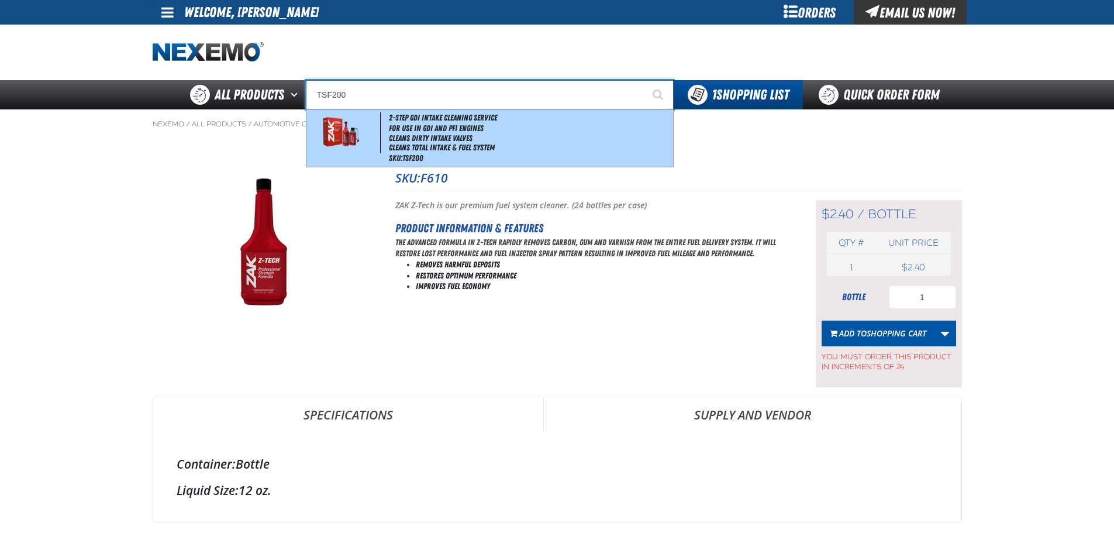
click at [486, 134] on li "Cleans Dirty Intake Valves" at bounding box center [529, 138] width 281 height 10
type input "2-Step GDI Intake Cleaning Service"
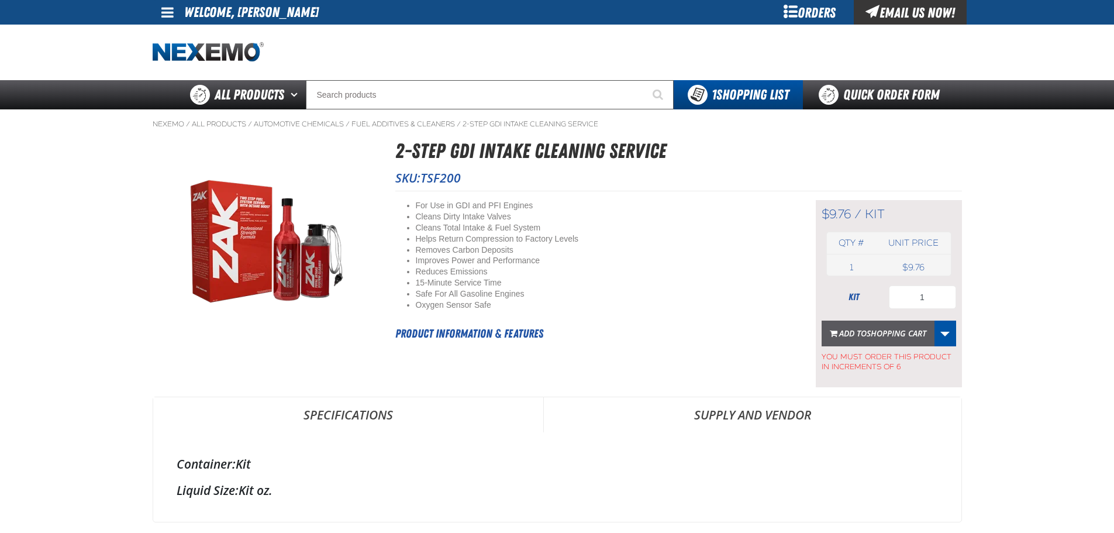
click at [920, 329] on span "Shopping Cart" at bounding box center [896, 332] width 60 height 11
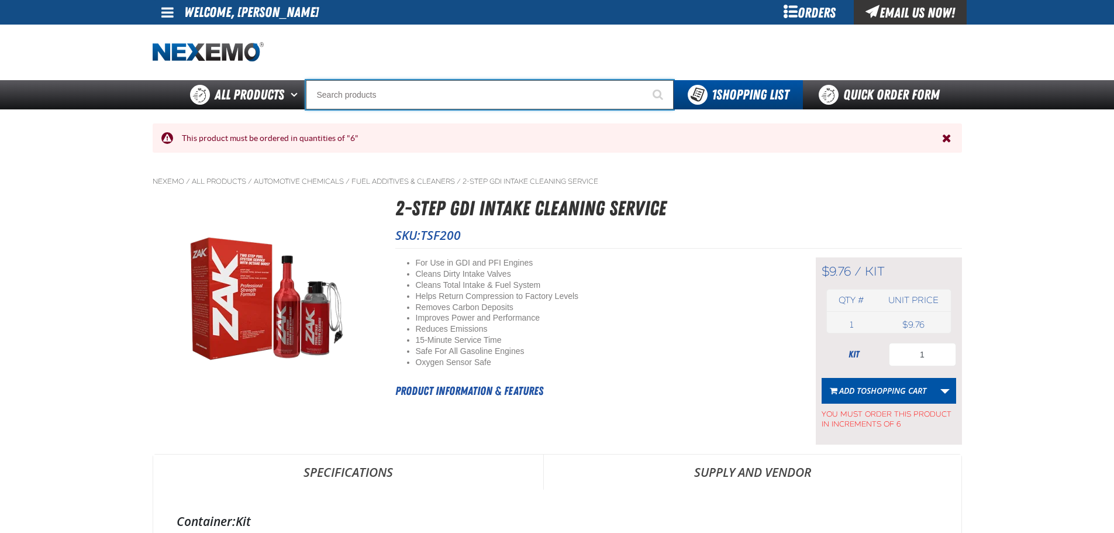
click at [472, 94] on input "Search" at bounding box center [490, 94] width 368 height 29
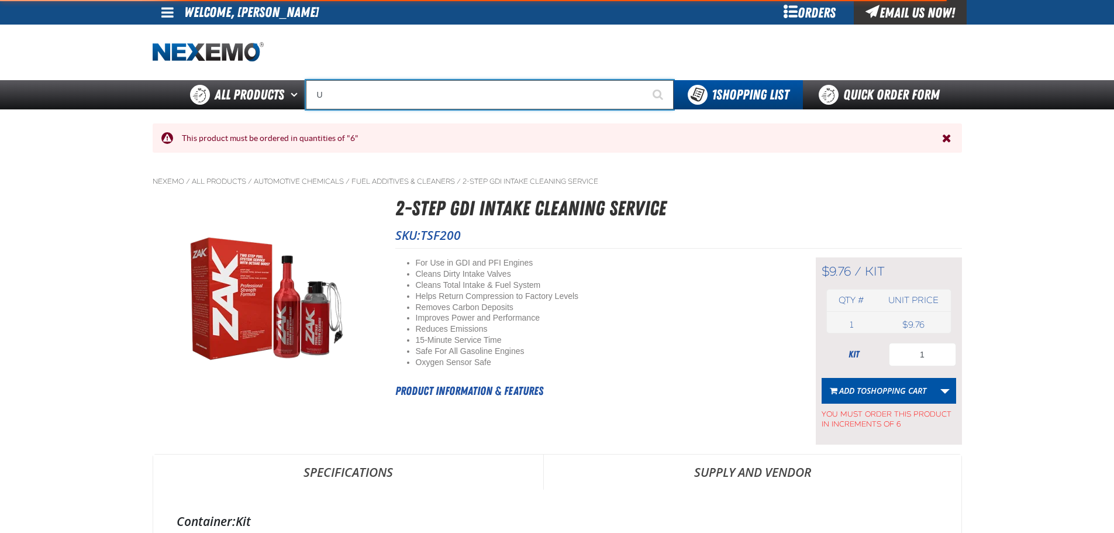
type input "UC"
type input "UC RED"
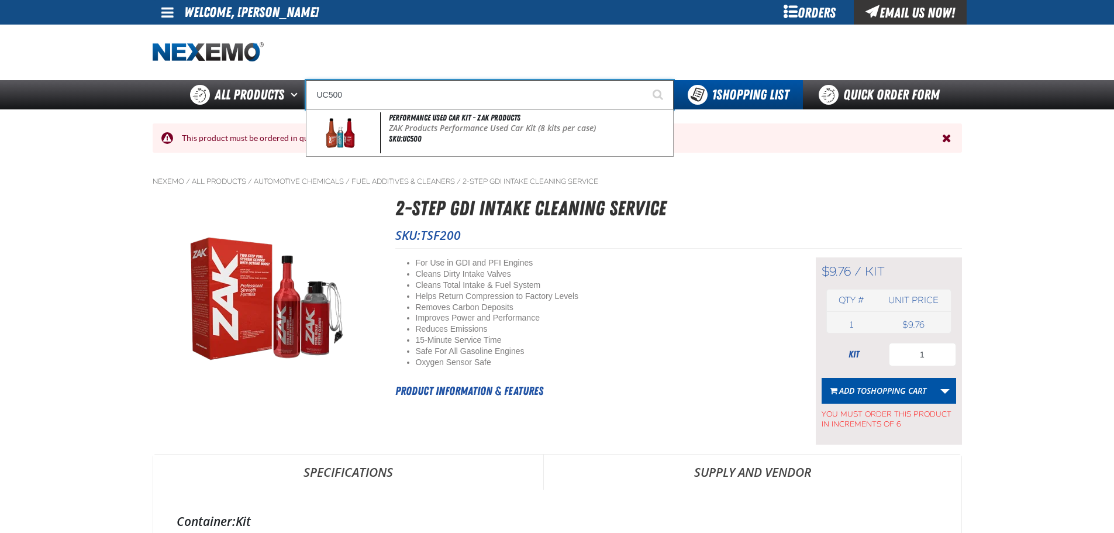
type input "UC500"
click at [644, 80] on button "Start Searching" at bounding box center [658, 94] width 29 height 29
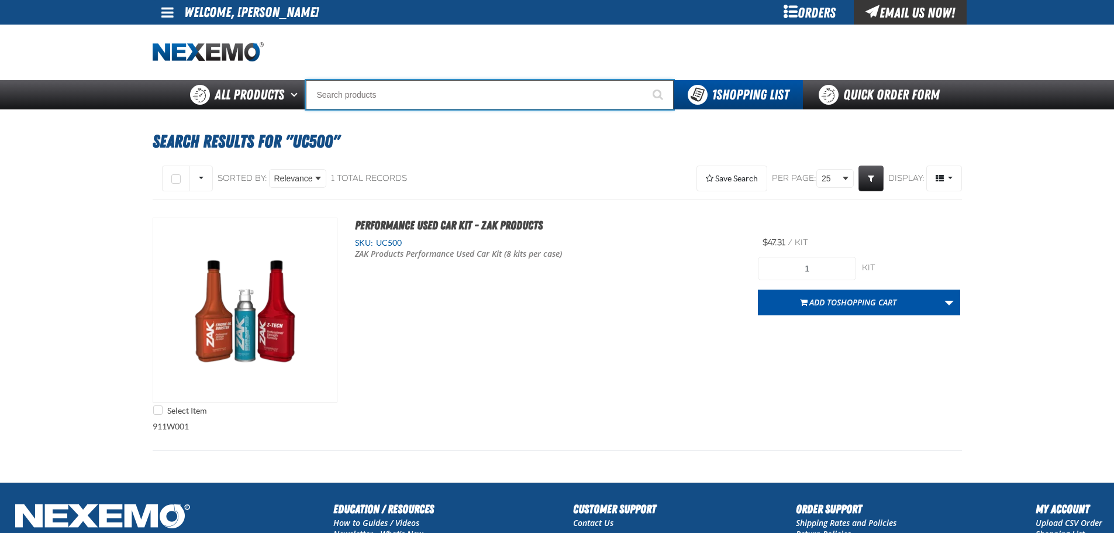
click at [358, 98] on input "Search" at bounding box center [490, 94] width 368 height 29
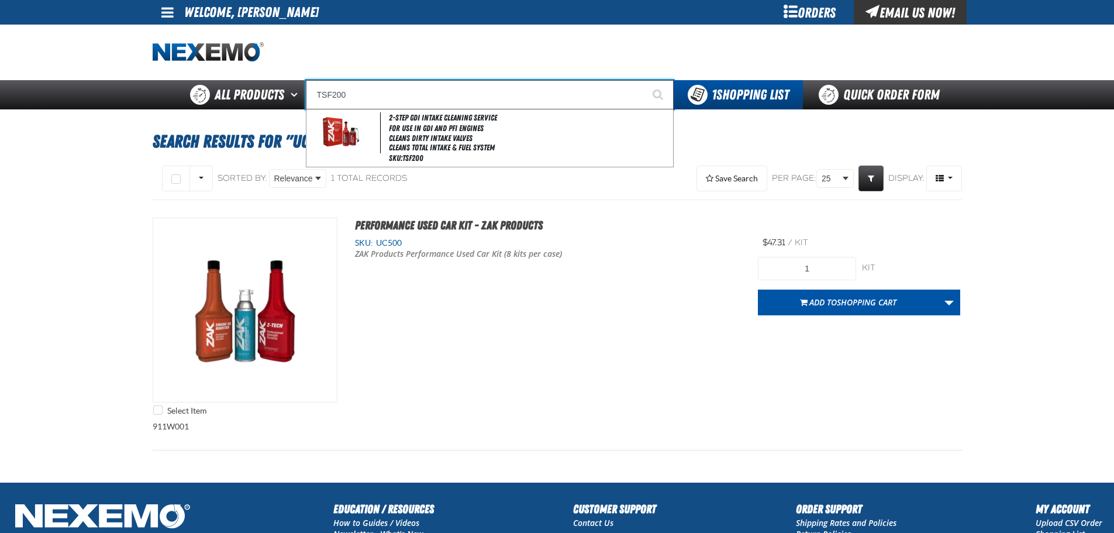
type input "TSF200"
click at [644, 80] on button "Start Searching" at bounding box center [658, 94] width 29 height 29
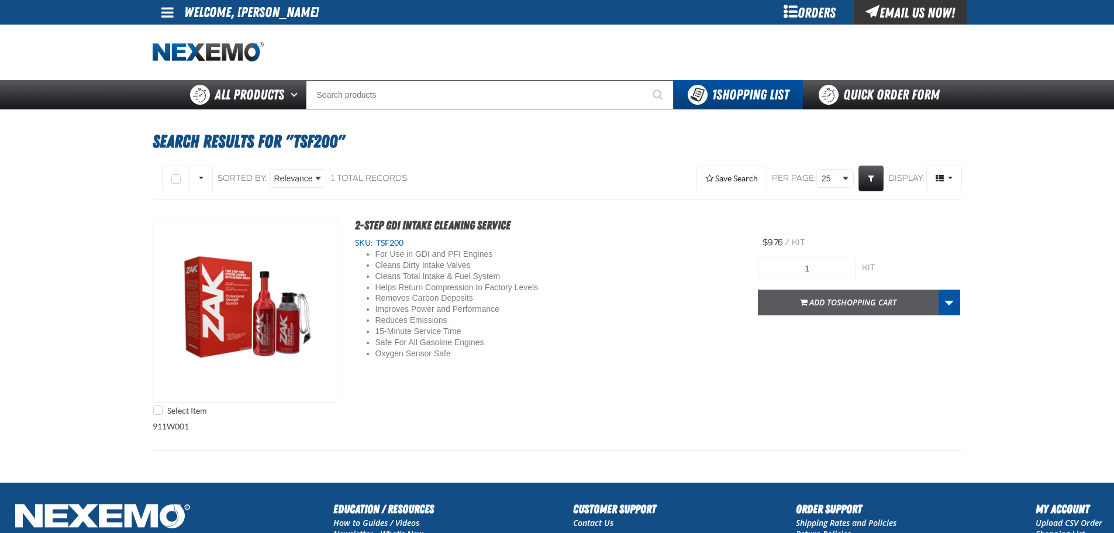
click at [828, 310] on button "Add to Shopping Cart" at bounding box center [848, 302] width 181 height 26
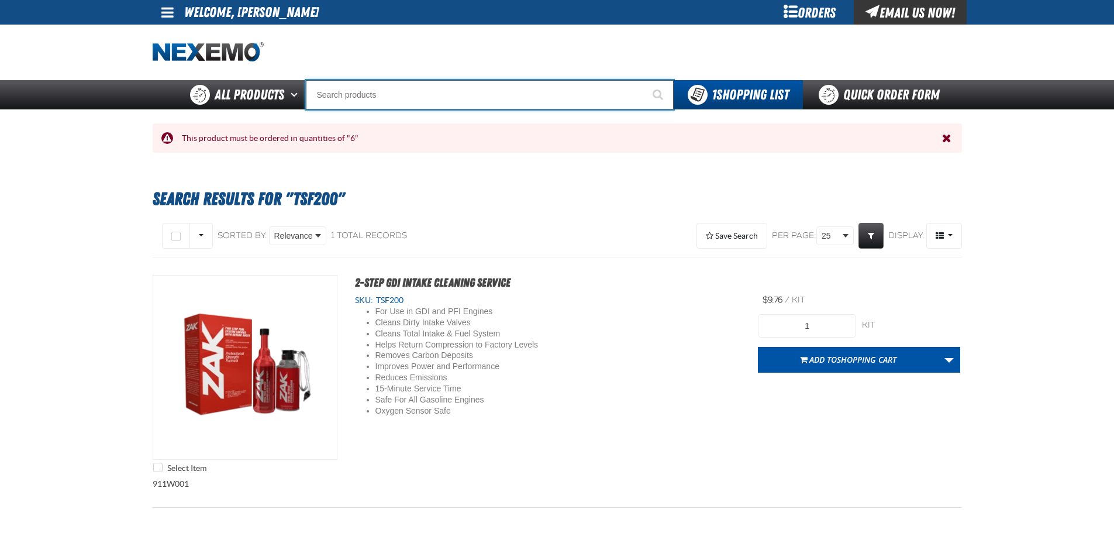
click at [400, 95] on input "Search" at bounding box center [490, 94] width 368 height 29
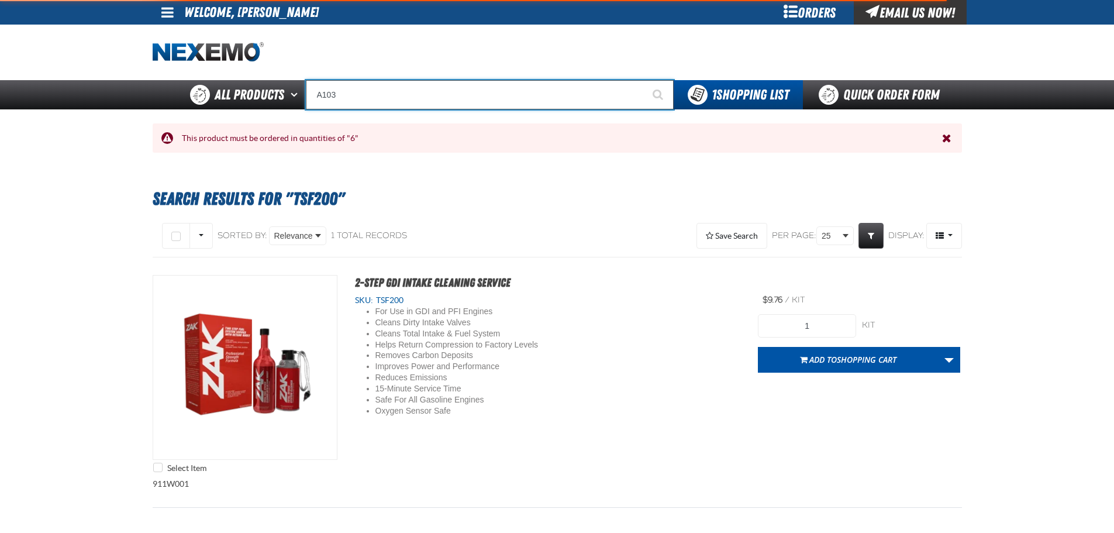
type input "A103"
click at [644, 80] on button "Start Searching" at bounding box center [658, 94] width 29 height 29
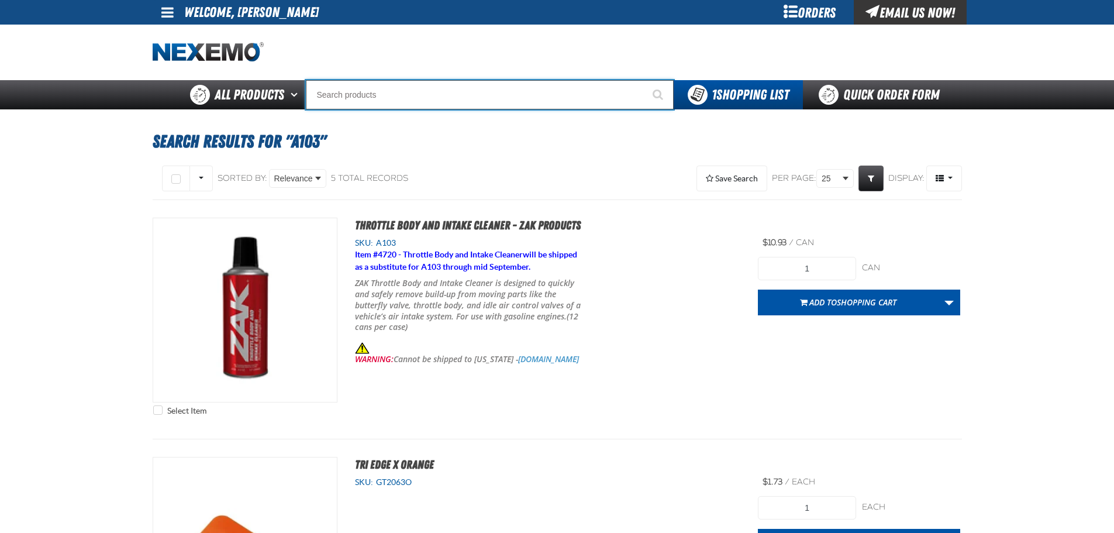
click at [431, 88] on input "Search" at bounding box center [490, 94] width 368 height 29
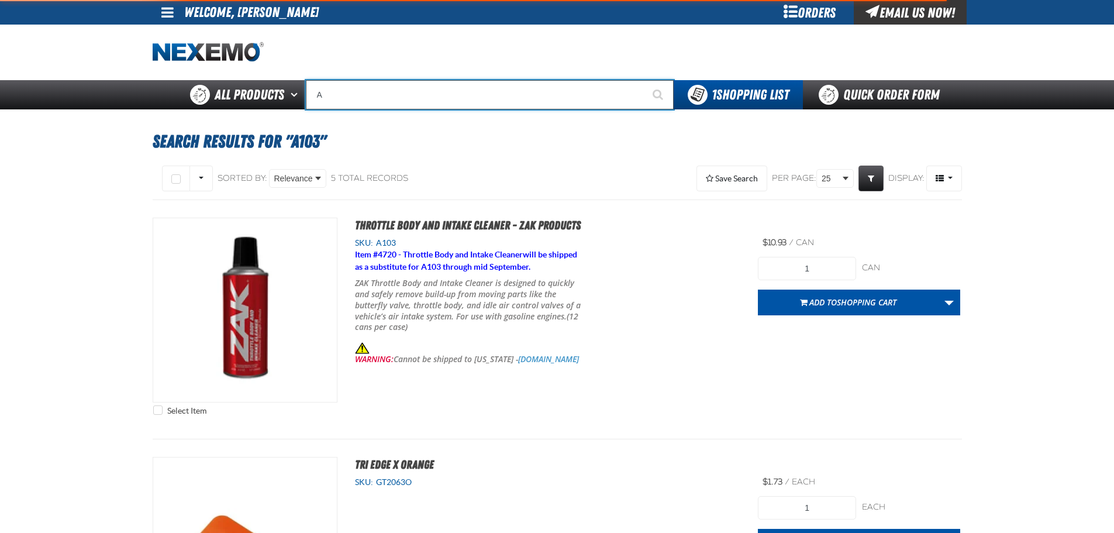
type input "AC"
type input "AC Power Booster - ZAK Products"
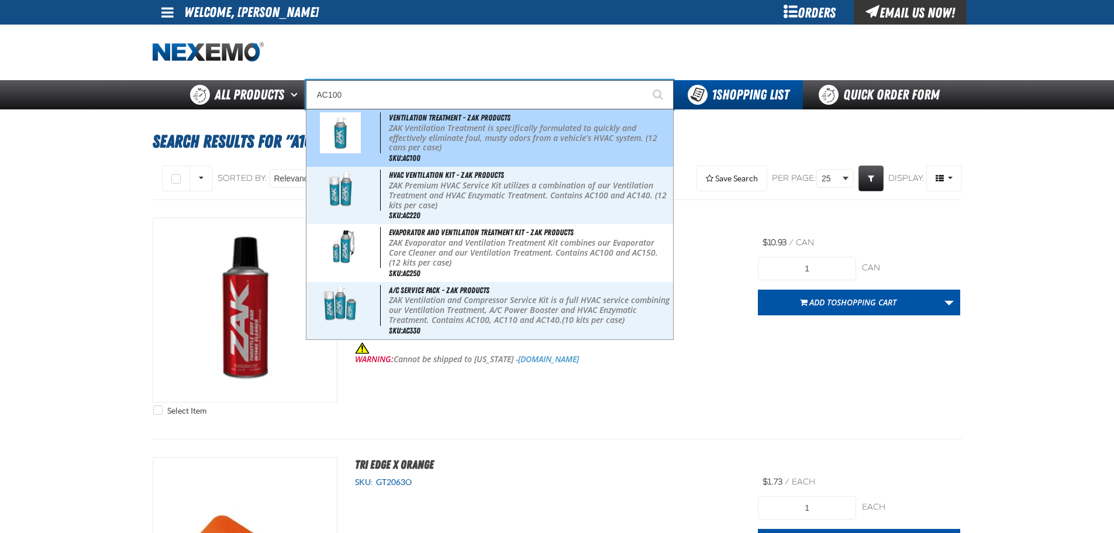
click at [447, 137] on p "ZAK Ventilation Treatment is specifically formulated to quickly and effectively…" at bounding box center [529, 137] width 281 height 29
type input "Ventilation Treatment - ZAK Products"
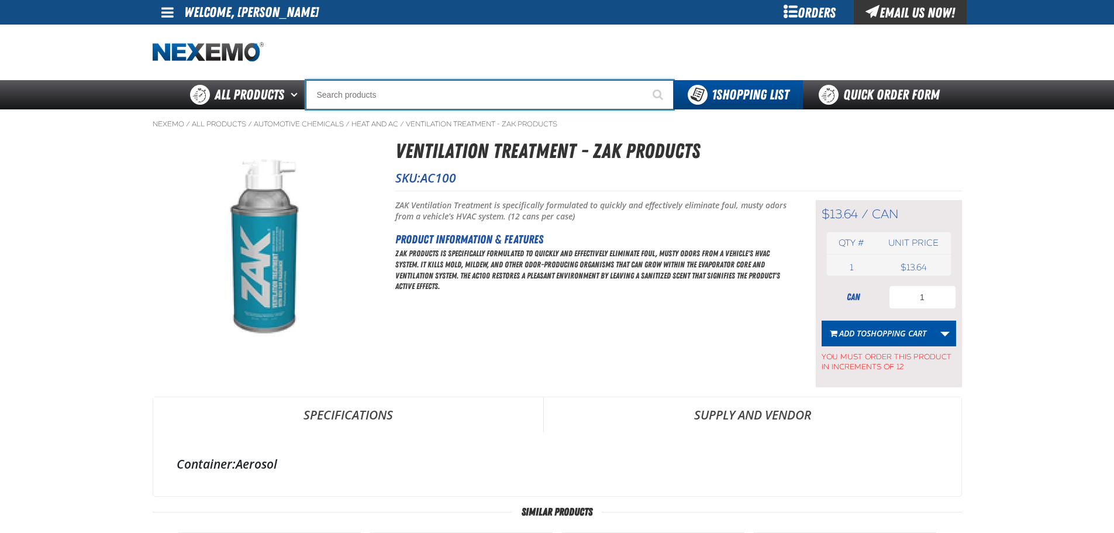
click at [393, 94] on input "Search" at bounding box center [490, 94] width 368 height 29
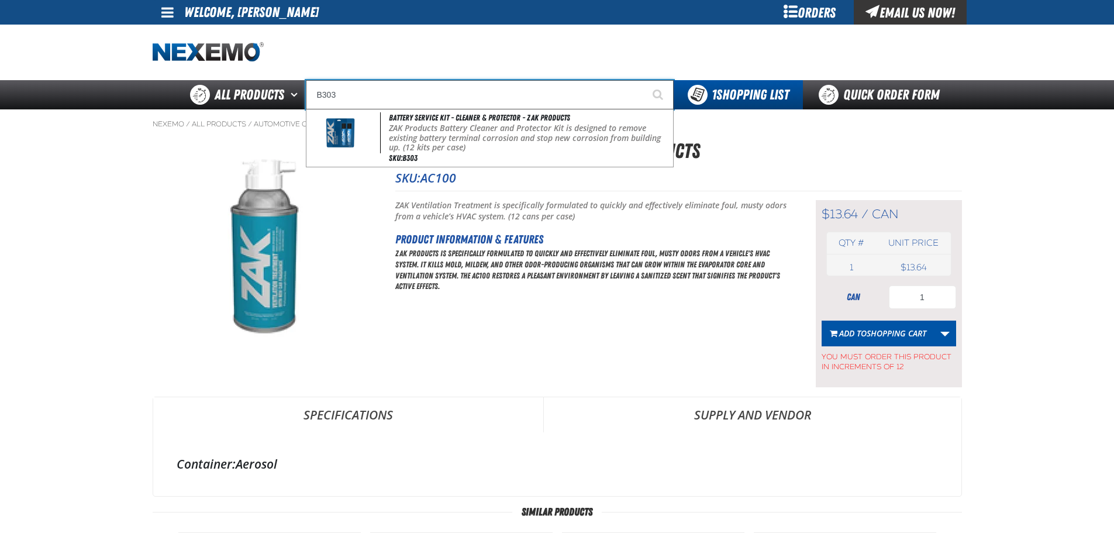
type input "B303"
click at [644, 80] on button "Start Searching" at bounding box center [658, 94] width 29 height 29
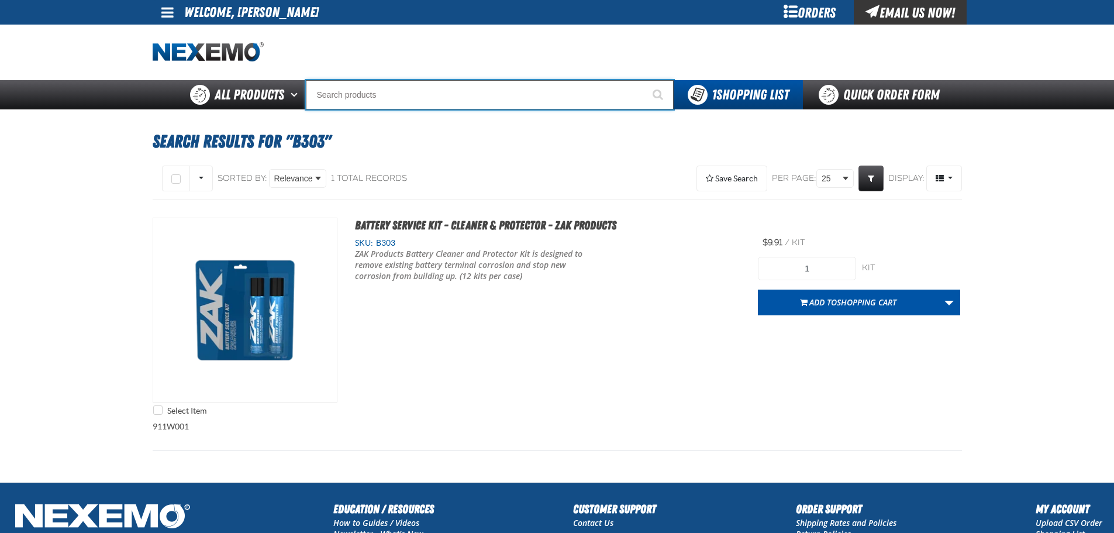
click at [547, 92] on input "Search" at bounding box center [490, 94] width 368 height 29
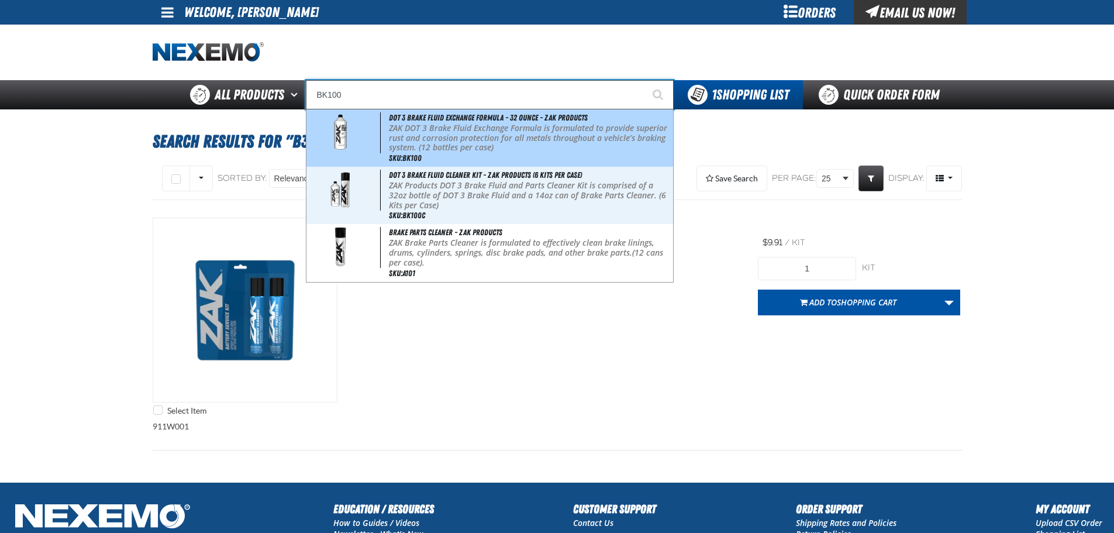
click at [551, 134] on p "ZAK DOT 3 Brake Fluid Exchange Formula is formulated to provide superior rust a…" at bounding box center [529, 137] width 281 height 29
type input "DOT 3 Brake Fluid Exchange Formula - 32 Ounce - ZAK Products"
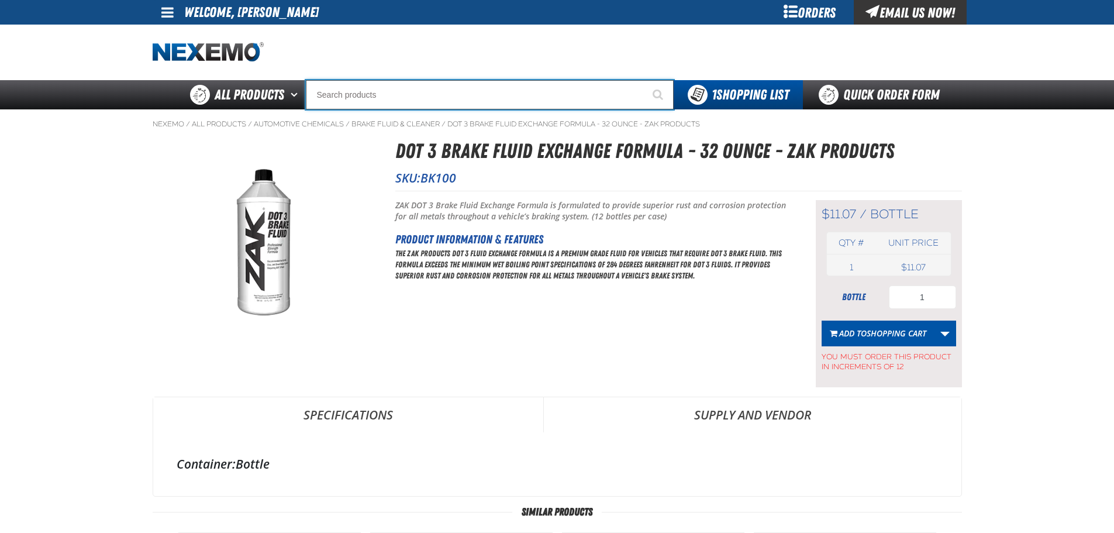
click at [487, 87] on input "Search" at bounding box center [490, 94] width 368 height 29
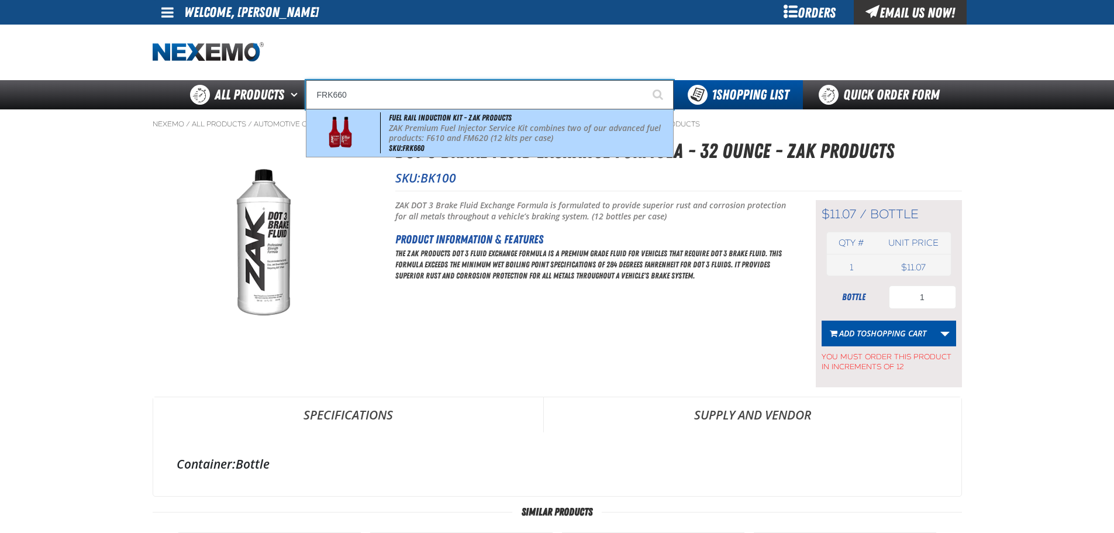
click at [499, 132] on p "ZAK Premium Fuel Injector Service Kit combines two of our advanced fuel product…" at bounding box center [529, 133] width 281 height 20
type input "Fuel Rail Induction Kit - ZAK Products"
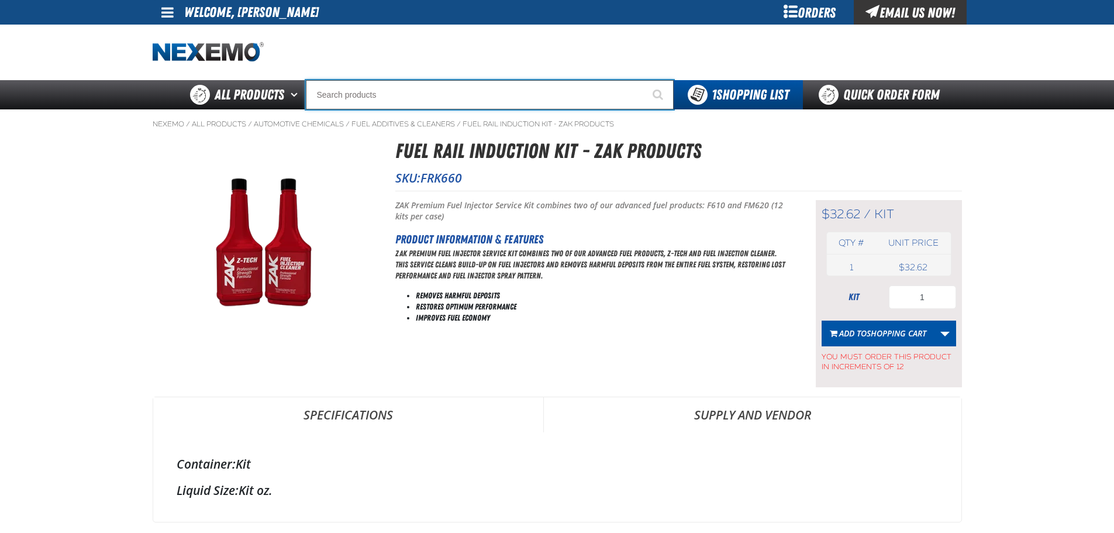
click at [442, 95] on input "Search" at bounding box center [490, 94] width 368 height 29
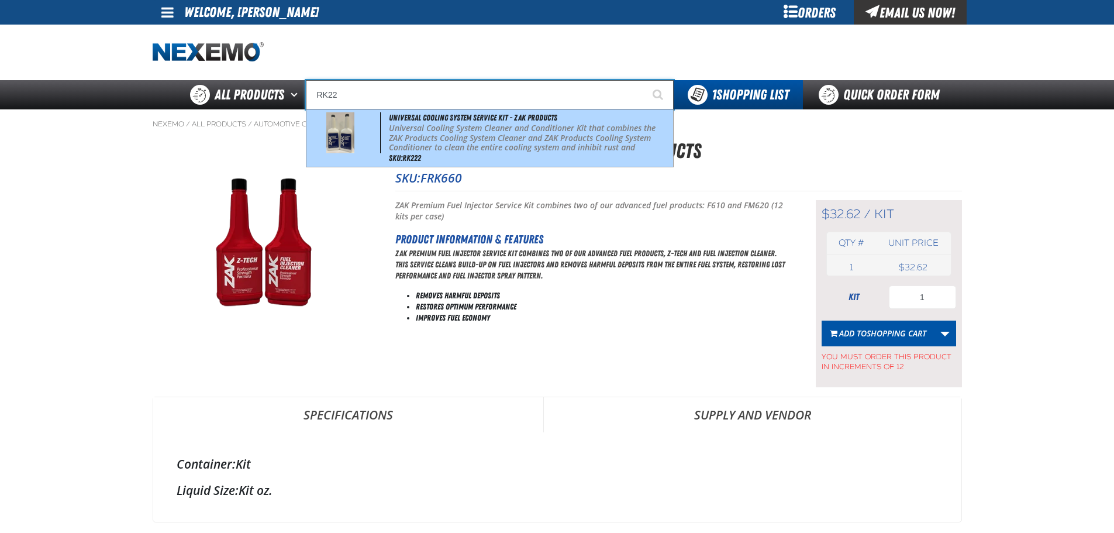
click at [449, 127] on p "Universal Cooling System Cleaner and Conditioner Kit that combines the ZAK Prod…" at bounding box center [529, 142] width 281 height 39
type input "Universal Cooling System Service Kit - ZAK Products"
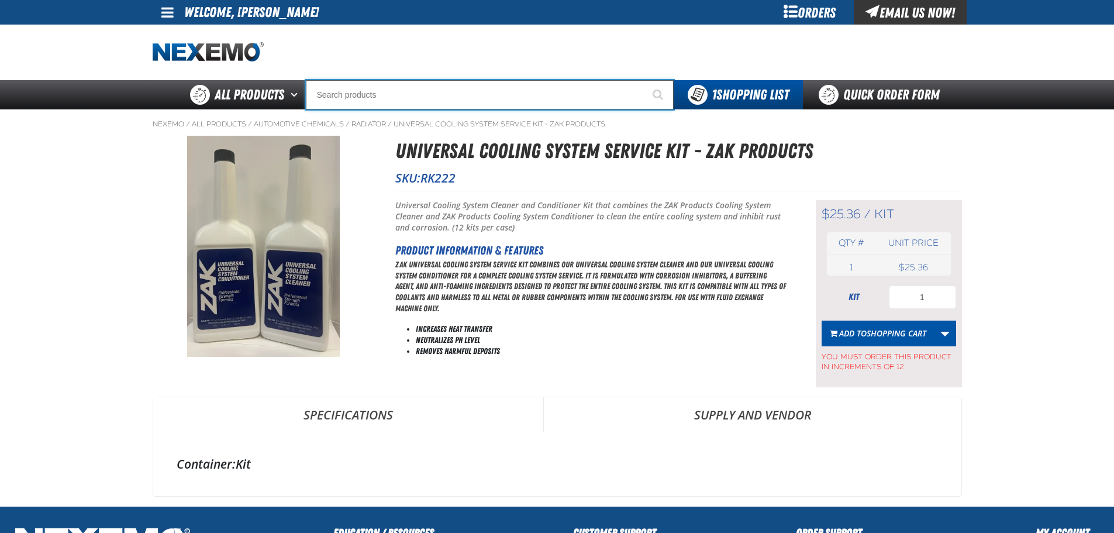
click at [541, 98] on input "Search" at bounding box center [490, 94] width 368 height 29
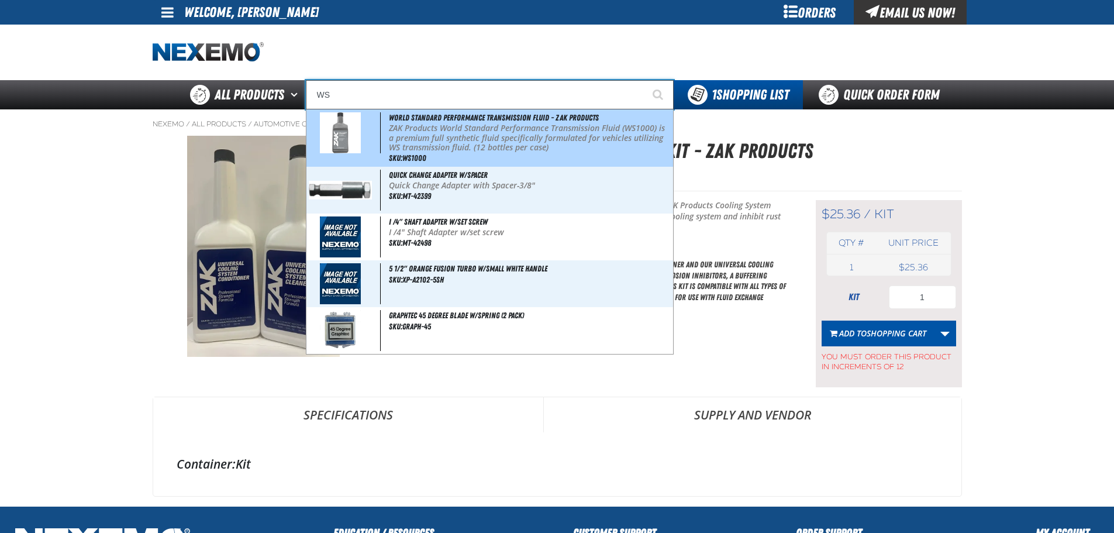
click at [542, 136] on p "ZAK Products World Standard Performance Transmission Fluid (WS1000) is a premiu…" at bounding box center [529, 137] width 281 height 29
type input "World Standard Performance Transmission Fluid - ZAK Products"
